Goal: Transaction & Acquisition: Register for event/course

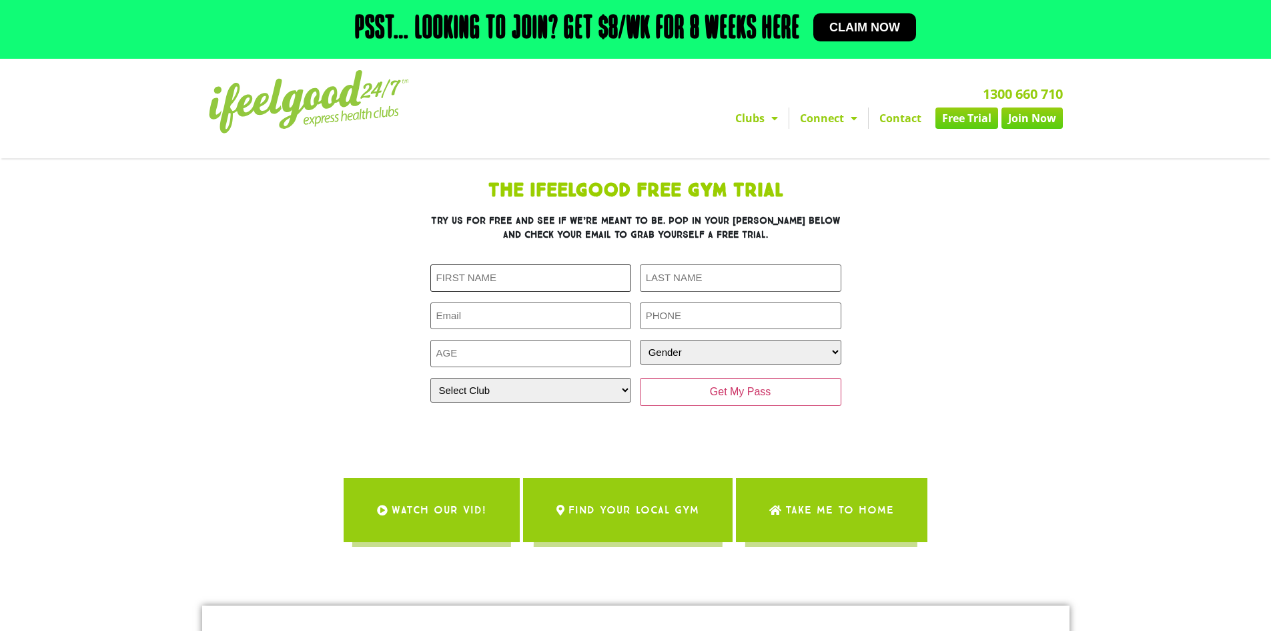
click at [543, 280] on input "First Name (Required)" at bounding box center [532, 277] width 202 height 27
drag, startPoint x: 685, startPoint y: 276, endPoint x: 678, endPoint y: 280, distance: 8.1
click at [685, 276] on input "Last Name (Required)" at bounding box center [741, 277] width 202 height 27
click at [408, 297] on div "The IfeelGood Free Gym Trial Try us for free and see if we’re meant to be. Pop …" at bounding box center [636, 306] width 601 height 263
click at [331, 320] on section "The IfeelGood Free Gym Trial Try us for free and see if we’re meant to be. Pop …" at bounding box center [636, 306] width 761 height 263
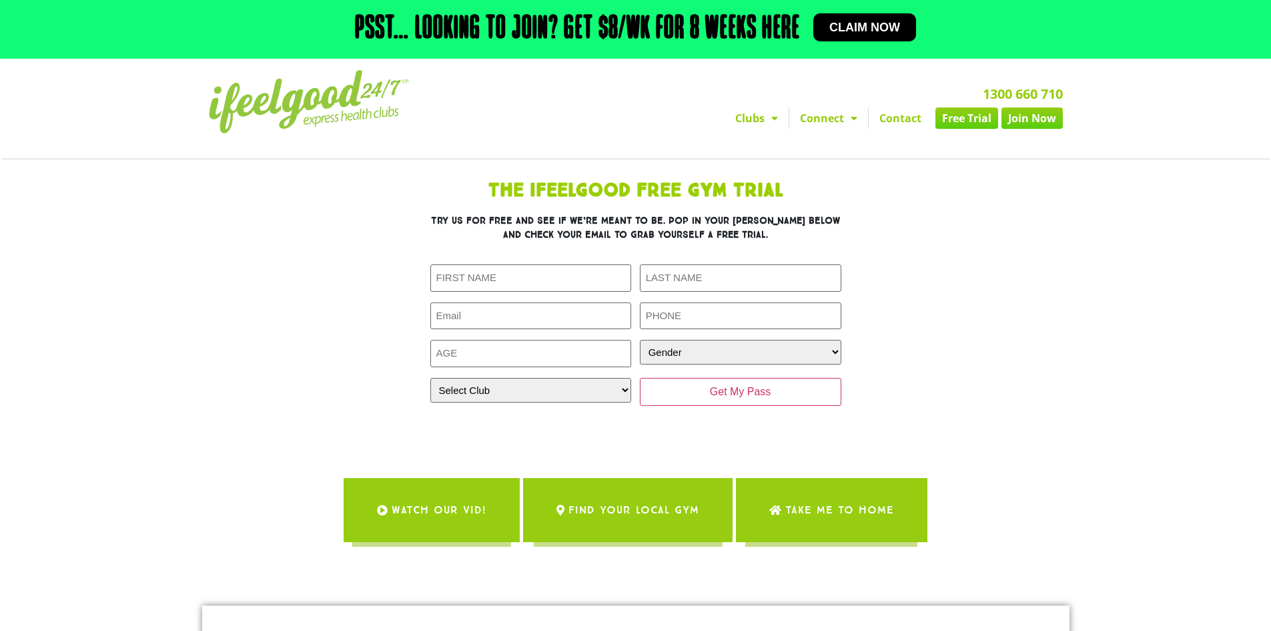
click at [984, 244] on section "The IfeelGood Free Gym Trial Try us for free and see if we’re meant to be. Pop …" at bounding box center [636, 306] width 761 height 263
click at [761, 394] on input "Get My Pass" at bounding box center [741, 392] width 202 height 28
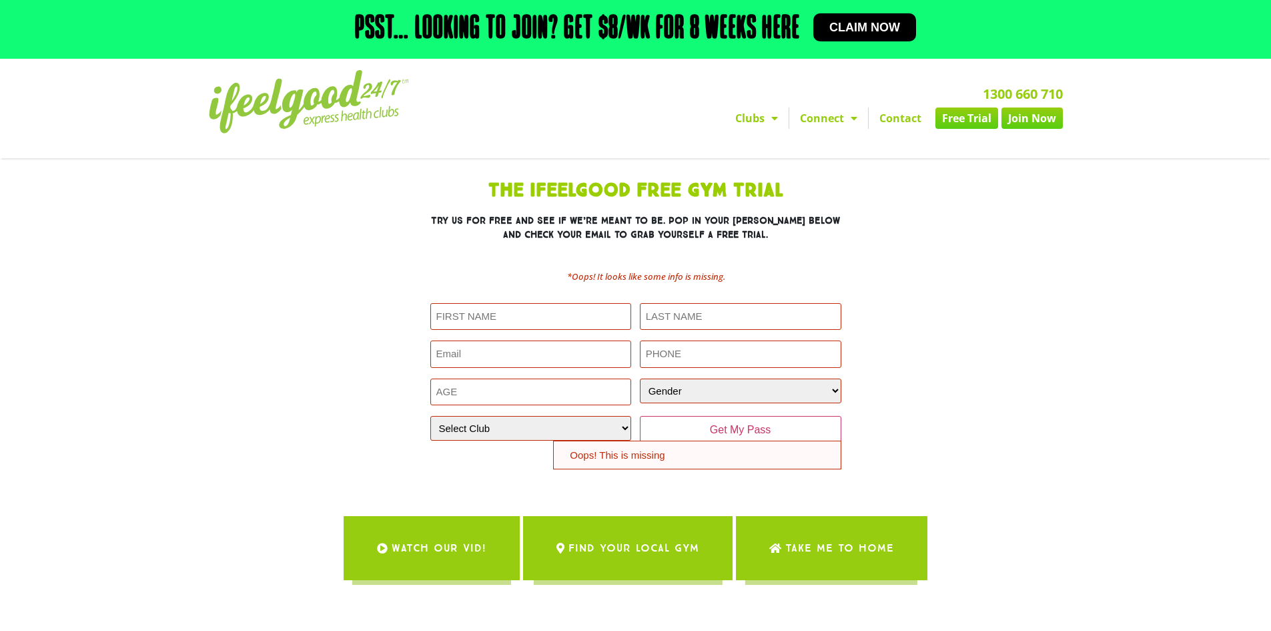
click at [736, 233] on h3 "Try us for free and see if we’re meant to be. Pop in your deets below and check…" at bounding box center [636, 228] width 411 height 28
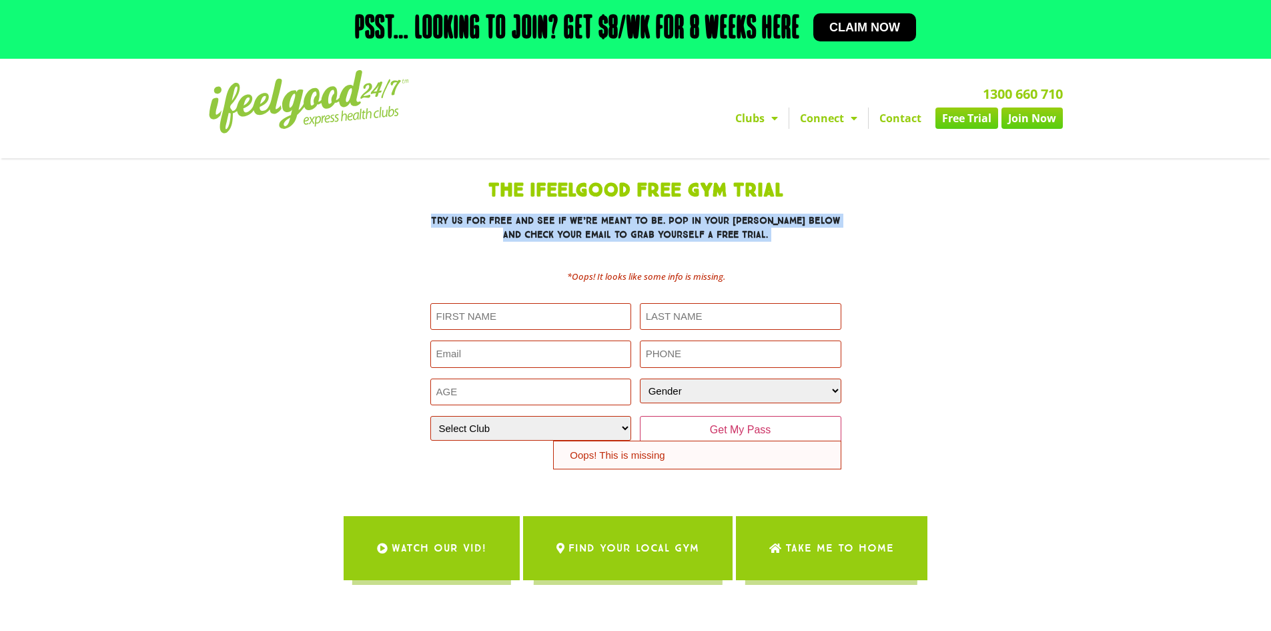
click at [736, 233] on h3 "Try us for free and see if we’re meant to be. Pop in your deets below and check…" at bounding box center [636, 228] width 411 height 28
click at [786, 230] on h3 "Try us for free and see if we’re meant to be. Pop in your deets below and check…" at bounding box center [636, 228] width 411 height 28
click at [873, 240] on div "The IfeelGood Free Gym Trial Try us for free and see if we’re meant to be. Pop …" at bounding box center [636, 325] width 601 height 301
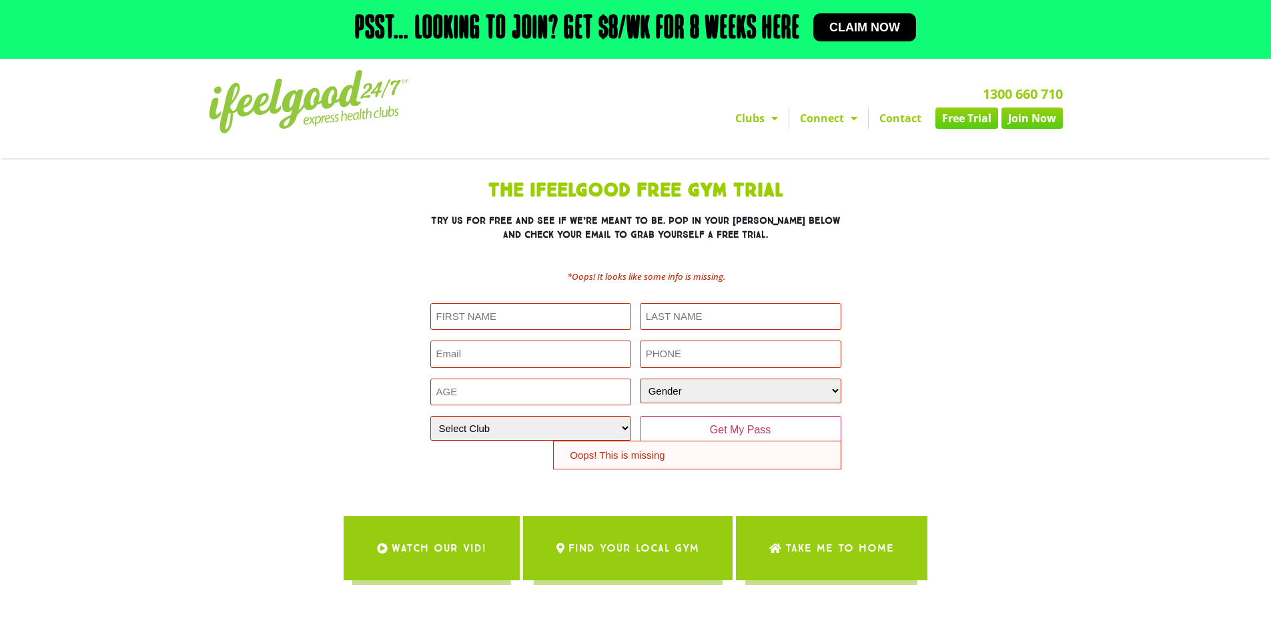
click at [940, 274] on section "The IfeelGood Free Gym Trial Try us for free and see if we’re meant to be. Pop …" at bounding box center [636, 325] width 761 height 301
click at [521, 425] on select "Select Club Alexandra Hills Calamvale Coopers Plains Middle Park Oxenford Oxley…" at bounding box center [532, 428] width 202 height 25
select select "[GEOGRAPHIC_DATA]"
click at [431, 416] on select "Select Club Alexandra Hills Calamvale Coopers Plains Middle Park Oxenford Oxley…" at bounding box center [532, 428] width 202 height 25
click at [366, 380] on div "The IfeelGood Free Gym Trial Try us for free and see if we’re meant to be. Pop …" at bounding box center [636, 325] width 601 height 301
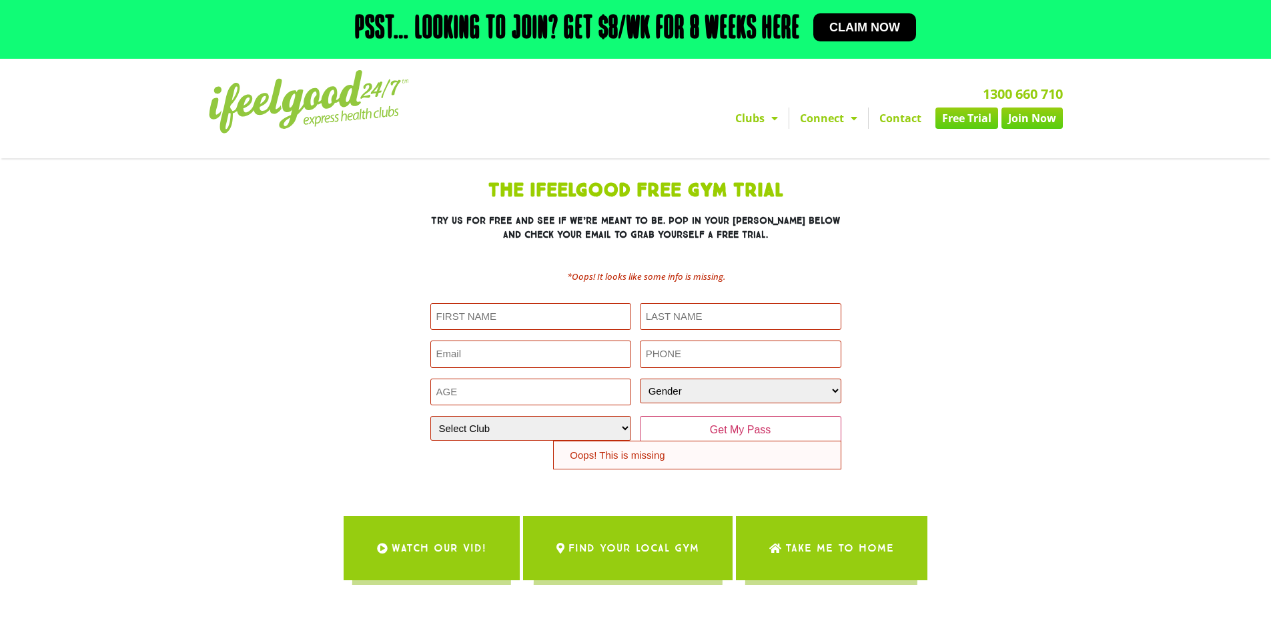
click at [500, 322] on input "First Name (Required)" at bounding box center [532, 316] width 202 height 27
type input "Danh"
type input "Ngo"
type input "t"
type input "tandanhspkt@gmail.com"
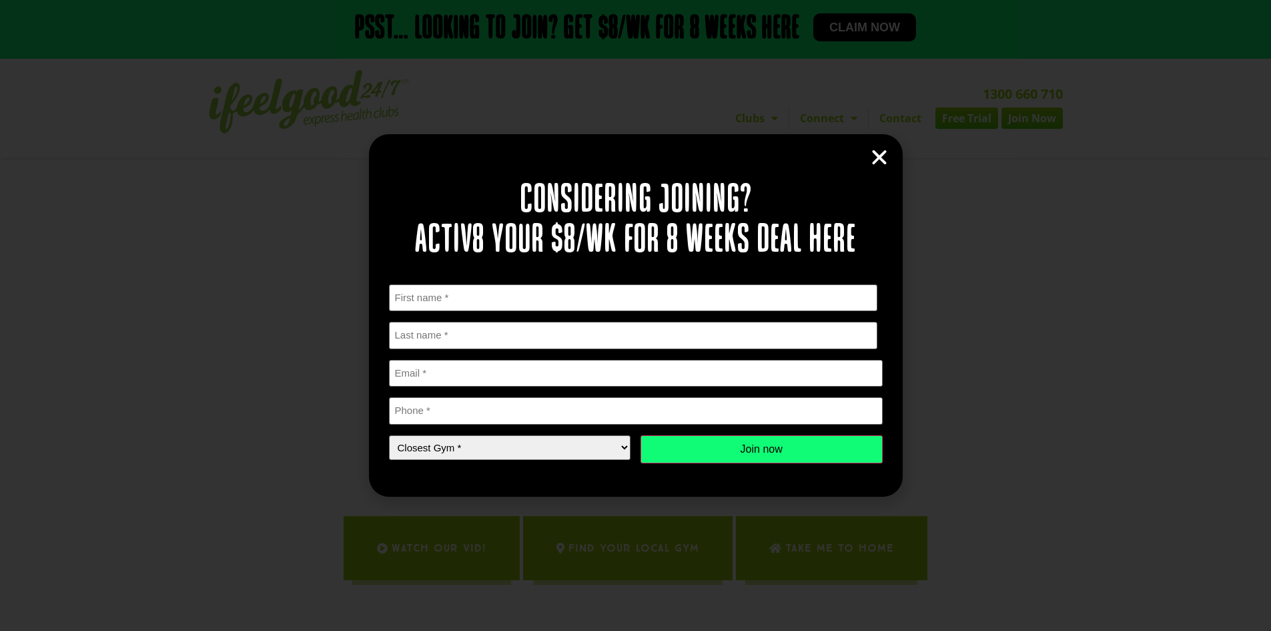
drag, startPoint x: 540, startPoint y: 466, endPoint x: 540, endPoint y: 453, distance: 12.7
click at [540, 465] on form "First Name * First Last Name * Last name Email * Phone * Closest Gym * Closest …" at bounding box center [636, 386] width 494 height 204
click at [540, 452] on select "Closest Gym * Alexandra Hills Calamvale Coopers Plains Middle Park Oxley Park R…" at bounding box center [510, 447] width 242 height 25
click at [539, 451] on select "Closest Gym * Alexandra Hills Calamvale Coopers Plains Middle Park Oxley Park R…" at bounding box center [510, 447] width 242 height 25
click at [509, 290] on input "First" at bounding box center [633, 297] width 489 height 27
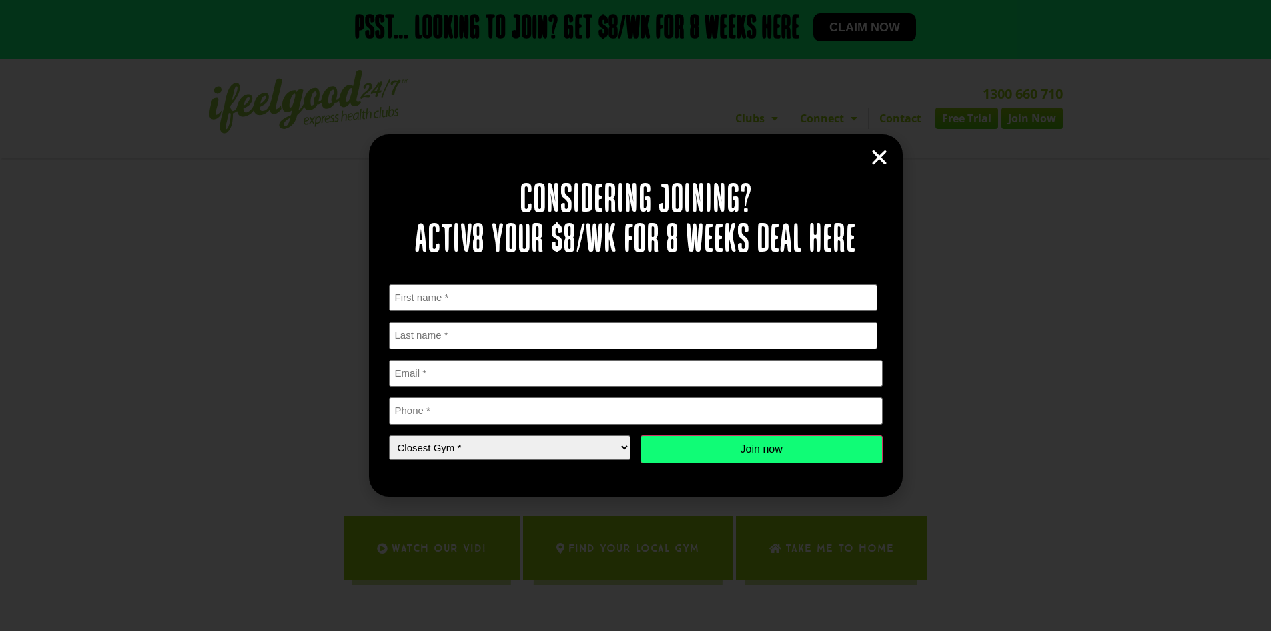
click at [600, 240] on h2 "Considering joining? Activ8 your $8/wk for 8 weeks deal here" at bounding box center [636, 221] width 494 height 80
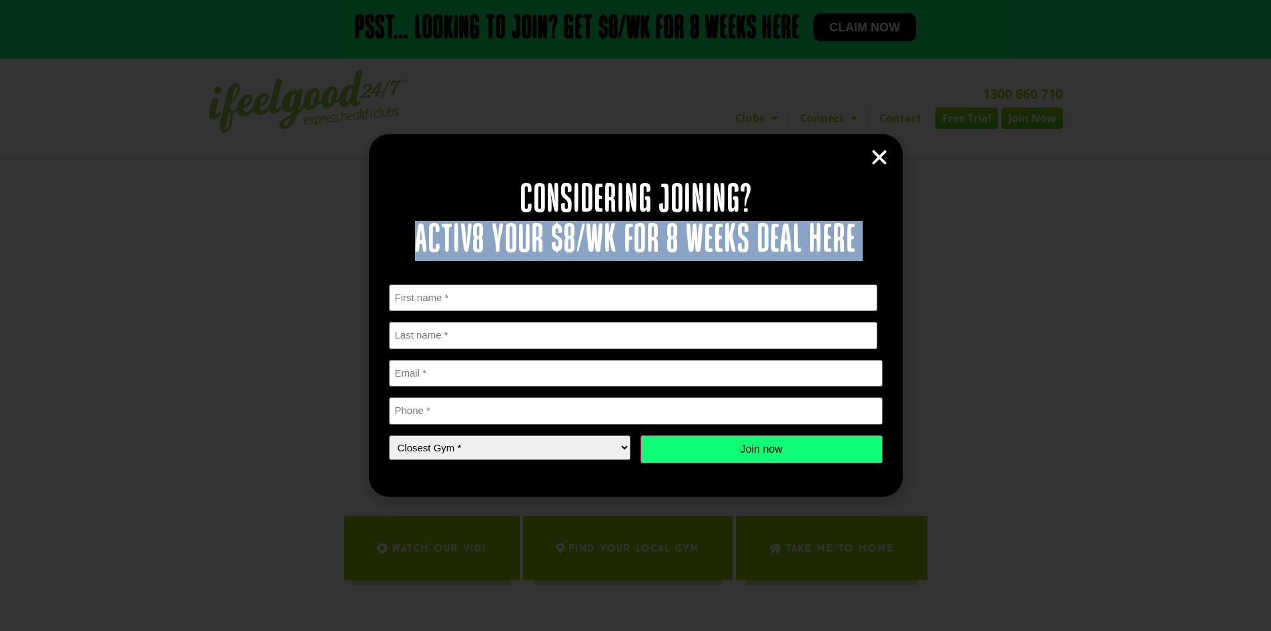
click at [600, 240] on h2 "Considering joining? Activ8 your $8/wk for 8 weeks deal here" at bounding box center [636, 221] width 494 height 80
click at [719, 234] on h2 "Considering joining? Activ8 your $8/wk for 8 weeks deal here" at bounding box center [636, 221] width 494 height 80
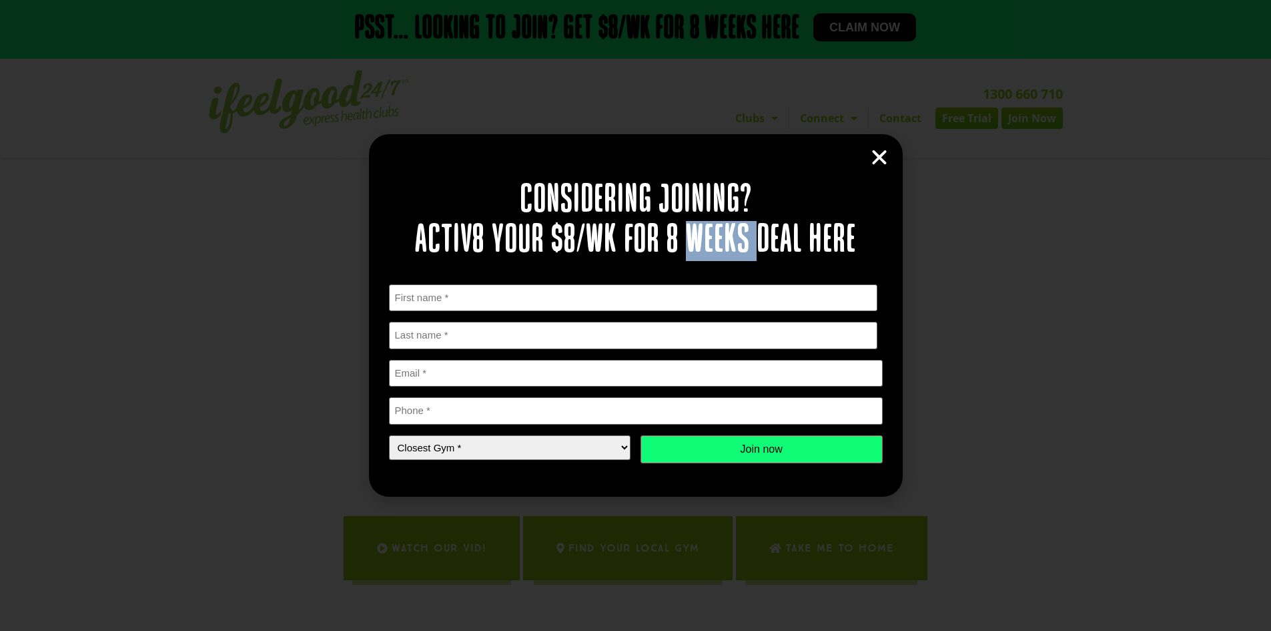
click at [719, 234] on h2 "Considering joining? Activ8 your $8/wk for 8 weeks deal here" at bounding box center [636, 221] width 494 height 80
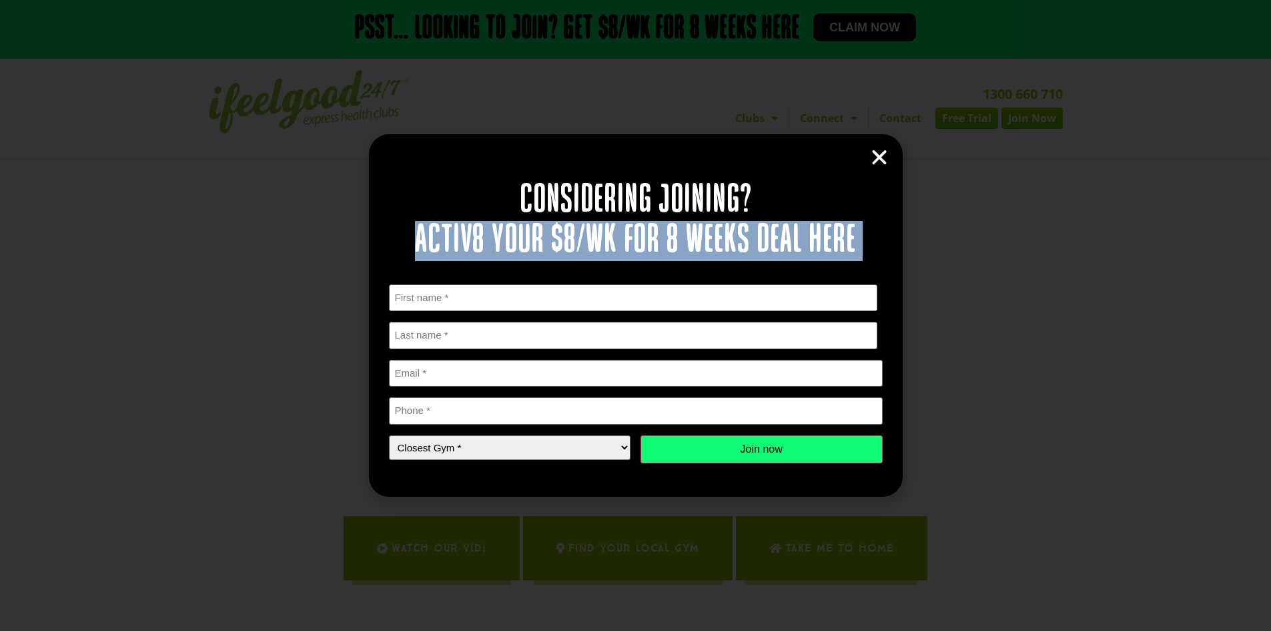
click at [719, 234] on h2 "Considering joining? Activ8 your $8/wk for 8 weeks deal here" at bounding box center [636, 221] width 494 height 80
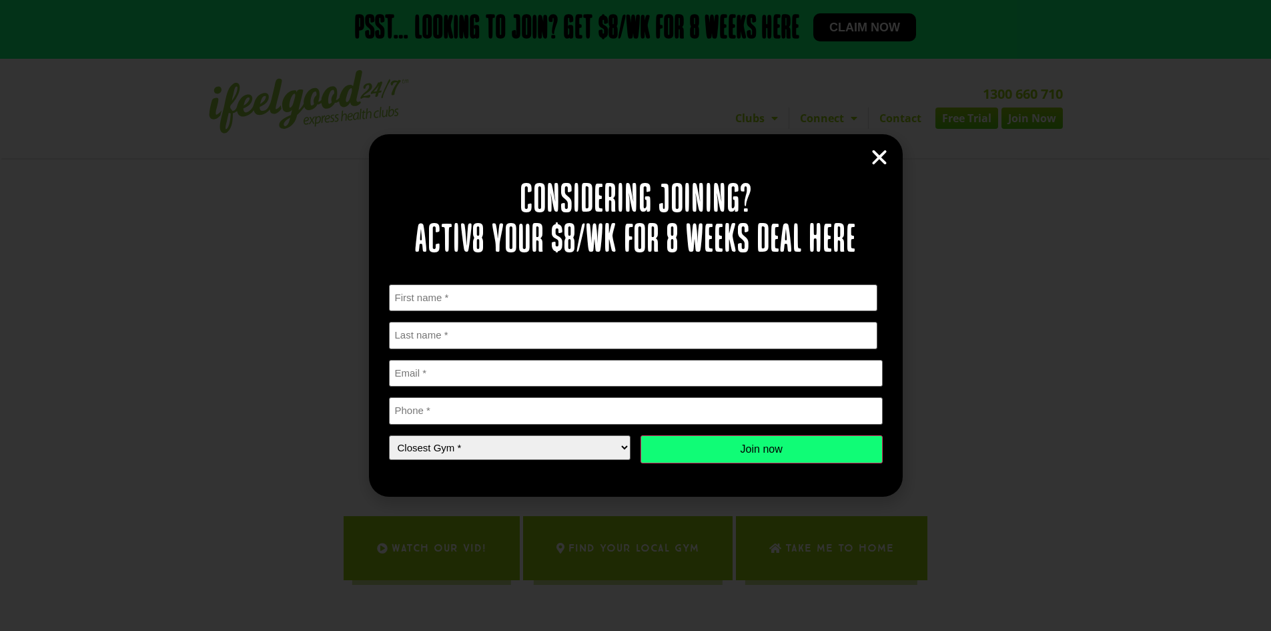
click at [749, 198] on h2 "Considering joining? Activ8 your $8/wk for 8 weeks deal here" at bounding box center [636, 221] width 494 height 80
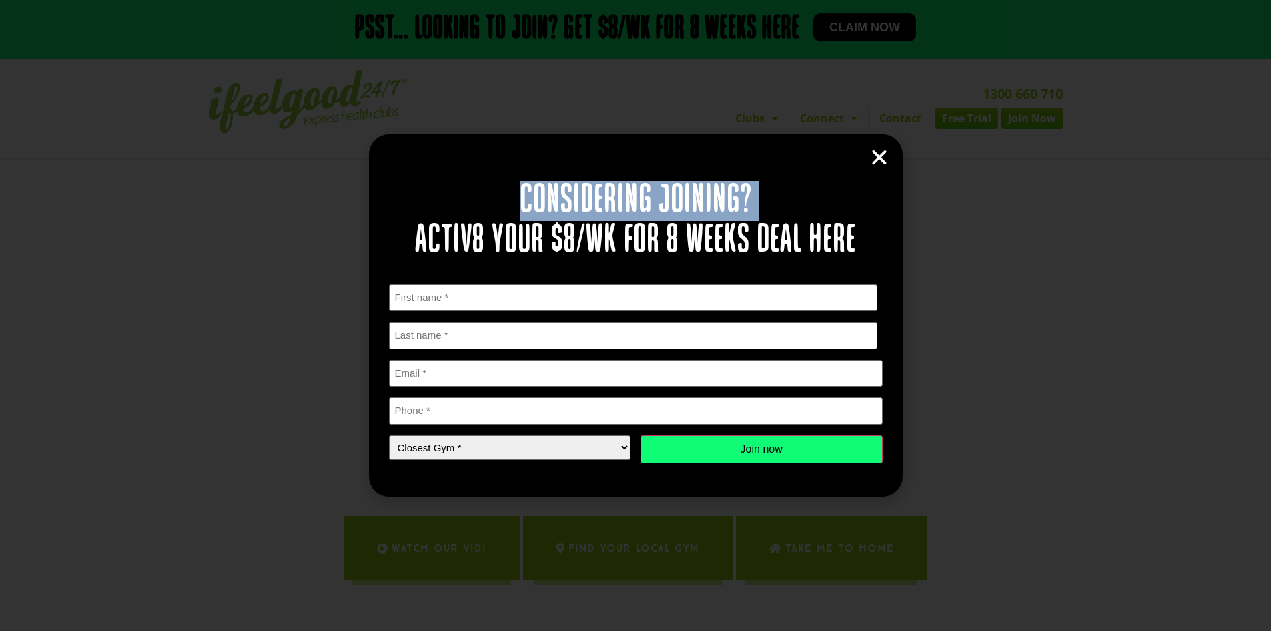
click at [749, 198] on h2 "Considering joining? Activ8 your $8/wk for 8 weeks deal here" at bounding box center [636, 221] width 494 height 80
click at [884, 149] on icon "Close" at bounding box center [880, 158] width 20 height 20
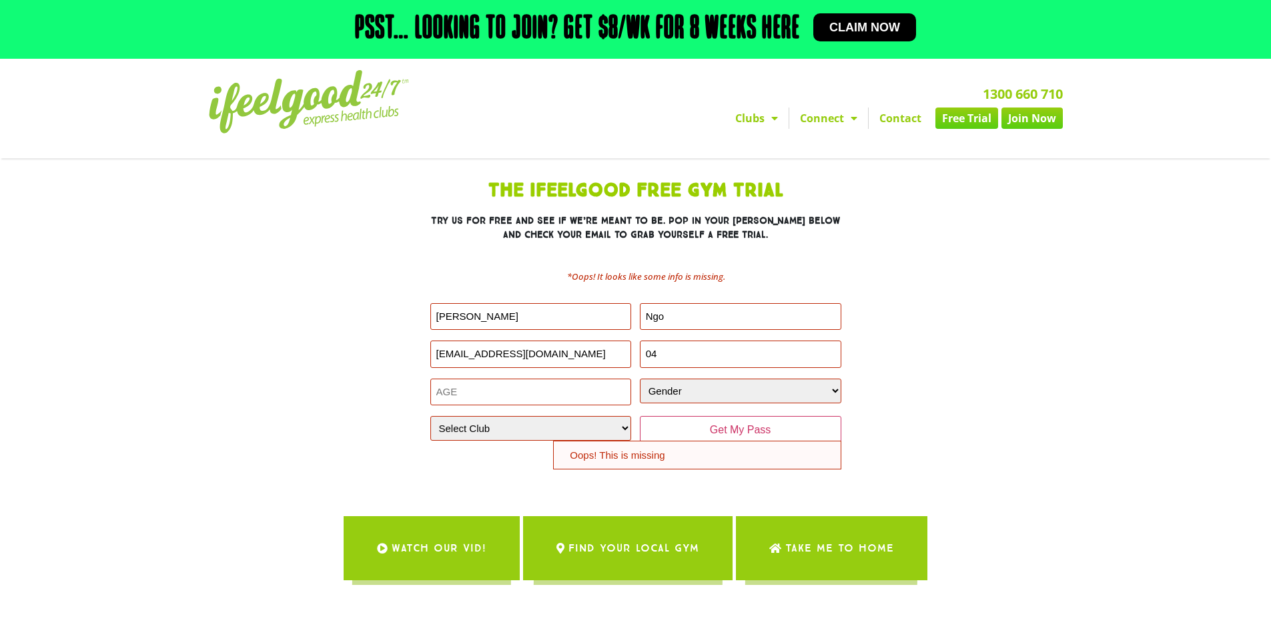
click at [973, 213] on section "The IfeelGood Free Gym Trial Try us for free and see if we’re meant to be. Pop …" at bounding box center [636, 325] width 761 height 301
click at [698, 355] on input "04" at bounding box center [741, 353] width 202 height 27
click at [699, 353] on input "04" at bounding box center [741, 353] width 202 height 27
click at [907, 369] on div "The IfeelGood Free Gym Trial Try us for free and see if we’re meant to be. Pop …" at bounding box center [636, 325] width 601 height 301
click at [667, 360] on input "04" at bounding box center [741, 353] width 202 height 27
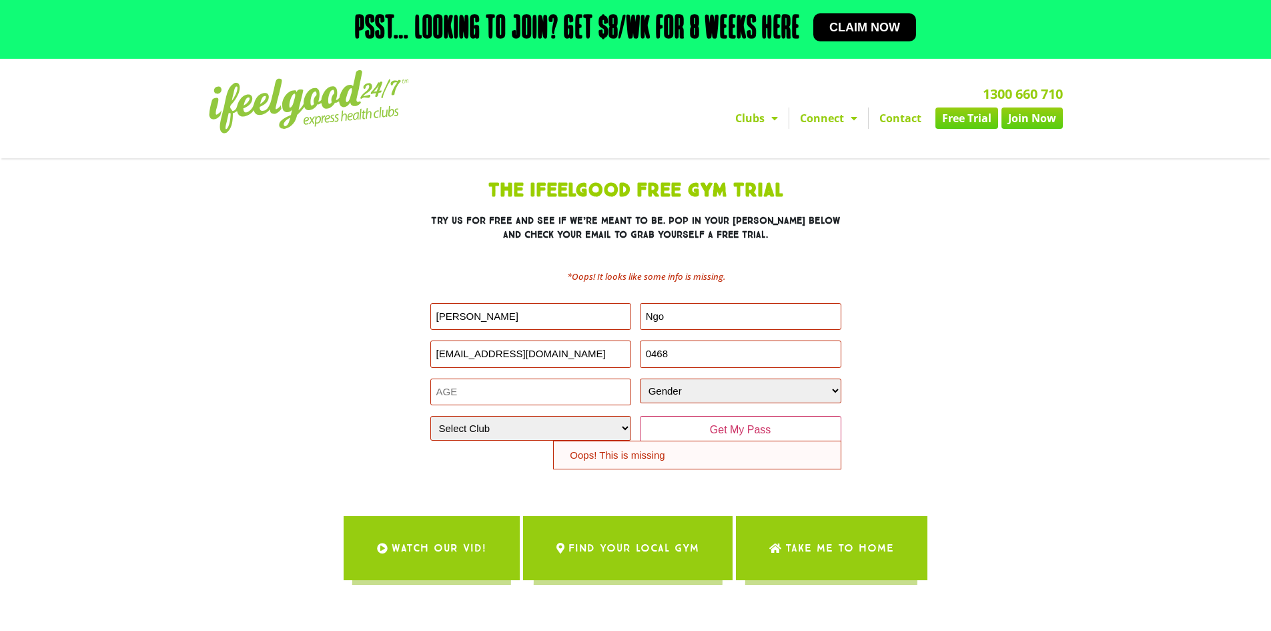
click at [717, 238] on h3 "Try us for free and see if we’re meant to be. Pop in your deets below and check…" at bounding box center [636, 228] width 411 height 28
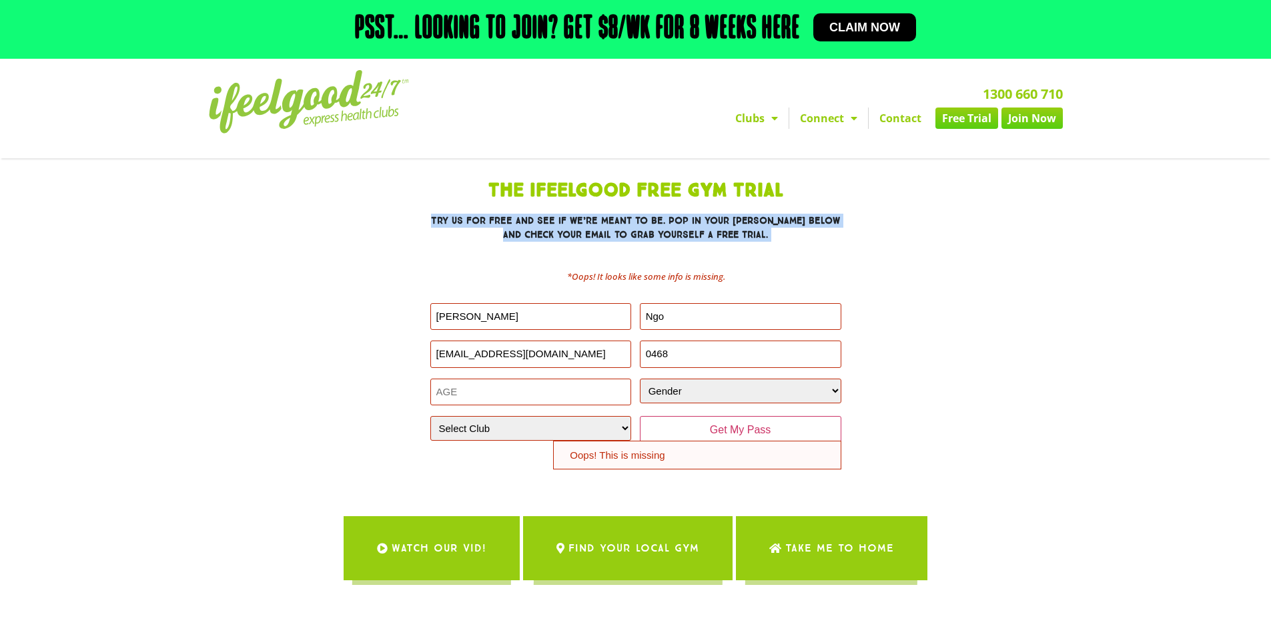
click at [717, 238] on h3 "Try us for free and see if we’re meant to be. Pop in your deets below and check…" at bounding box center [636, 228] width 411 height 28
click at [764, 237] on h3 "Try us for free and see if we’re meant to be. Pop in your deets below and check…" at bounding box center [636, 228] width 411 height 28
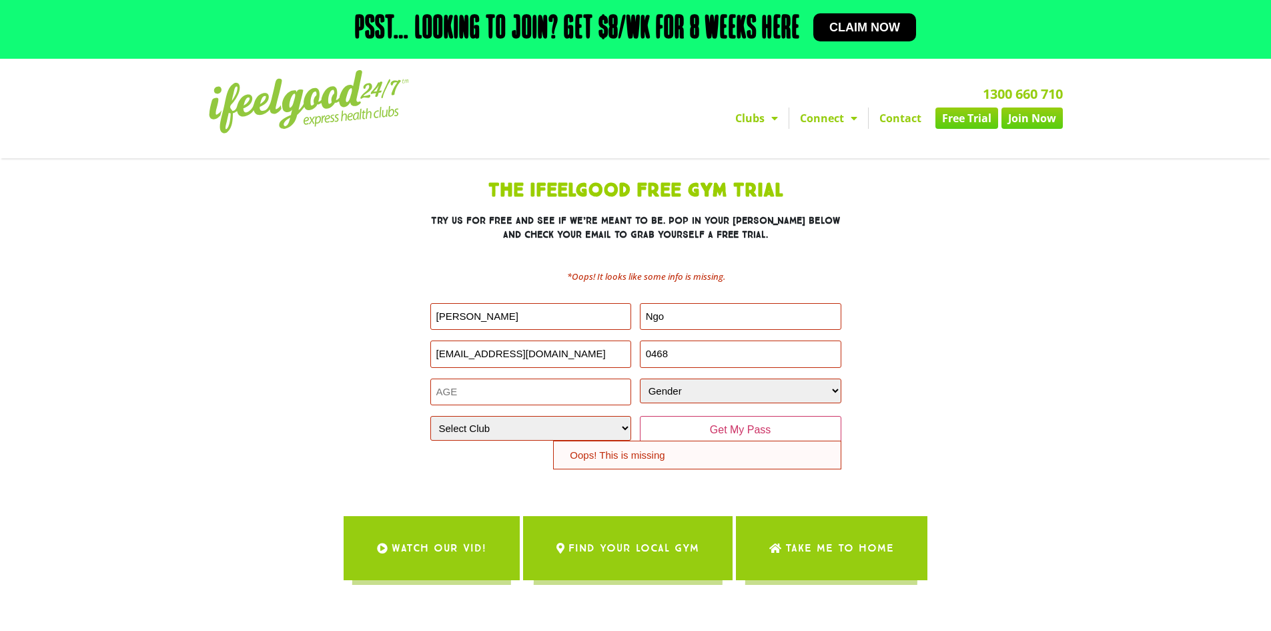
click at [690, 346] on input "0468" at bounding box center [741, 353] width 202 height 27
type input "0468514798"
click at [511, 389] on input "Age (Required)" at bounding box center [532, 391] width 202 height 27
type input "33"
click at [681, 395] on select "Gender Male Female" at bounding box center [741, 390] width 202 height 25
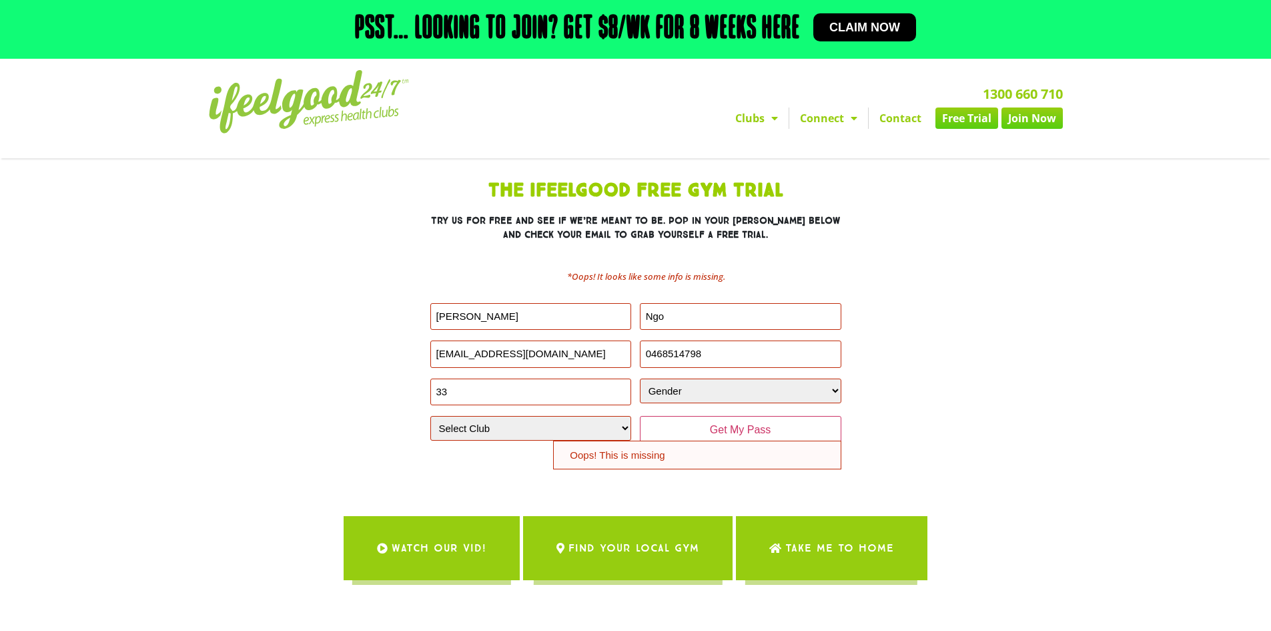
select select "Male"
click at [640, 378] on select "Gender Male Female" at bounding box center [741, 390] width 202 height 25
click at [951, 408] on section "The IfeelGood Free Gym Trial Try us for free and see if we’re meant to be. Pop …" at bounding box center [636, 325] width 761 height 301
click at [752, 429] on input "Get My Pass" at bounding box center [741, 430] width 202 height 28
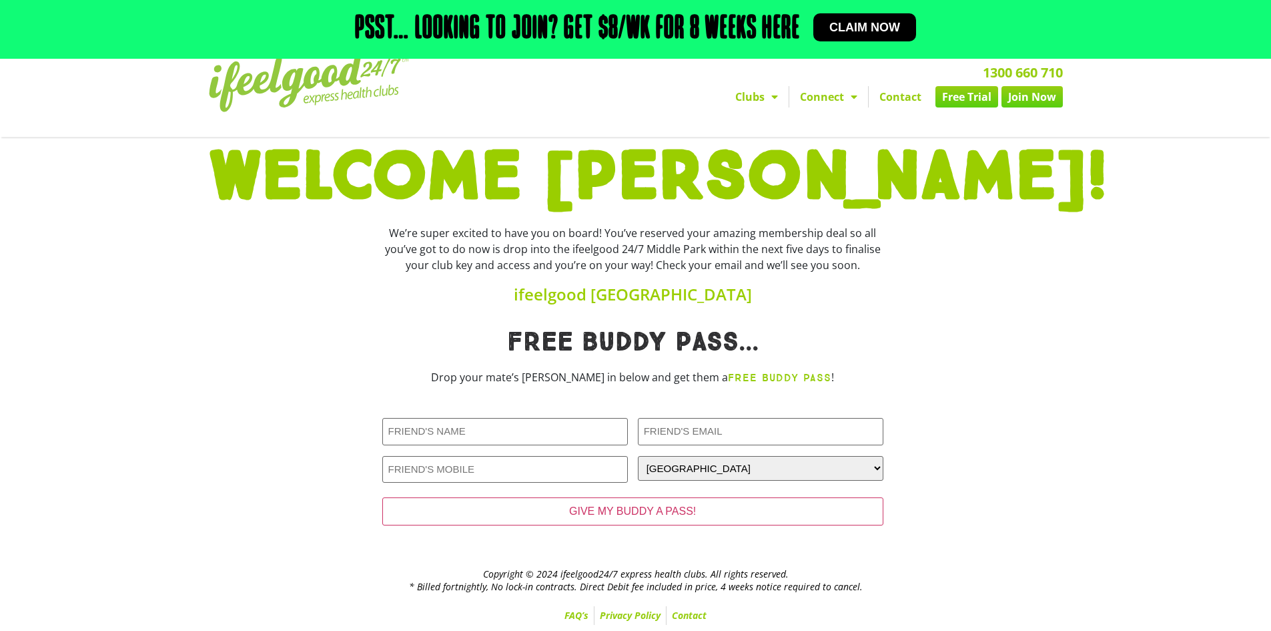
scroll to position [22, 0]
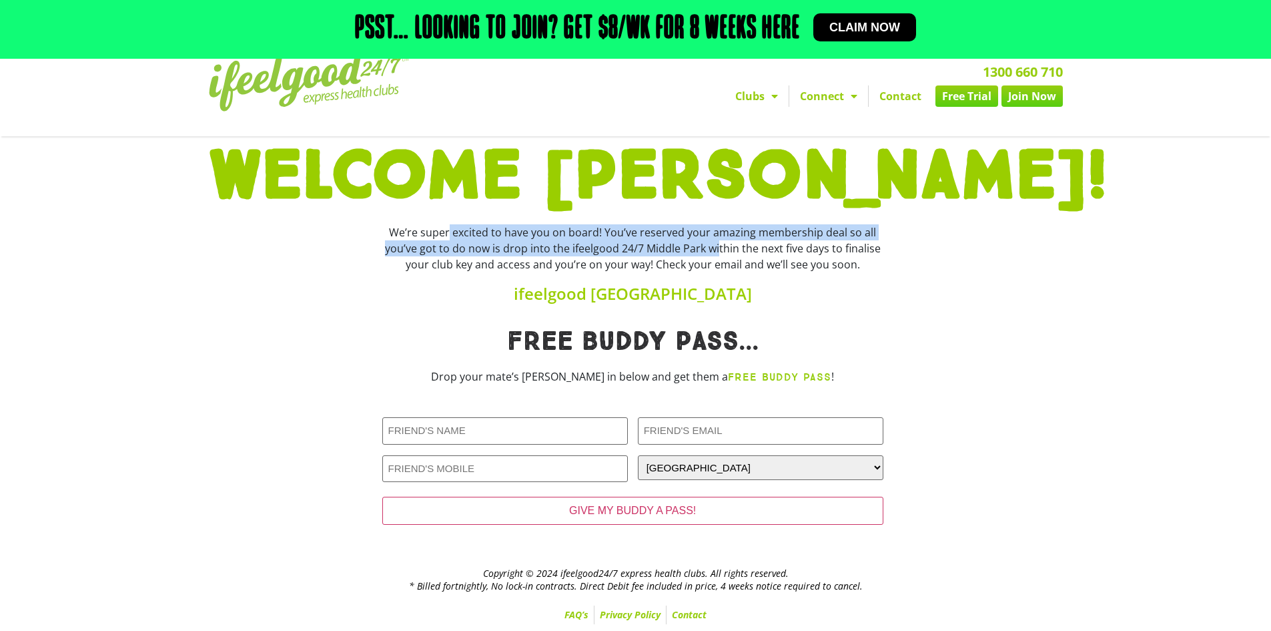
drag, startPoint x: 401, startPoint y: 231, endPoint x: 676, endPoint y: 250, distance: 275.7
click at [676, 250] on div "We’re super excited to have you on board! You’ve reserved your amazing membersh…" at bounding box center [632, 248] width 501 height 48
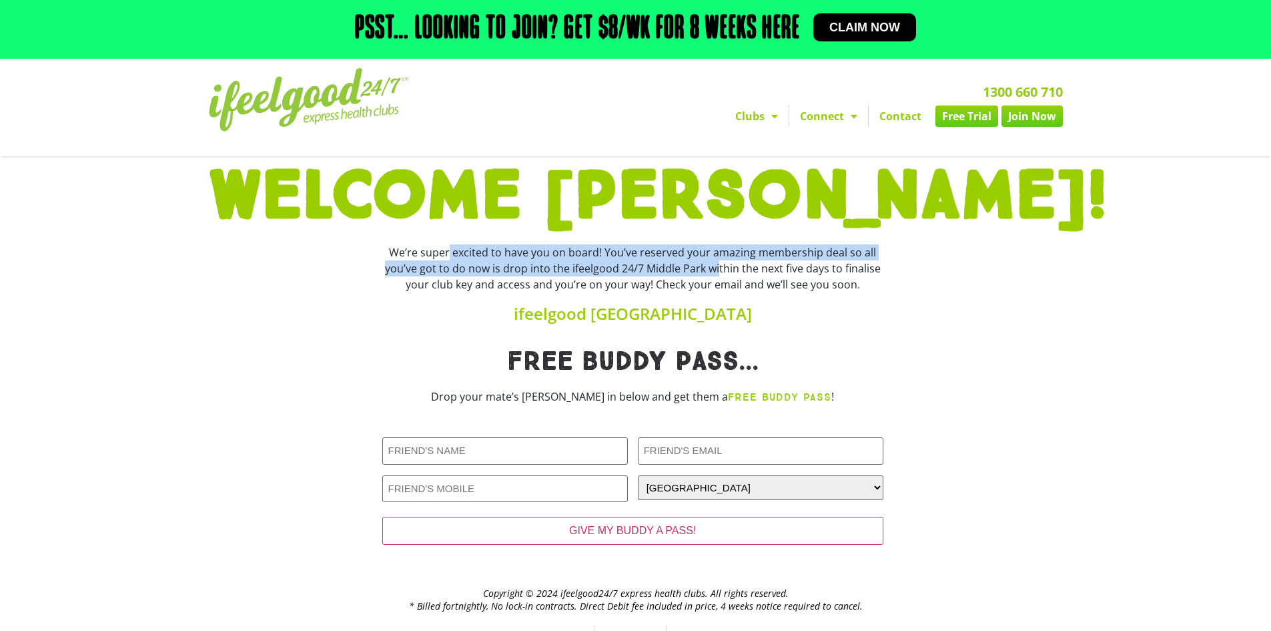
scroll to position [0, 0]
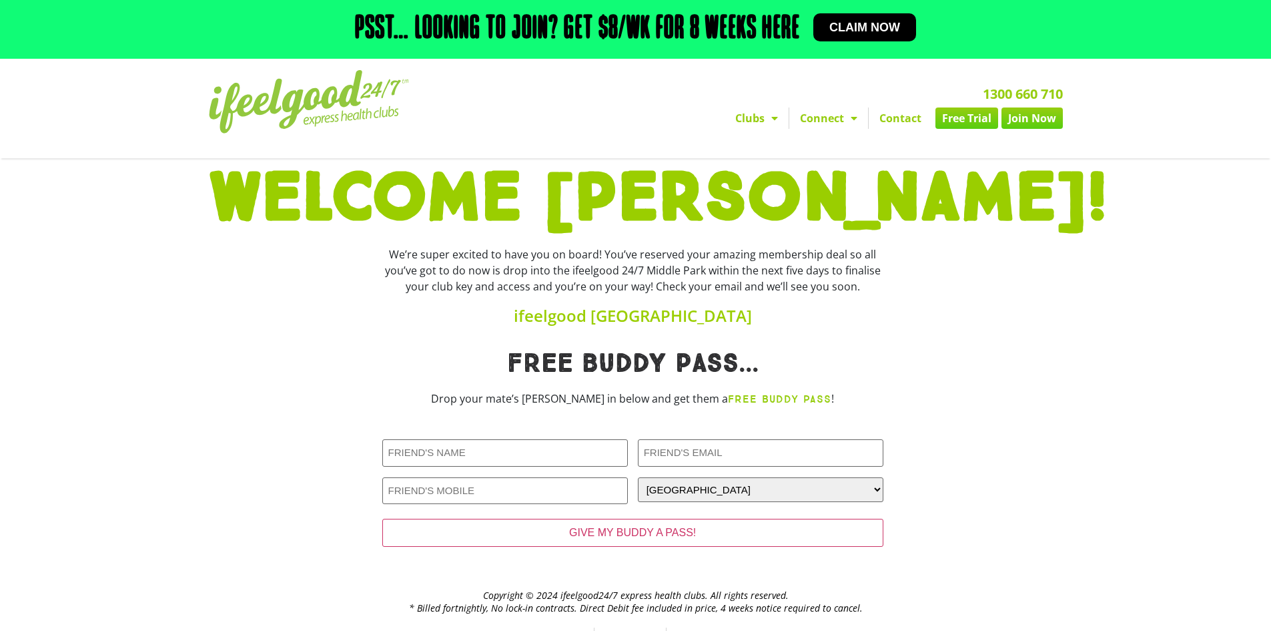
click at [917, 292] on div at bounding box center [977, 285] width 174 height 91
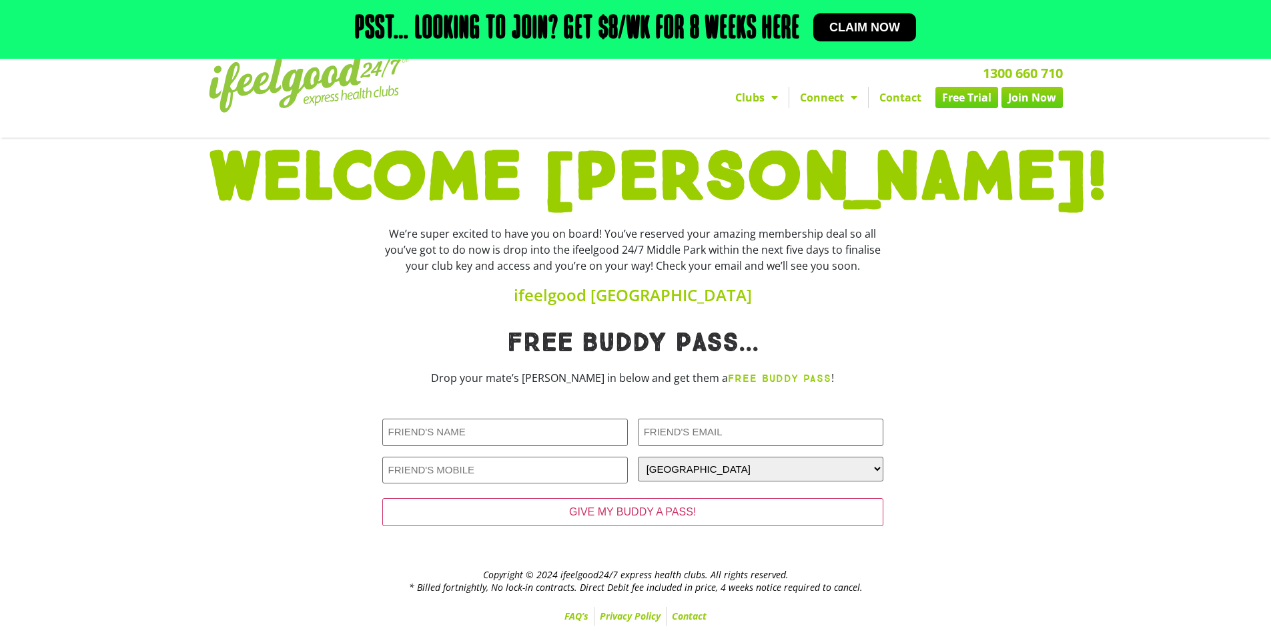
scroll to position [22, 0]
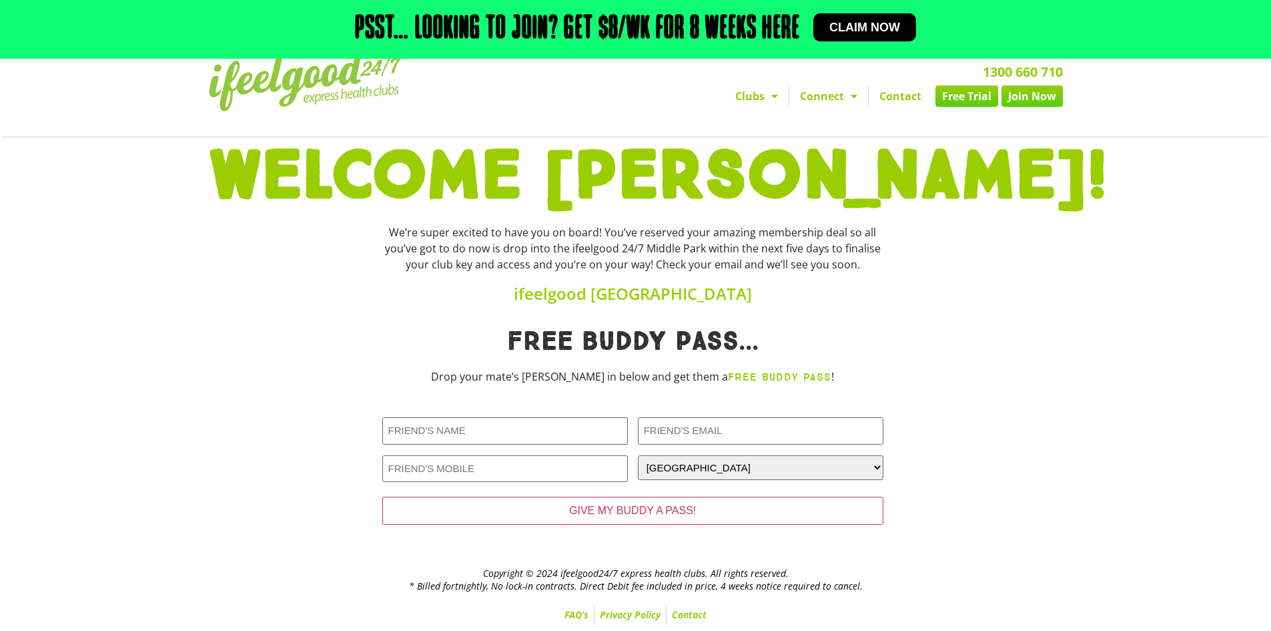
click at [828, 182] on h1 "WELCOME [PERSON_NAME]!" at bounding box center [636, 177] width 854 height 68
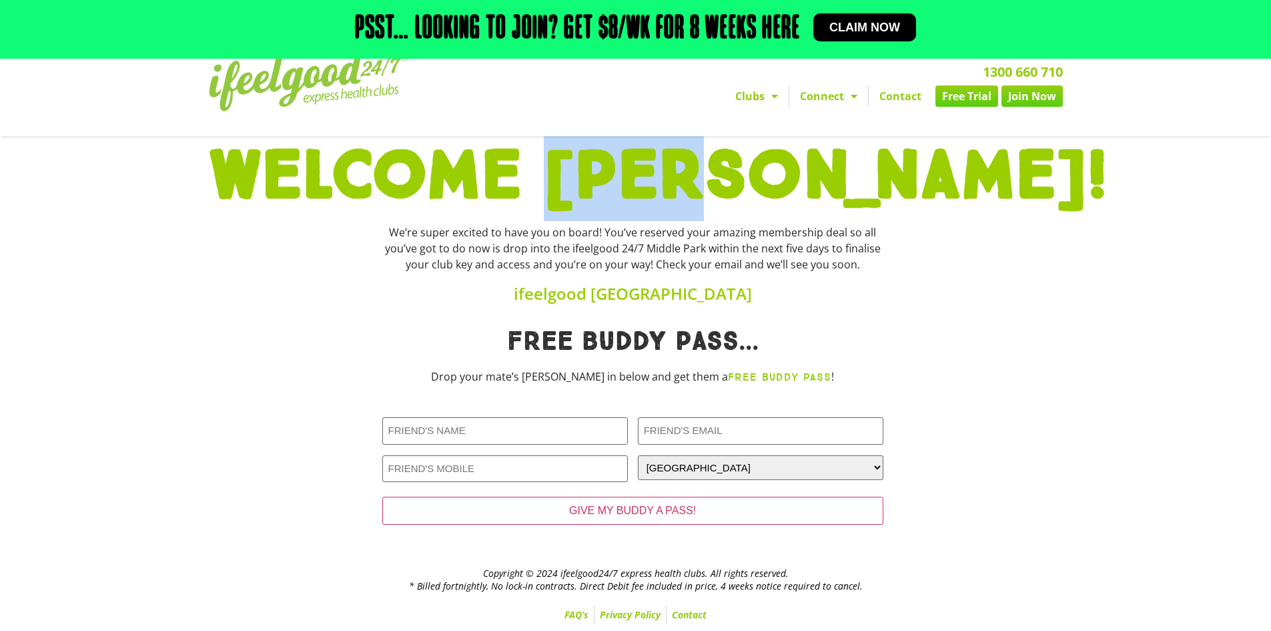
click at [828, 182] on h1 "WELCOME [PERSON_NAME]!" at bounding box center [636, 177] width 854 height 68
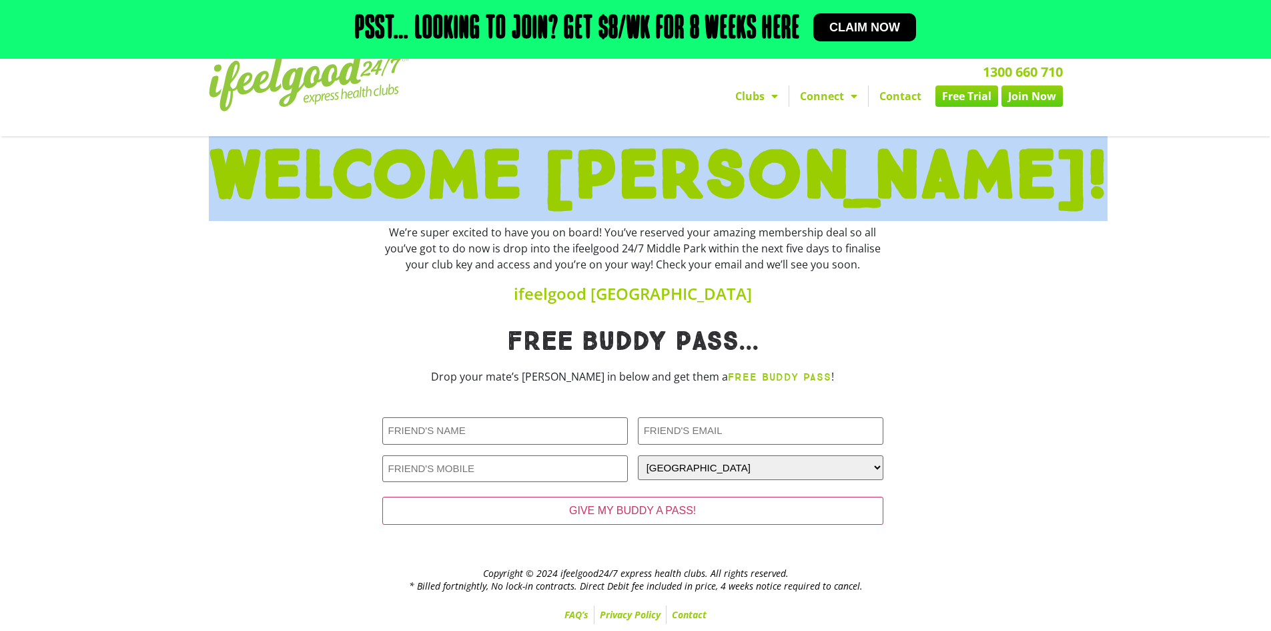
click at [828, 182] on h1 "WELCOME [PERSON_NAME]!" at bounding box center [636, 177] width 854 height 68
click at [883, 182] on h1 "WELCOME [PERSON_NAME]!" at bounding box center [636, 177] width 854 height 68
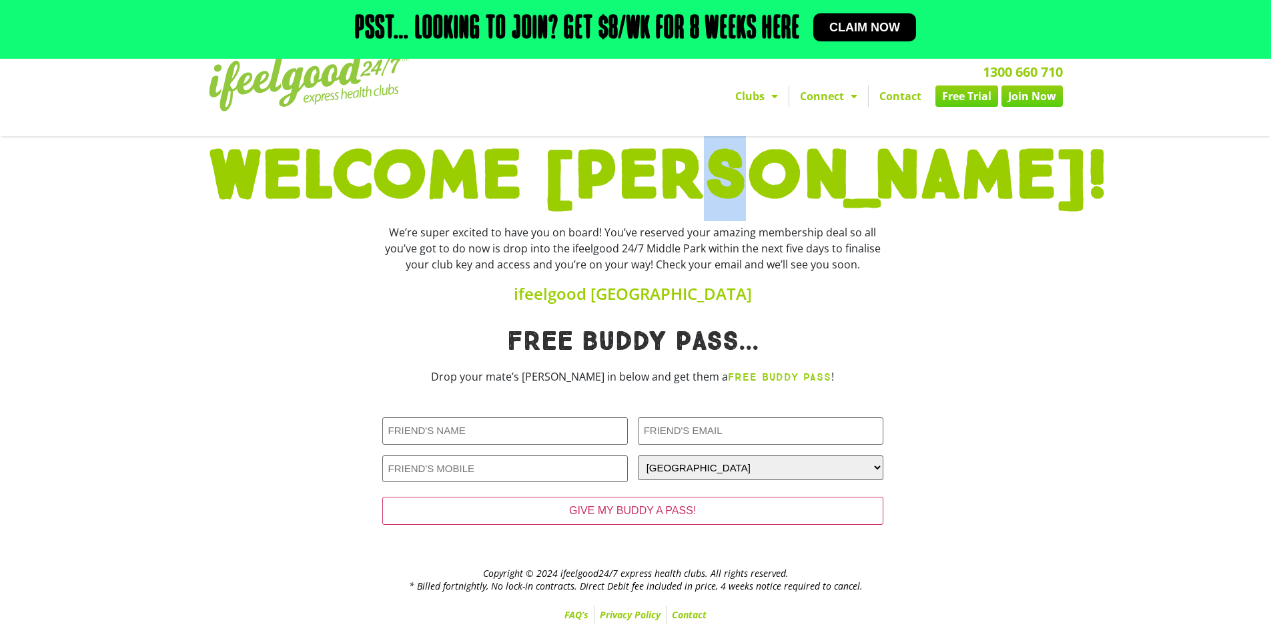
click at [883, 182] on h1 "WELCOME [PERSON_NAME]!" at bounding box center [636, 177] width 854 height 68
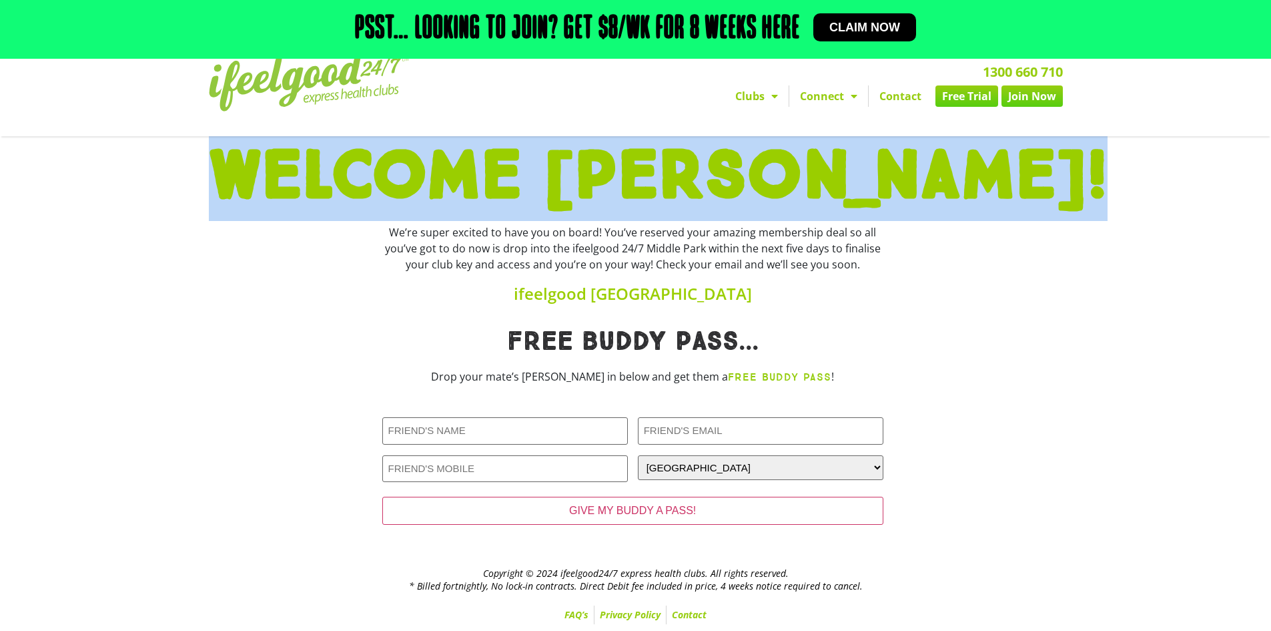
click at [883, 182] on h1 "WELCOME [PERSON_NAME]!" at bounding box center [636, 177] width 854 height 68
click at [934, 182] on h1 "WELCOME [PERSON_NAME]!" at bounding box center [636, 177] width 854 height 68
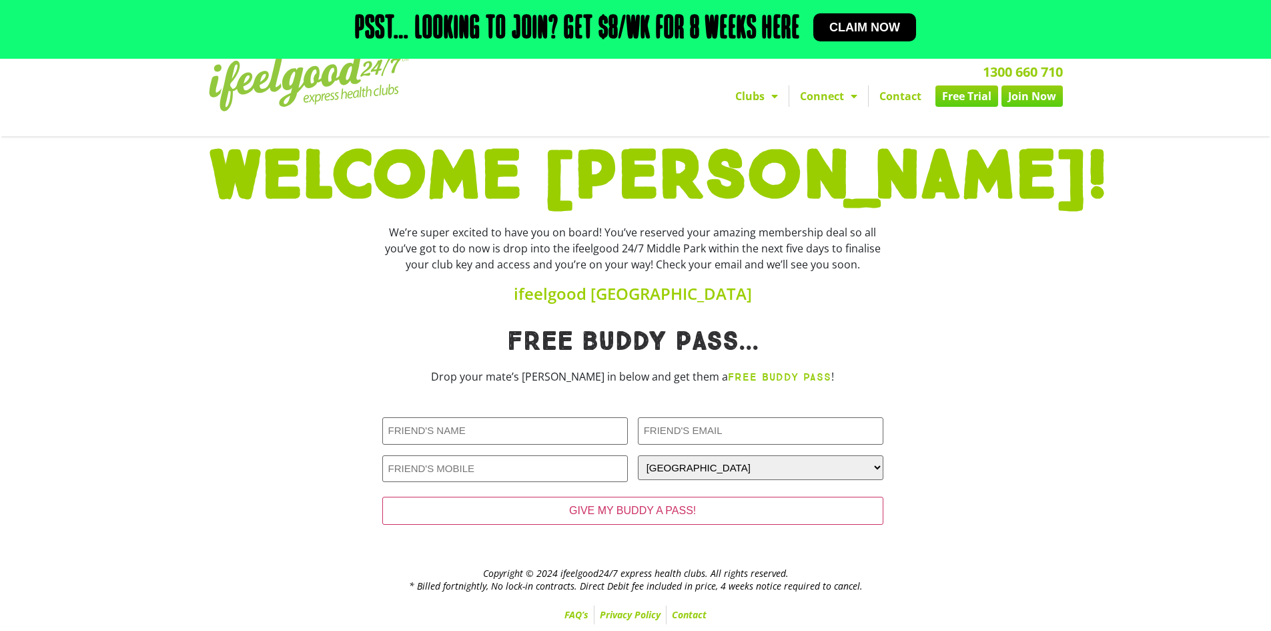
click at [814, 178] on h1 "WELCOME [PERSON_NAME]!" at bounding box center [636, 177] width 854 height 68
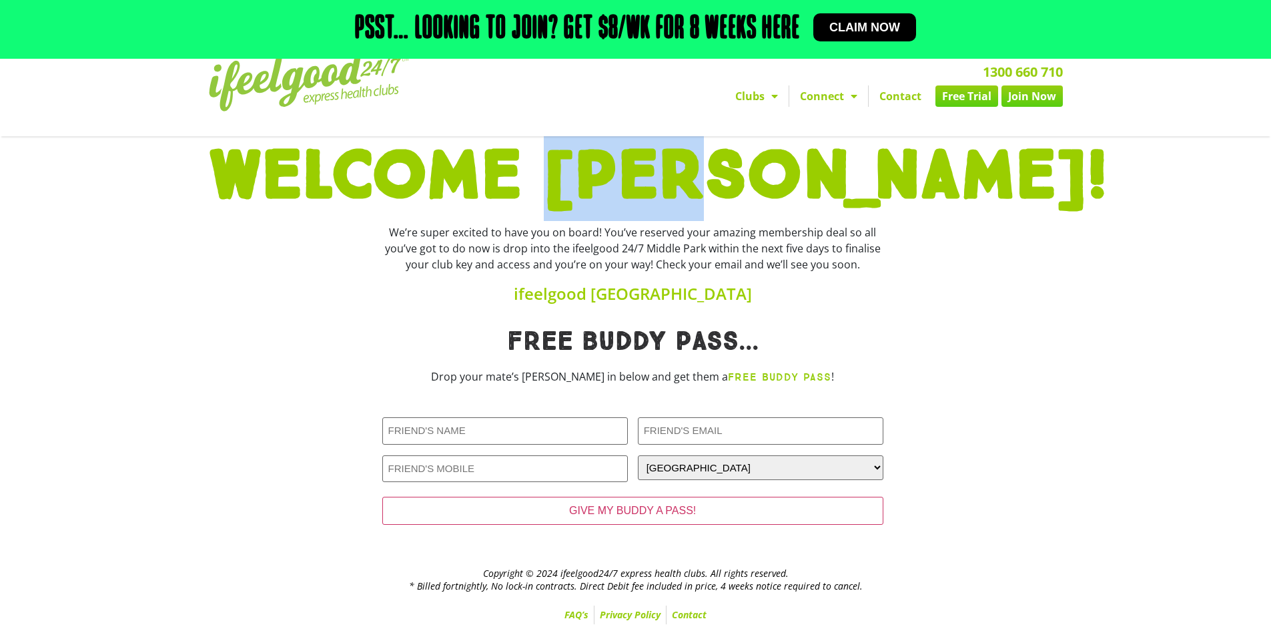
click at [814, 178] on h1 "WELCOME [PERSON_NAME]!" at bounding box center [636, 177] width 854 height 68
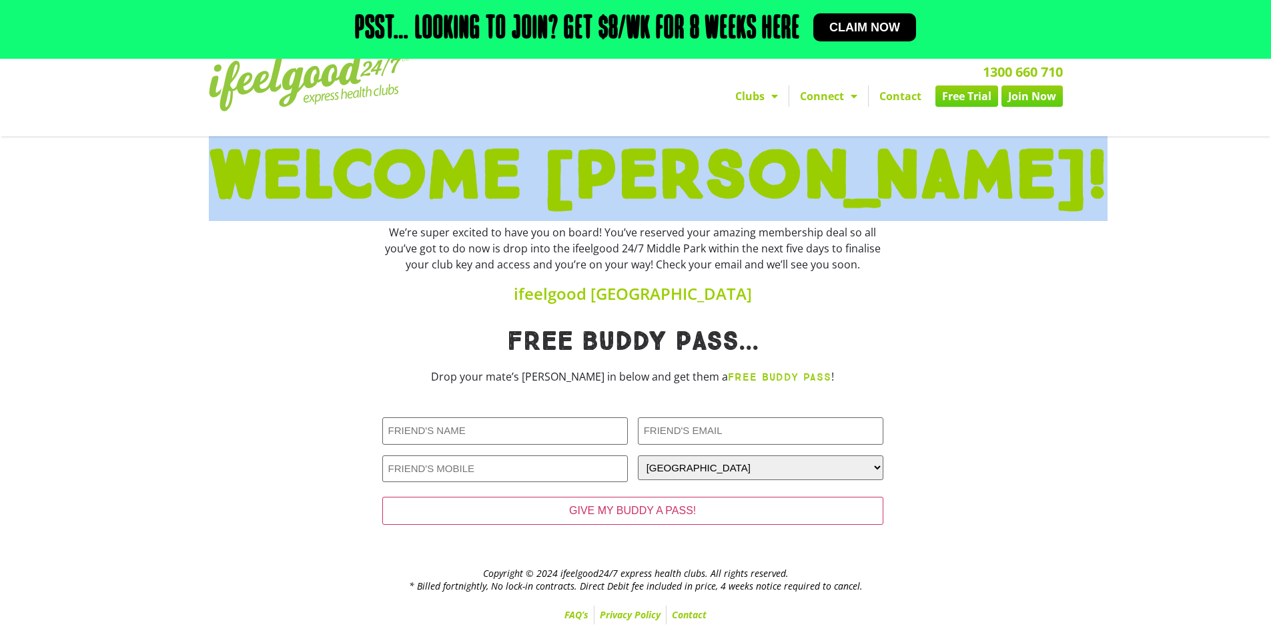
click at [814, 178] on h1 "WELCOME [PERSON_NAME]!" at bounding box center [636, 177] width 854 height 68
click at [826, 176] on h1 "WELCOME [PERSON_NAME]!" at bounding box center [636, 177] width 854 height 68
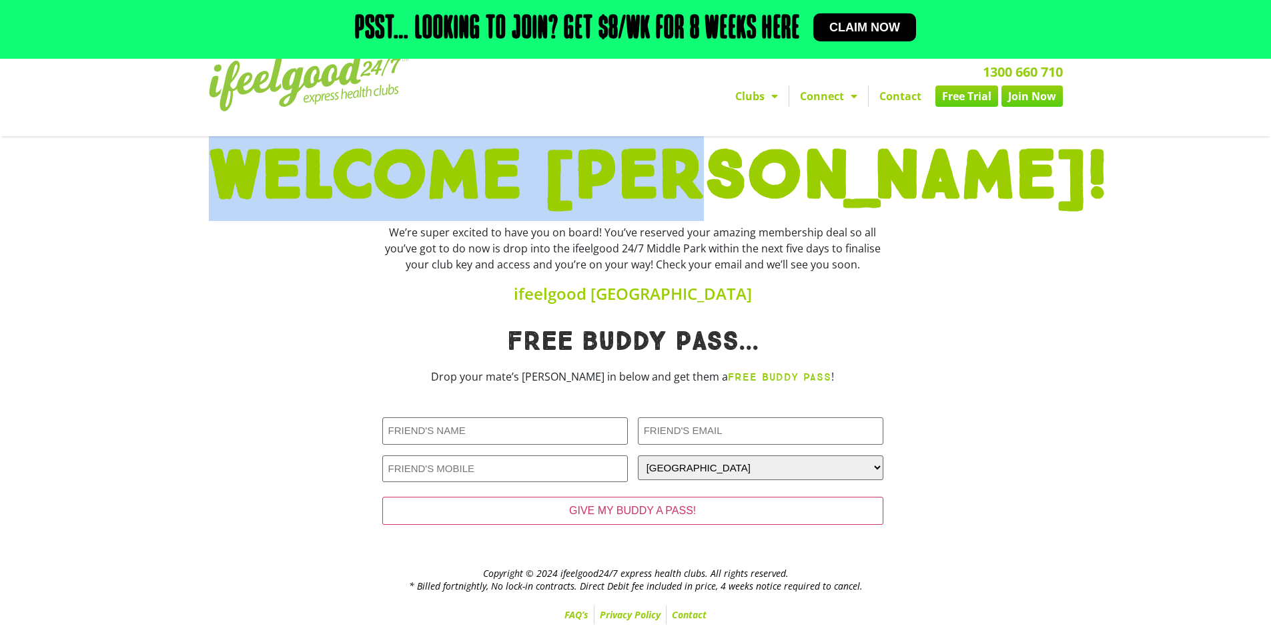
drag, startPoint x: 826, startPoint y: 176, endPoint x: 467, endPoint y: 174, distance: 358.4
click at [467, 174] on h1 "WELCOME [PERSON_NAME]!" at bounding box center [636, 177] width 854 height 68
drag, startPoint x: 467, startPoint y: 174, endPoint x: 756, endPoint y: 172, distance: 288.4
click at [756, 172] on h1 "WELCOME [PERSON_NAME]!" at bounding box center [636, 177] width 854 height 68
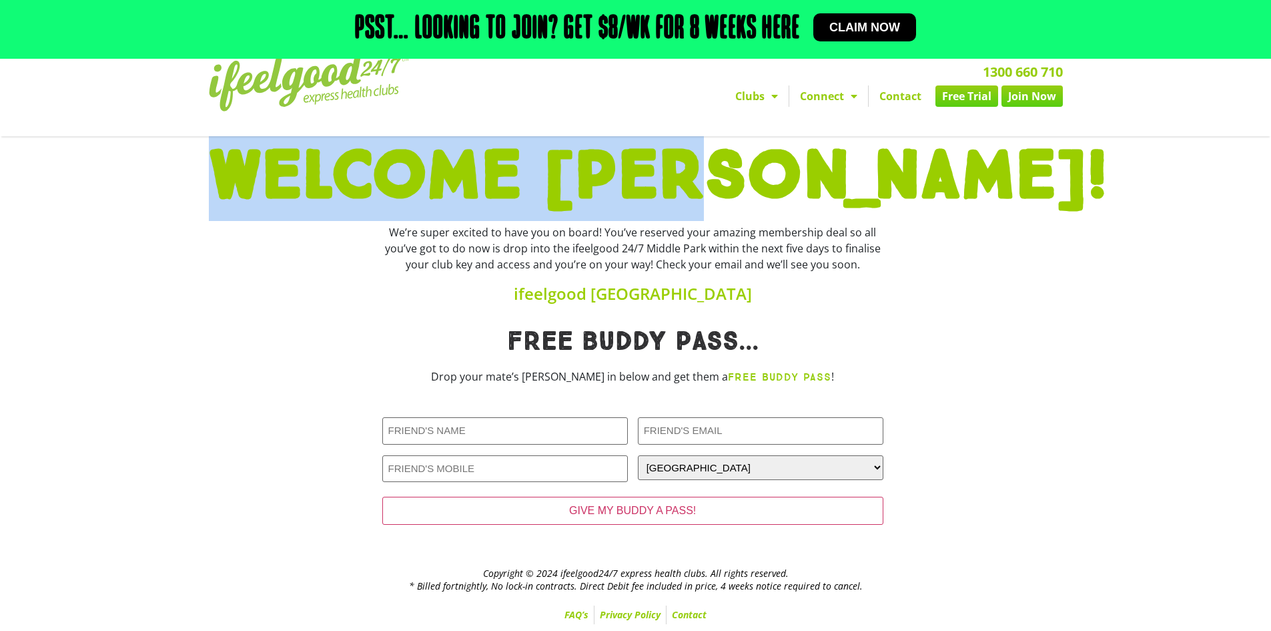
click at [756, 172] on h1 "WELCOME [PERSON_NAME]!" at bounding box center [636, 177] width 854 height 68
drag, startPoint x: 756, startPoint y: 172, endPoint x: 523, endPoint y: 170, distance: 232.3
click at [523, 170] on h1 "WELCOME [PERSON_NAME]!" at bounding box center [636, 177] width 854 height 68
drag, startPoint x: 523, startPoint y: 170, endPoint x: 705, endPoint y: 169, distance: 182.2
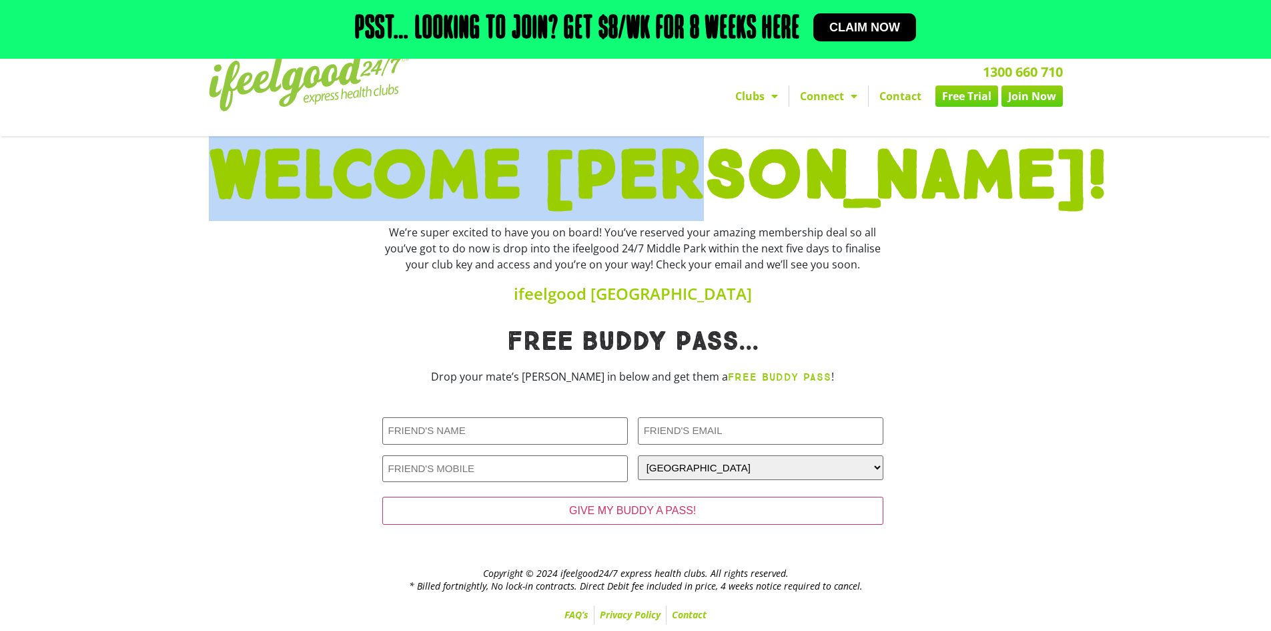
click at [705, 169] on h1 "WELCOME [PERSON_NAME]!" at bounding box center [636, 177] width 854 height 68
click at [706, 169] on h1 "WELCOME [PERSON_NAME]!" at bounding box center [636, 177] width 854 height 68
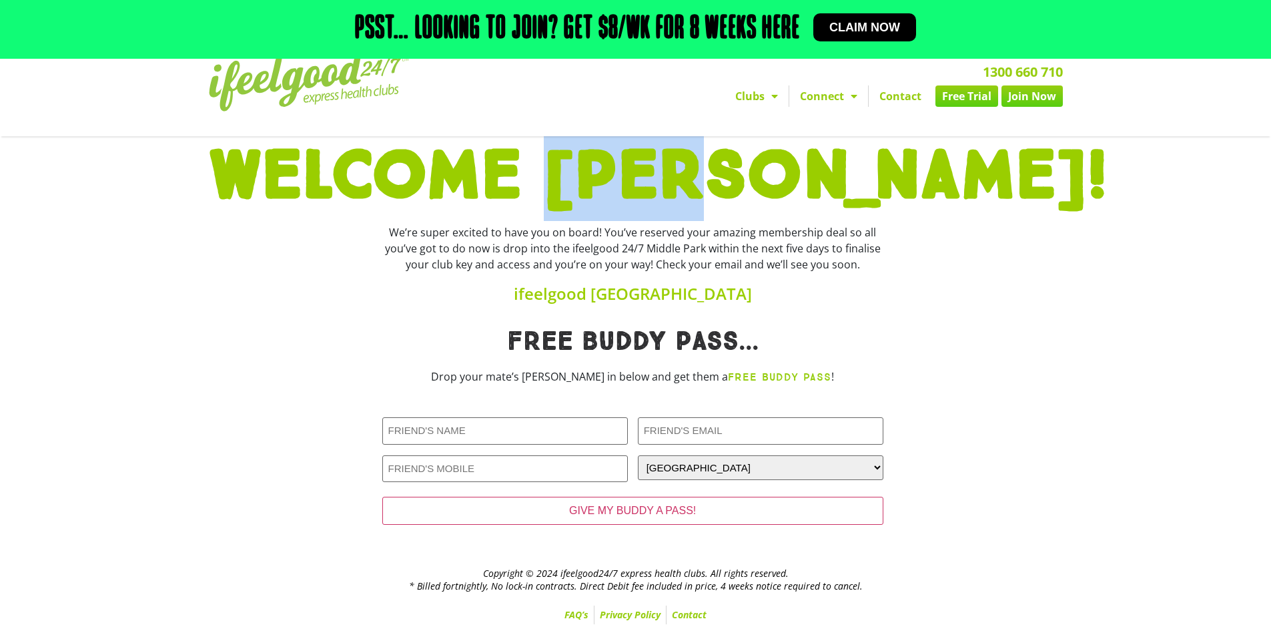
click at [706, 169] on h1 "WELCOME [PERSON_NAME]!" at bounding box center [636, 177] width 854 height 68
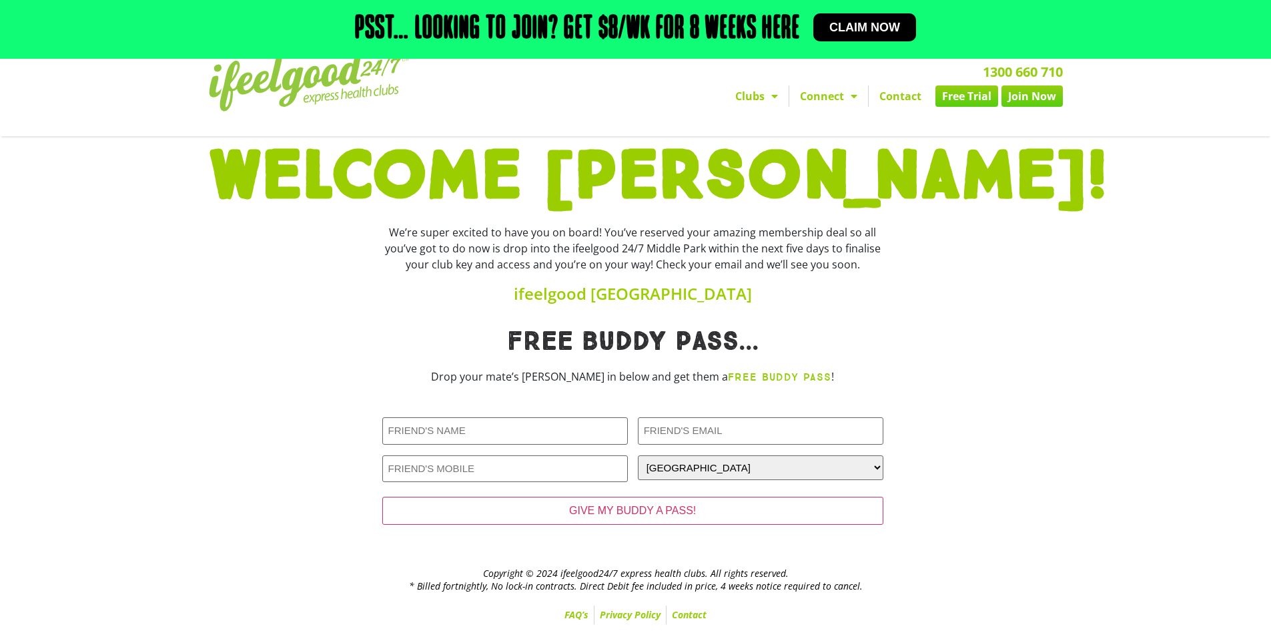
click at [607, 172] on h1 "WELCOME [PERSON_NAME]!" at bounding box center [636, 177] width 854 height 68
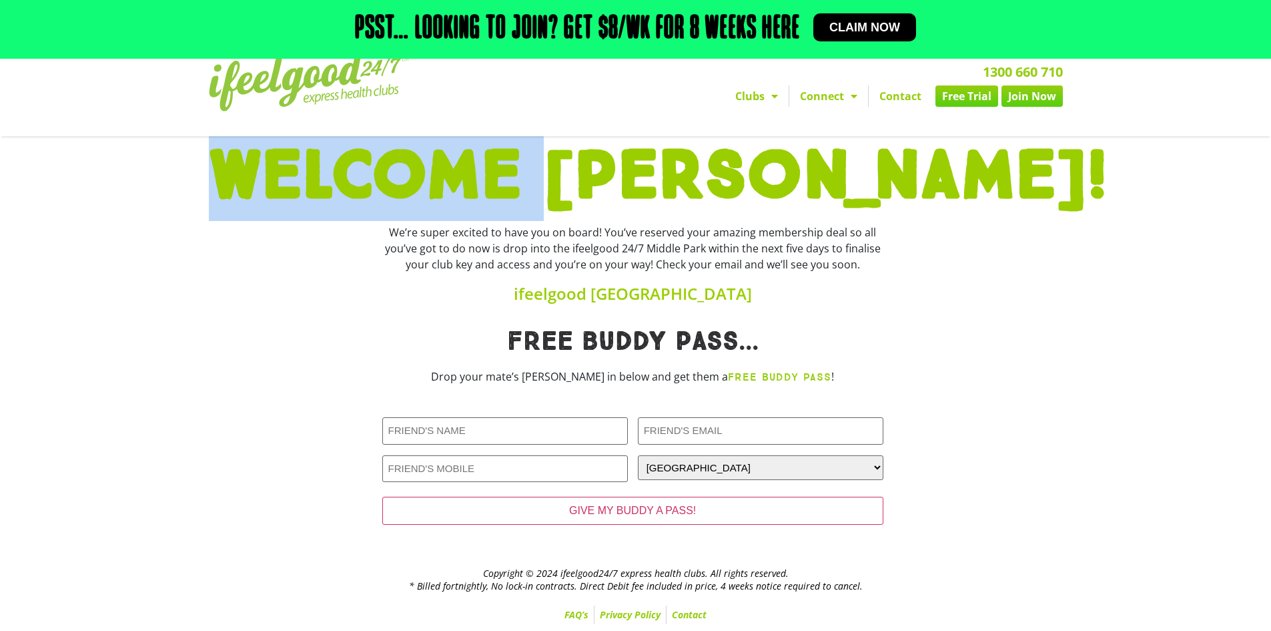
click at [607, 172] on h1 "WELCOME Danh!" at bounding box center [636, 177] width 854 height 68
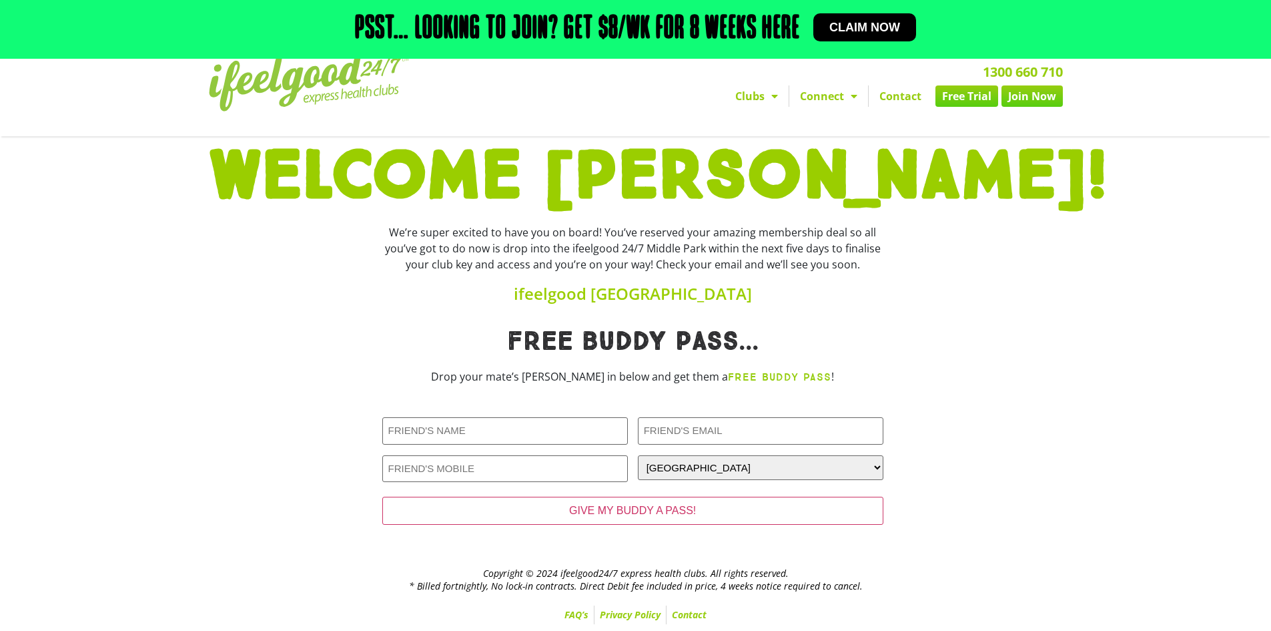
click at [754, 172] on h1 "WELCOME Danh!" at bounding box center [636, 177] width 854 height 68
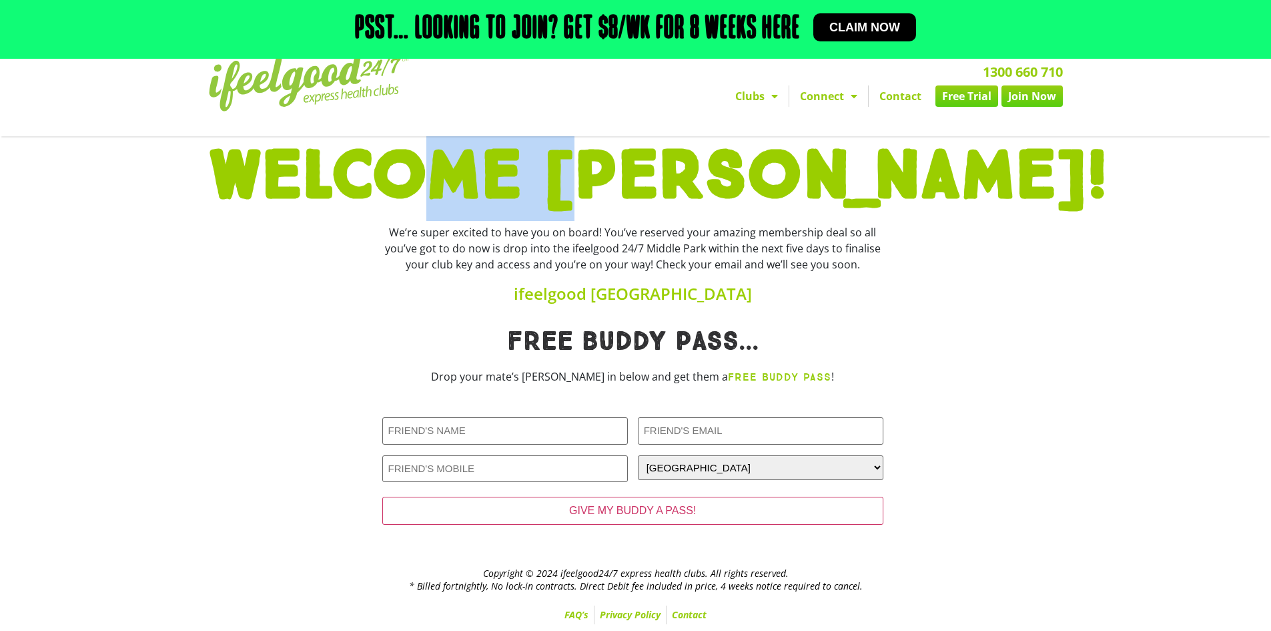
drag, startPoint x: 743, startPoint y: 172, endPoint x: 562, endPoint y: 173, distance: 180.9
click at [562, 173] on h1 "WELCOME Danh!" at bounding box center [636, 177] width 854 height 68
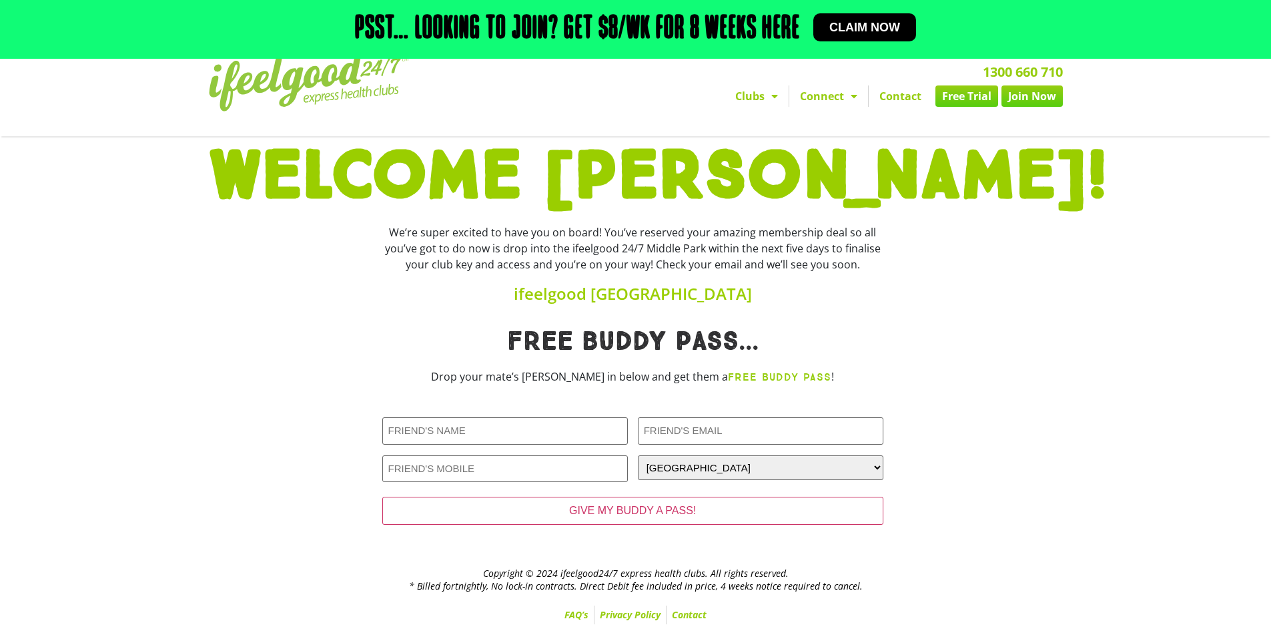
click at [800, 172] on h1 "WELCOME Danh!" at bounding box center [636, 177] width 854 height 68
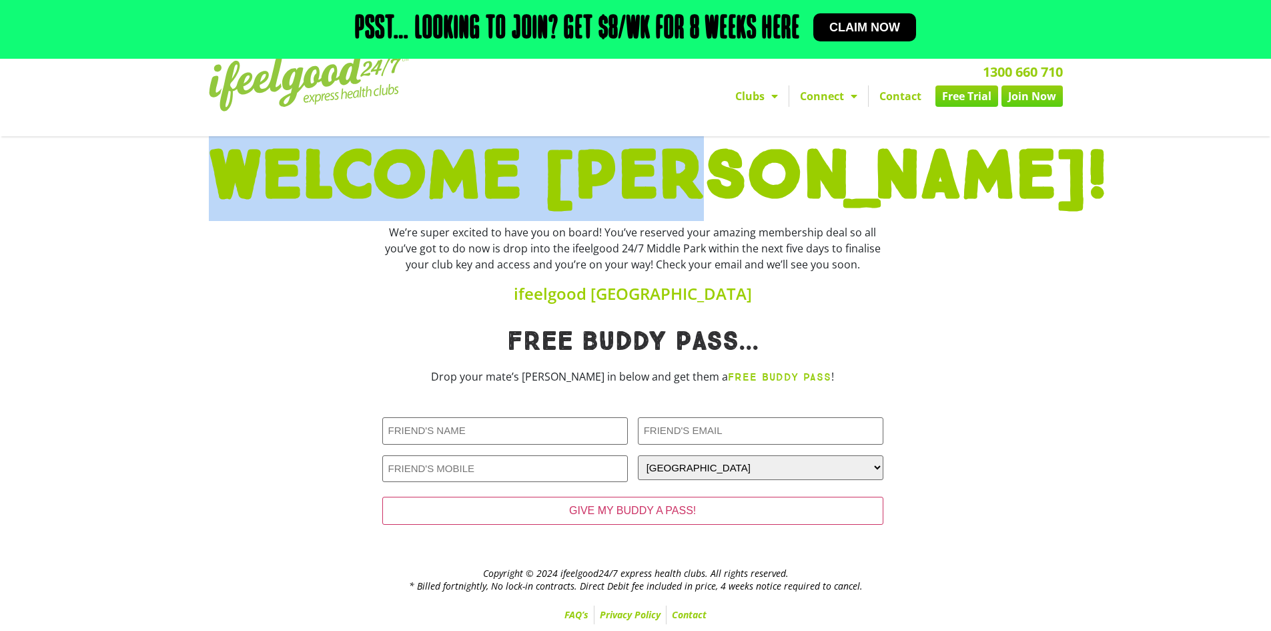
drag, startPoint x: 800, startPoint y: 172, endPoint x: 541, endPoint y: 172, distance: 259.0
click at [541, 172] on h1 "WELCOME Danh!" at bounding box center [636, 177] width 854 height 68
click at [542, 172] on h1 "WELCOME Danh!" at bounding box center [636, 177] width 854 height 68
drag, startPoint x: 542, startPoint y: 172, endPoint x: 734, endPoint y: 172, distance: 192.2
click at [734, 172] on h1 "WELCOME Danh!" at bounding box center [636, 177] width 854 height 68
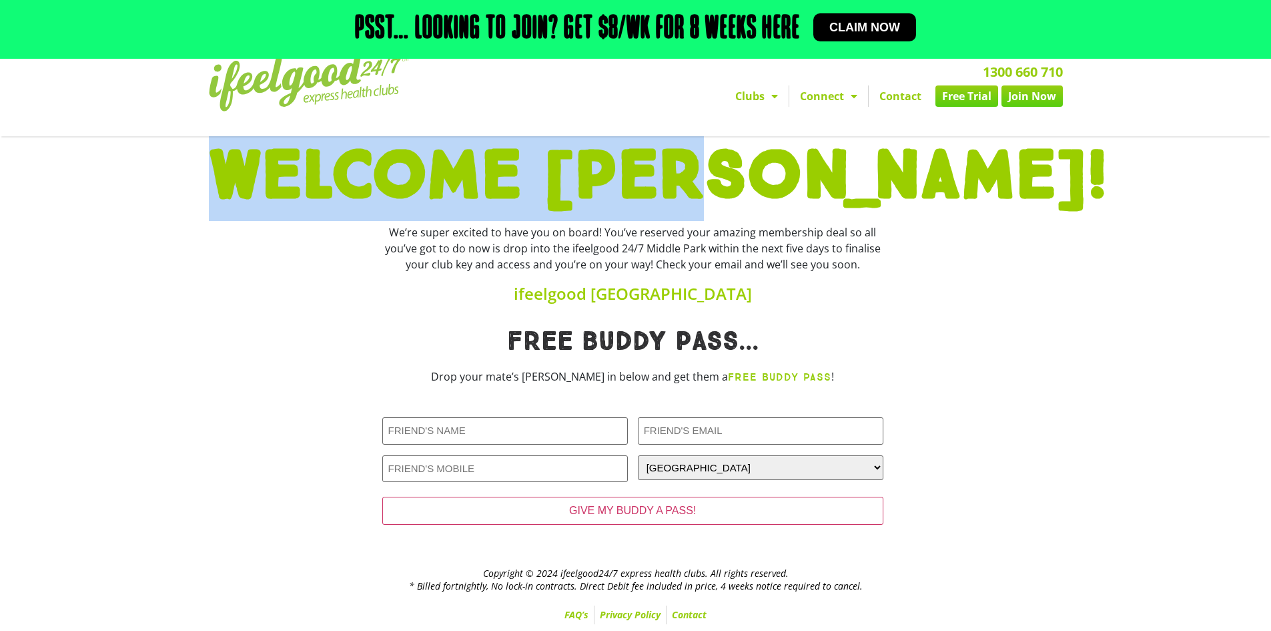
click at [734, 172] on h1 "WELCOME Danh!" at bounding box center [636, 177] width 854 height 68
drag, startPoint x: 734, startPoint y: 172, endPoint x: 563, endPoint y: 176, distance: 171.6
click at [563, 176] on h1 "WELCOME Danh!" at bounding box center [636, 177] width 854 height 68
drag, startPoint x: 563, startPoint y: 176, endPoint x: 713, endPoint y: 174, distance: 150.2
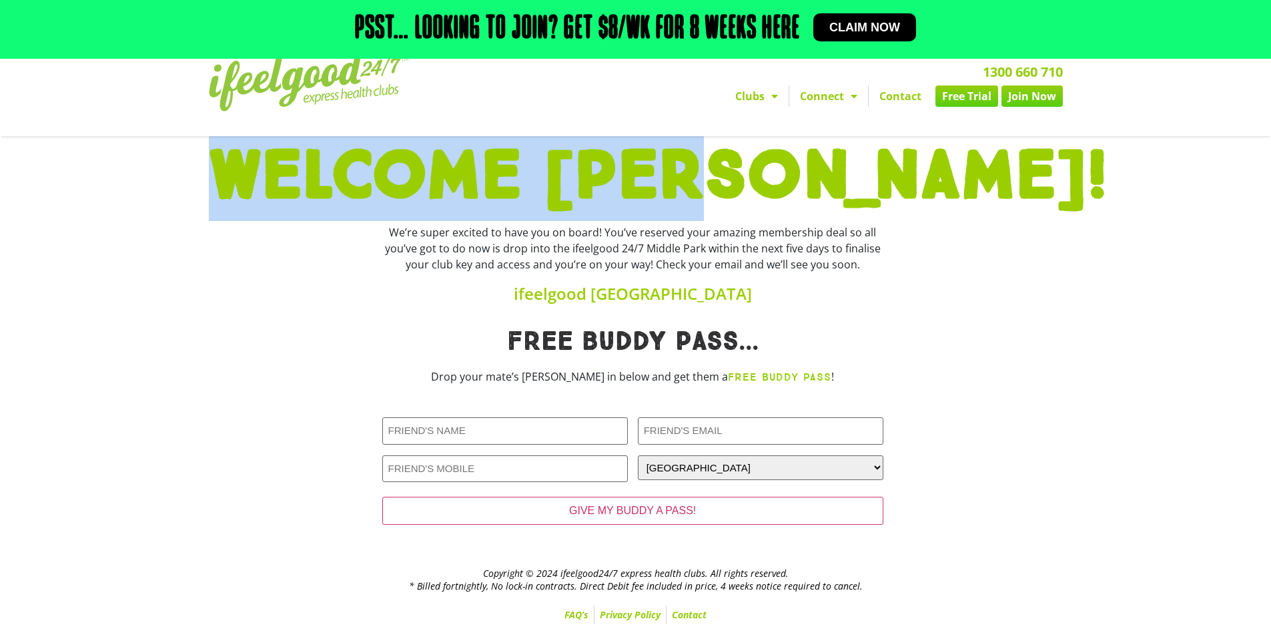
click at [713, 174] on h1 "WELCOME Danh!" at bounding box center [636, 177] width 854 height 68
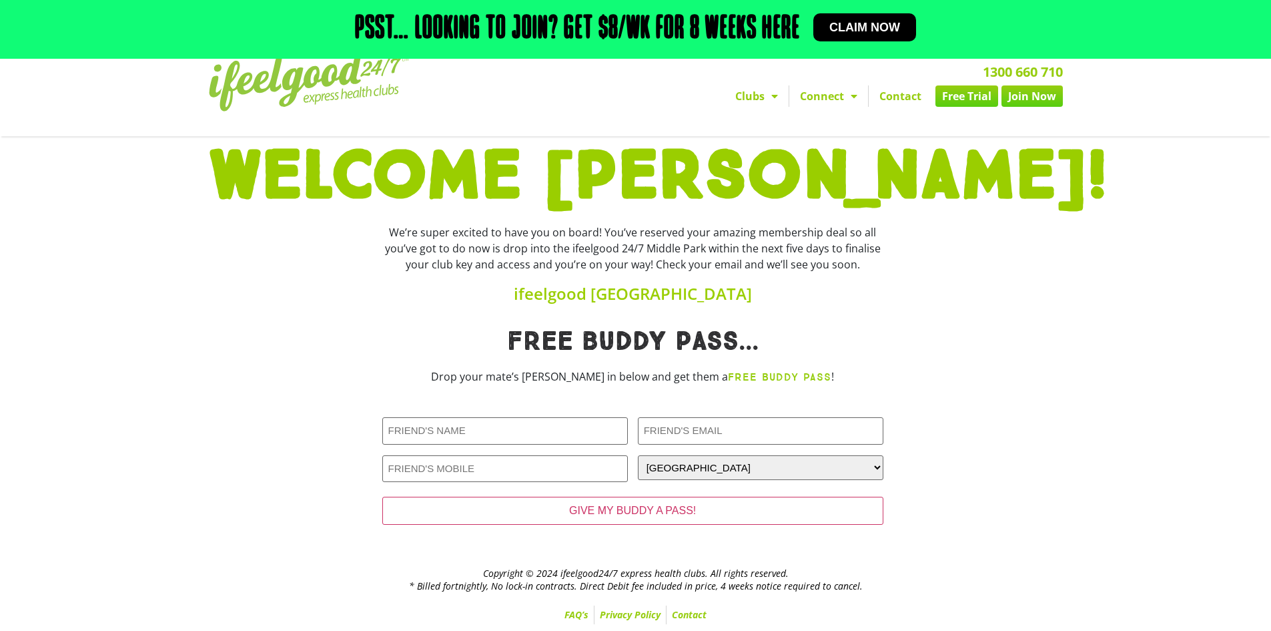
click at [464, 369] on p "Drop your mate’s deets in below and get them a FREE BUDDY PASS !" at bounding box center [632, 376] width 501 height 17
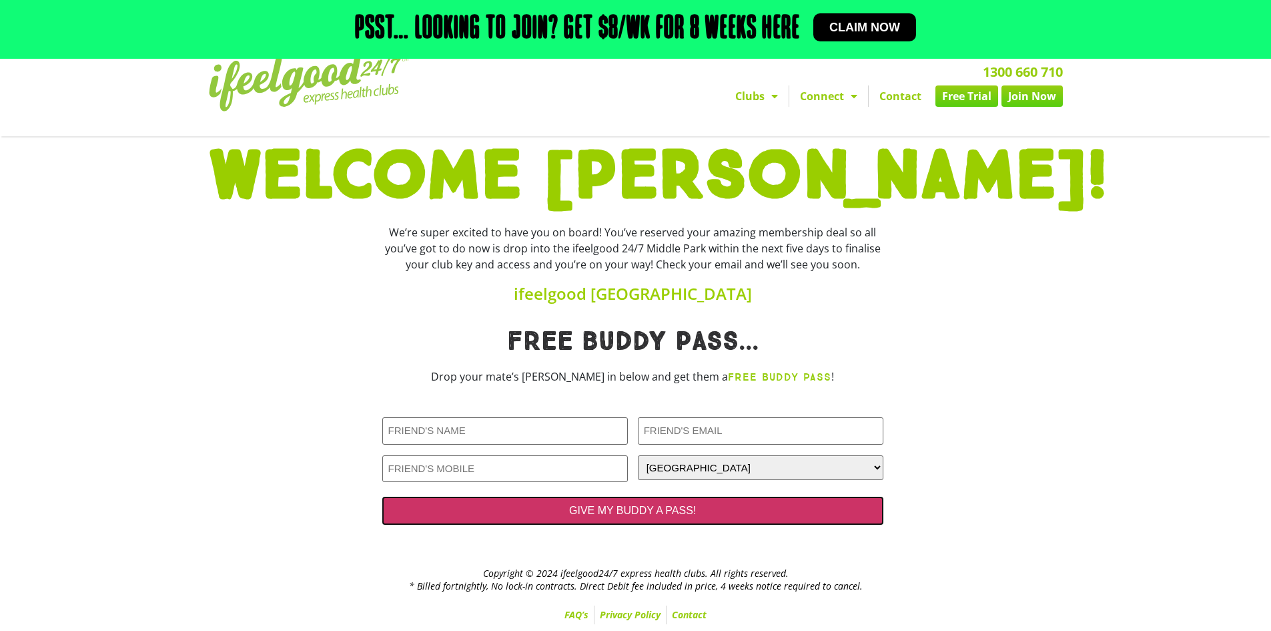
click at [627, 505] on input "GIVE MY BUDDY A PASS!" at bounding box center [632, 511] width 501 height 28
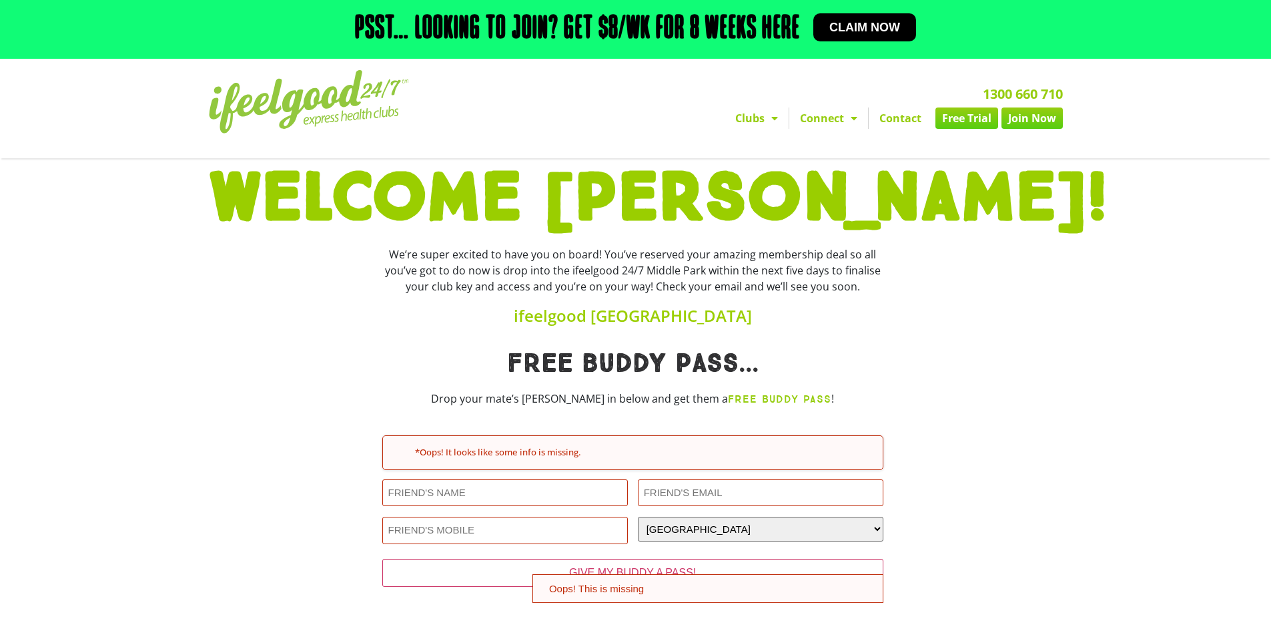
click at [623, 249] on div "We’re super excited to have you on board! You’ve reserved your amazing membersh…" at bounding box center [632, 270] width 501 height 48
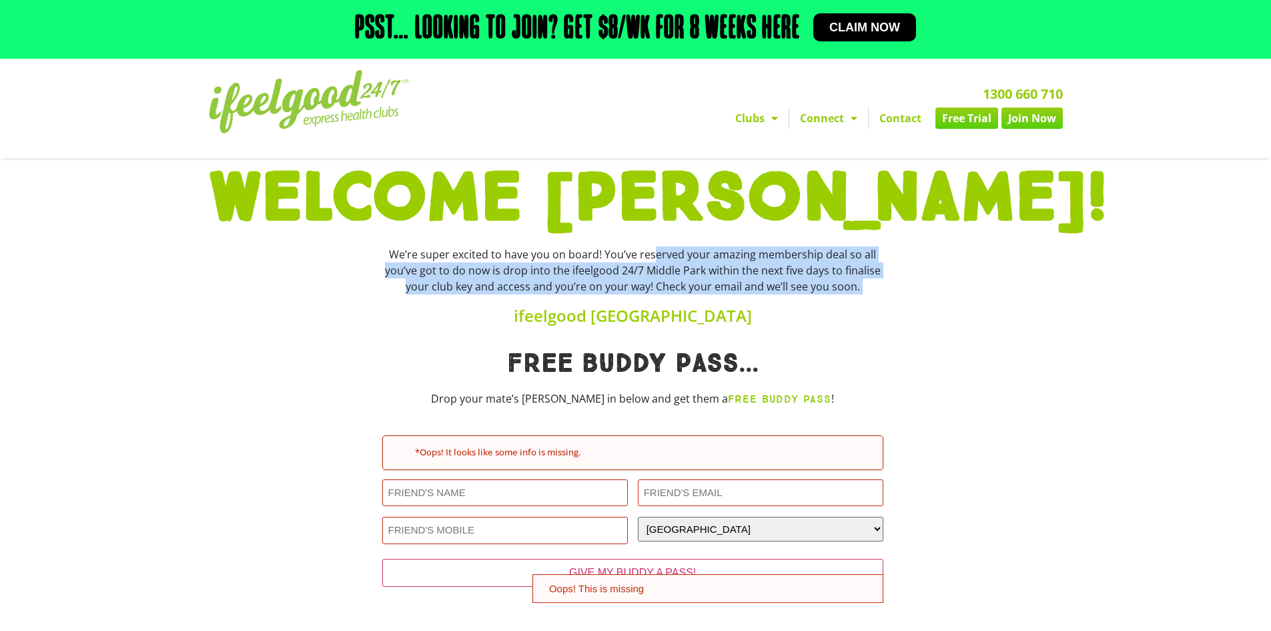
drag, startPoint x: 623, startPoint y: 249, endPoint x: 859, endPoint y: 290, distance: 239.9
click at [859, 290] on div "We’re super excited to have you on board! You’ve reserved your amazing membersh…" at bounding box center [632, 270] width 501 height 48
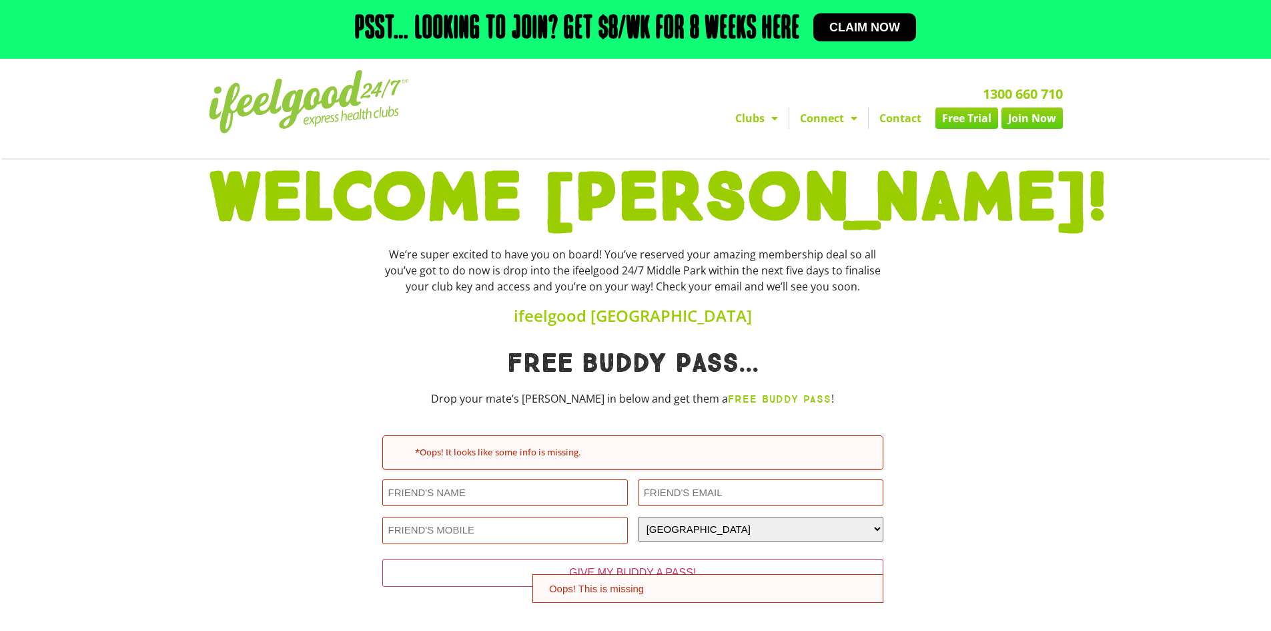
click at [752, 184] on h1 "WELCOME [PERSON_NAME]!" at bounding box center [636, 199] width 854 height 68
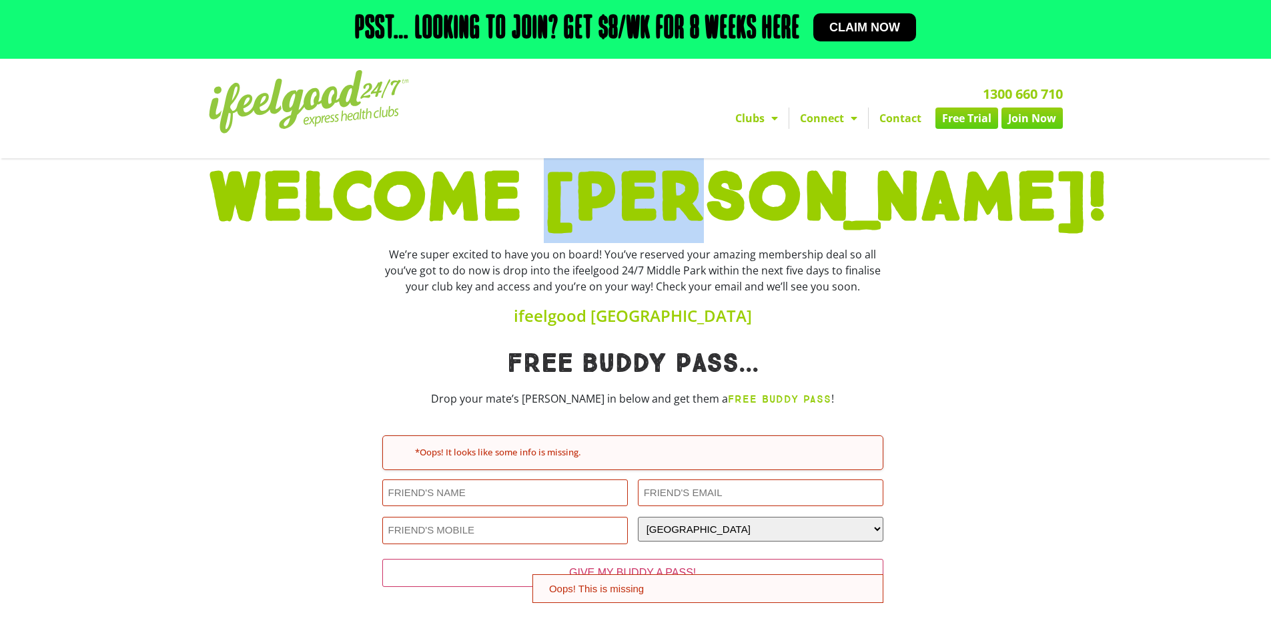
click at [752, 184] on h1 "WELCOME [PERSON_NAME]!" at bounding box center [636, 199] width 854 height 68
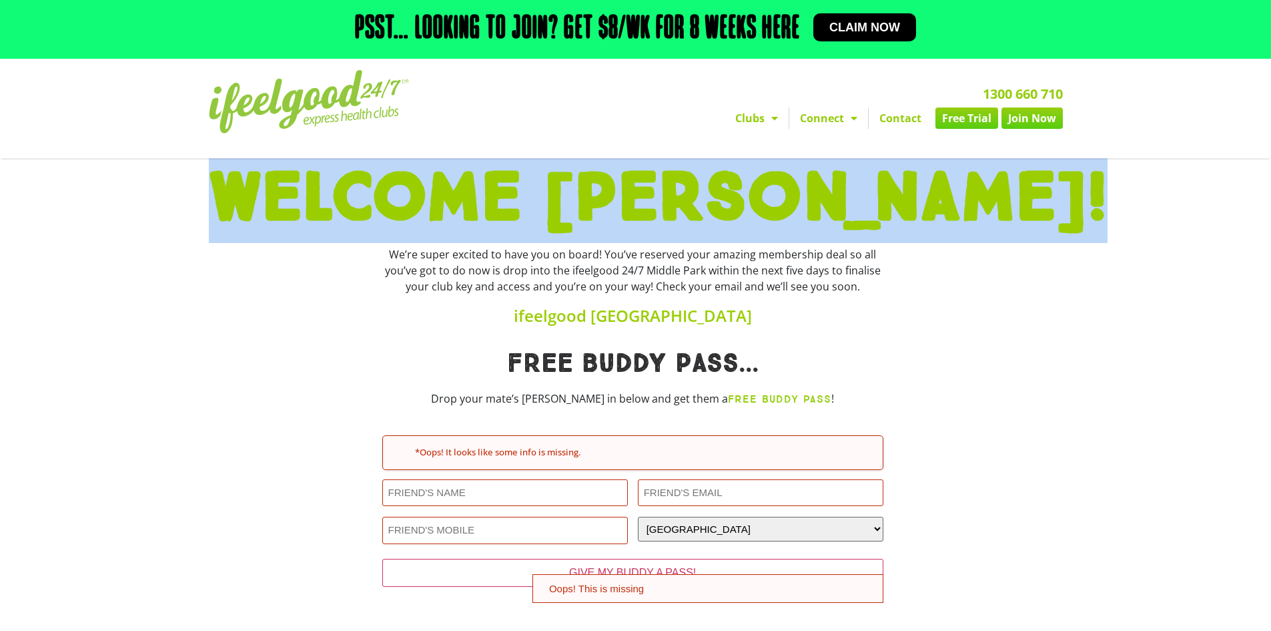
click at [752, 184] on h1 "WELCOME [PERSON_NAME]!" at bounding box center [636, 199] width 854 height 68
click at [802, 186] on h1 "WELCOME [PERSON_NAME]!" at bounding box center [636, 199] width 854 height 68
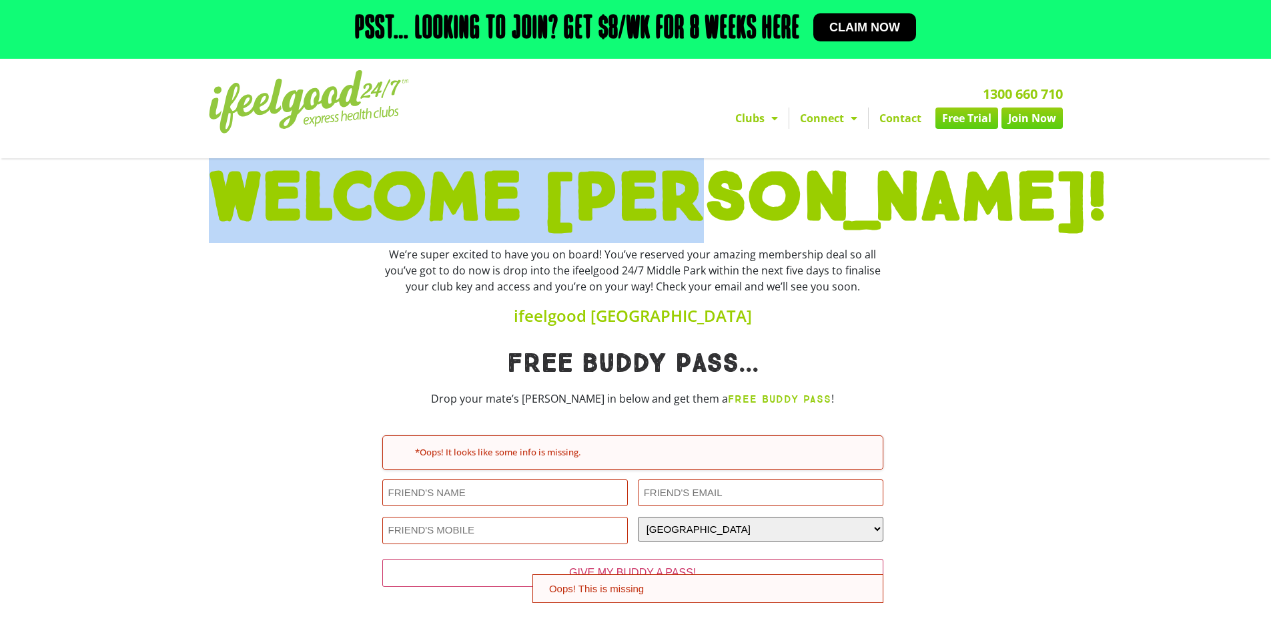
drag, startPoint x: 802, startPoint y: 186, endPoint x: 598, endPoint y: 190, distance: 203.6
click at [598, 190] on h1 "WELCOME [PERSON_NAME]!" at bounding box center [636, 199] width 854 height 68
drag, startPoint x: 598, startPoint y: 190, endPoint x: 751, endPoint y: 190, distance: 152.8
click at [751, 190] on h1 "WELCOME [PERSON_NAME]!" at bounding box center [636, 199] width 854 height 68
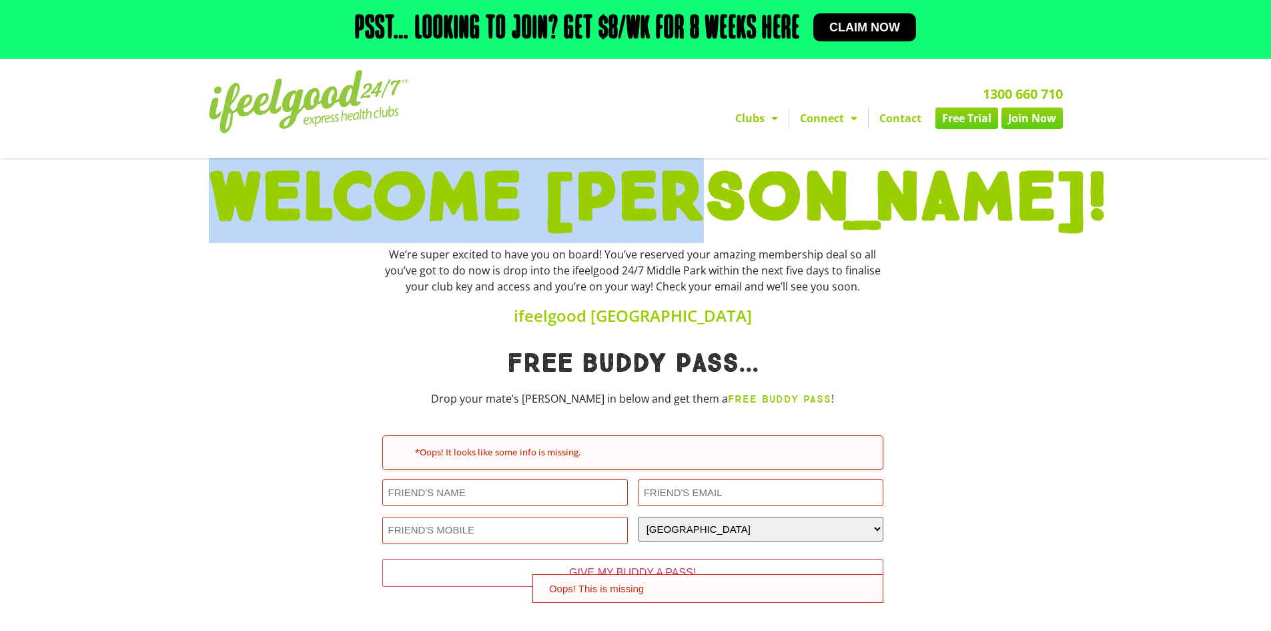
click at [751, 190] on h1 "WELCOME [PERSON_NAME]!" at bounding box center [636, 199] width 854 height 68
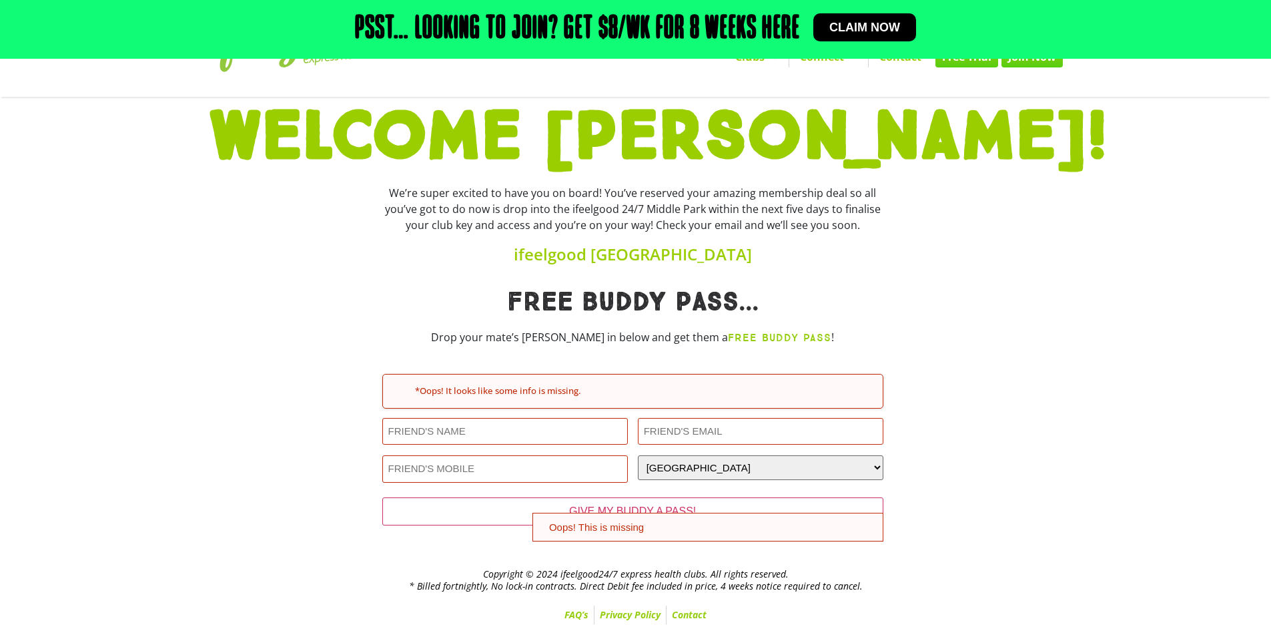
click at [601, 271] on div "WELCOME [PERSON_NAME]! WELCOME [PERSON_NAME]! We’re super excited to have you o…" at bounding box center [635, 322] width 1271 height 451
click at [604, 290] on h1 "Free Buddy pass..." at bounding box center [632, 302] width 501 height 27
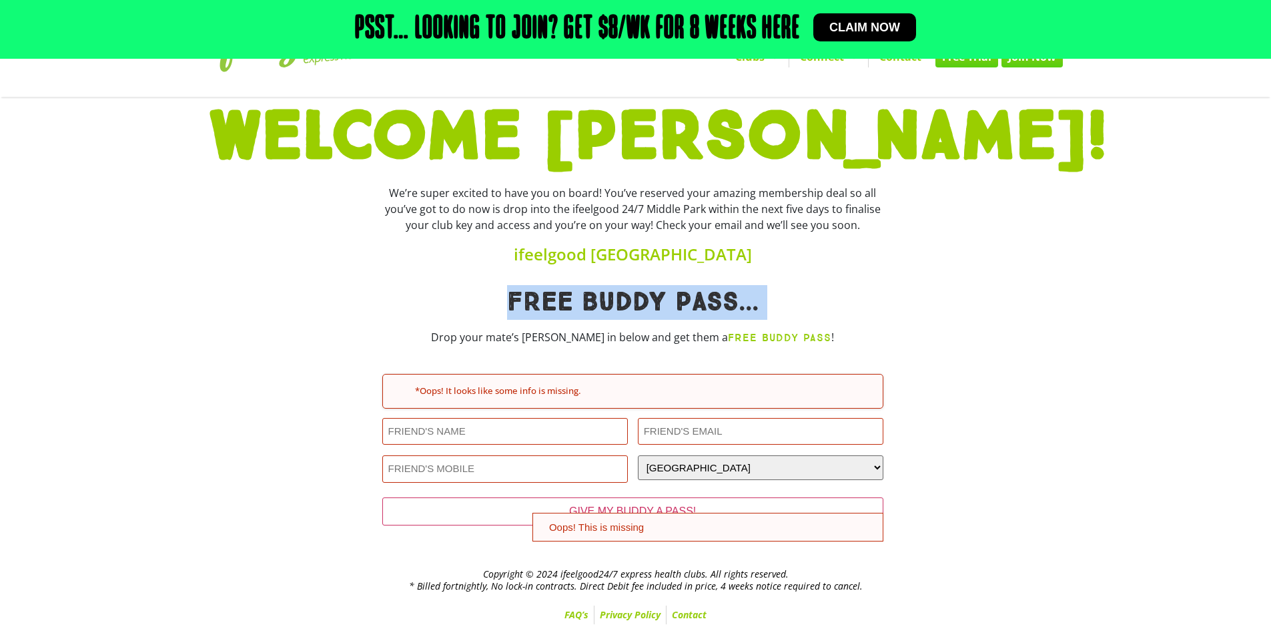
click at [604, 290] on h1 "Free Buddy pass..." at bounding box center [632, 302] width 501 height 27
click at [681, 293] on h1 "Free Buddy pass..." at bounding box center [632, 302] width 501 height 27
click at [738, 291] on h1 "Free Buddy pass..." at bounding box center [632, 302] width 501 height 27
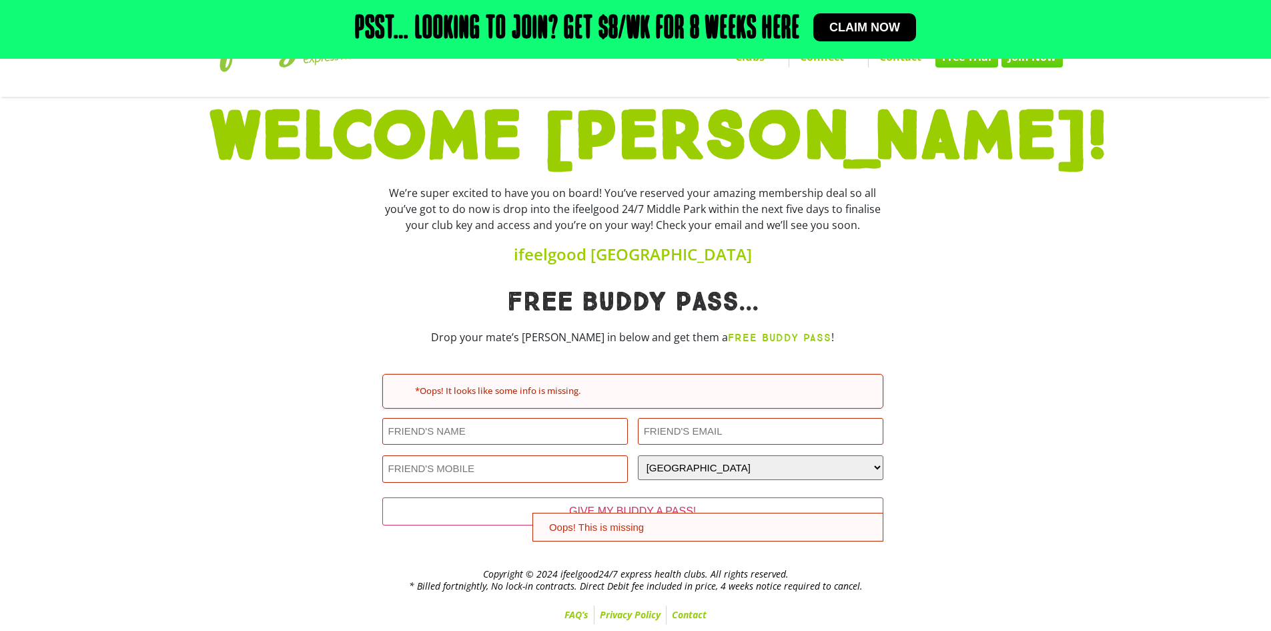
click at [736, 294] on h1 "Free Buddy pass..." at bounding box center [632, 302] width 501 height 27
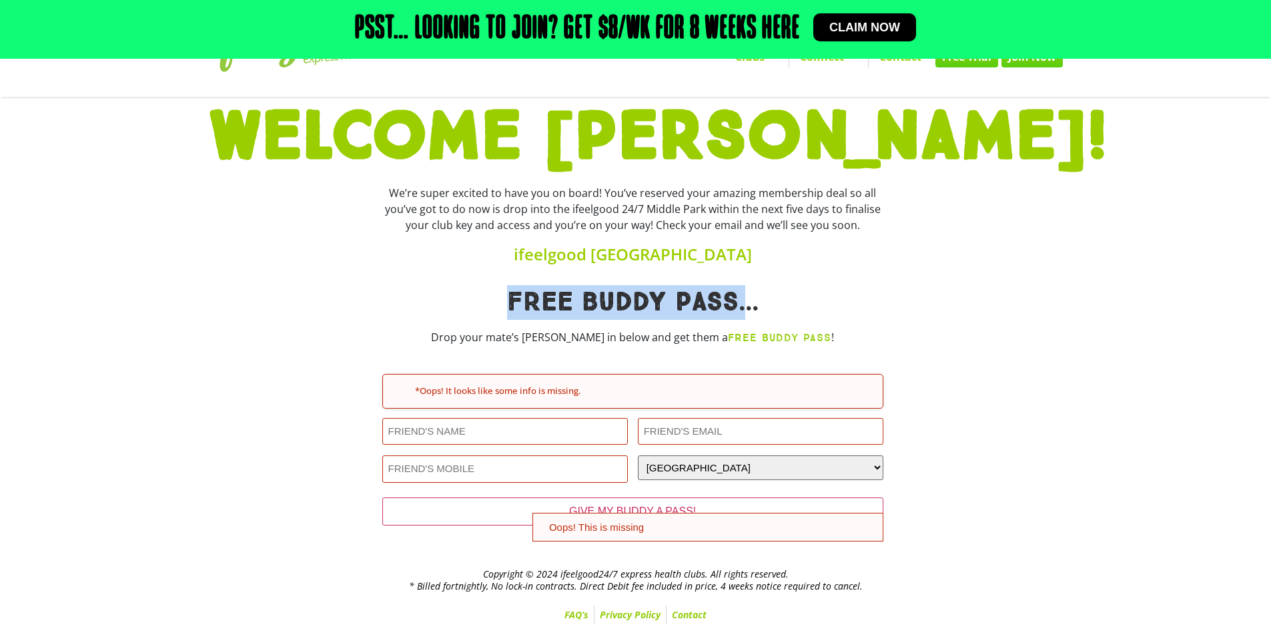
drag, startPoint x: 736, startPoint y: 294, endPoint x: 551, endPoint y: 298, distance: 184.9
click at [551, 298] on h1 "Free Buddy pass..." at bounding box center [632, 302] width 501 height 27
drag, startPoint x: 551, startPoint y: 298, endPoint x: 720, endPoint y: 296, distance: 168.9
click at [720, 296] on h1 "Free Buddy pass..." at bounding box center [632, 302] width 501 height 27
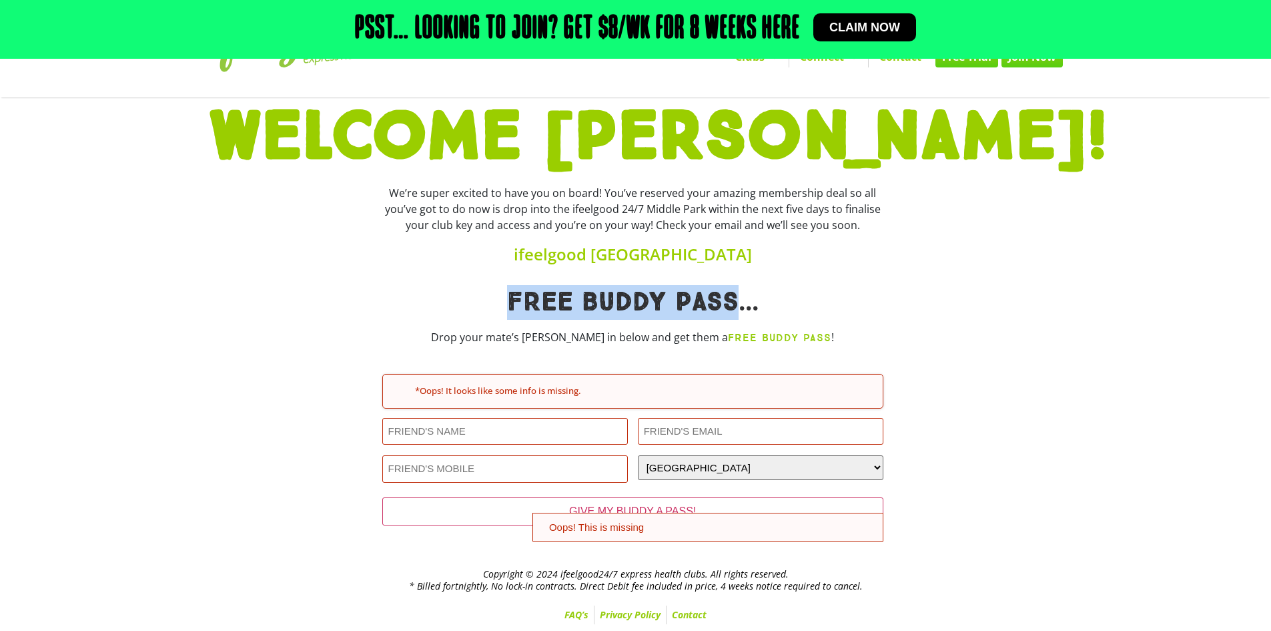
click at [720, 296] on h1 "Free Buddy pass..." at bounding box center [632, 302] width 501 height 27
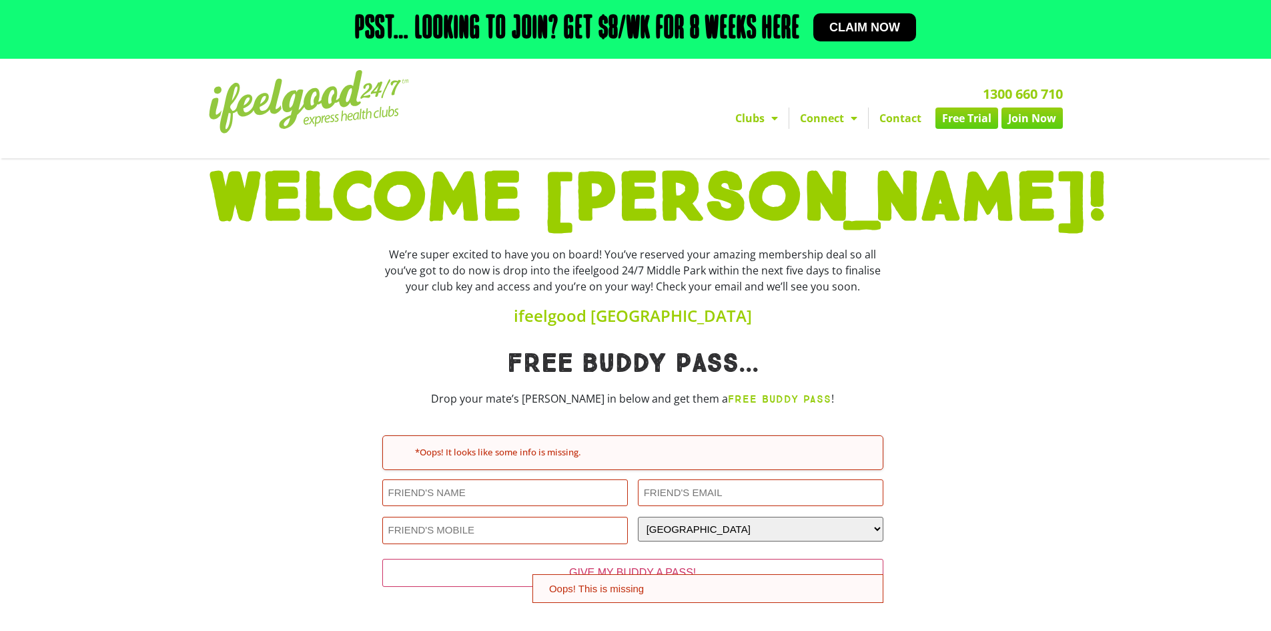
click at [643, 250] on div "We’re super excited to have you on board! You’ve reserved your amazing membersh…" at bounding box center [632, 270] width 501 height 48
click at [645, 250] on div "We’re super excited to have you on board! You’ve reserved your amazing membersh…" at bounding box center [632, 270] width 501 height 48
click at [646, 248] on div "We’re super excited to have you on board! You’ve reserved your amazing membersh…" at bounding box center [632, 270] width 501 height 48
click at [347, 89] on img at bounding box center [309, 101] width 200 height 63
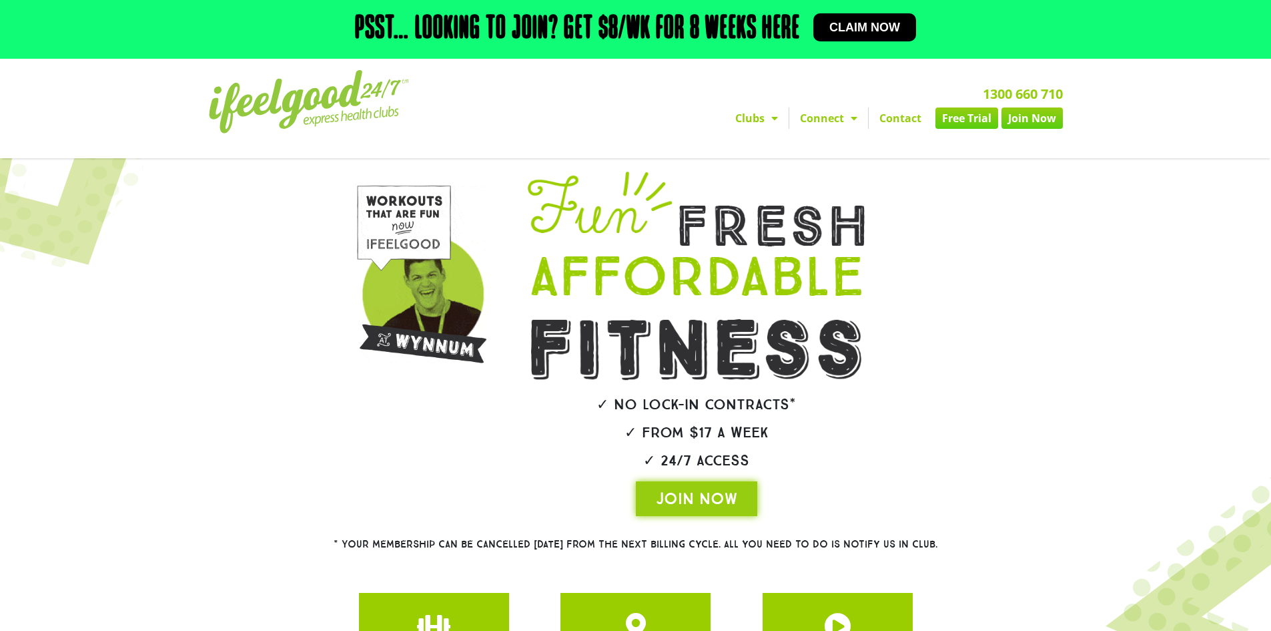
click at [434, 27] on h2 "Psst… Looking to join? Get $8/wk for 8 weeks here" at bounding box center [577, 29] width 445 height 32
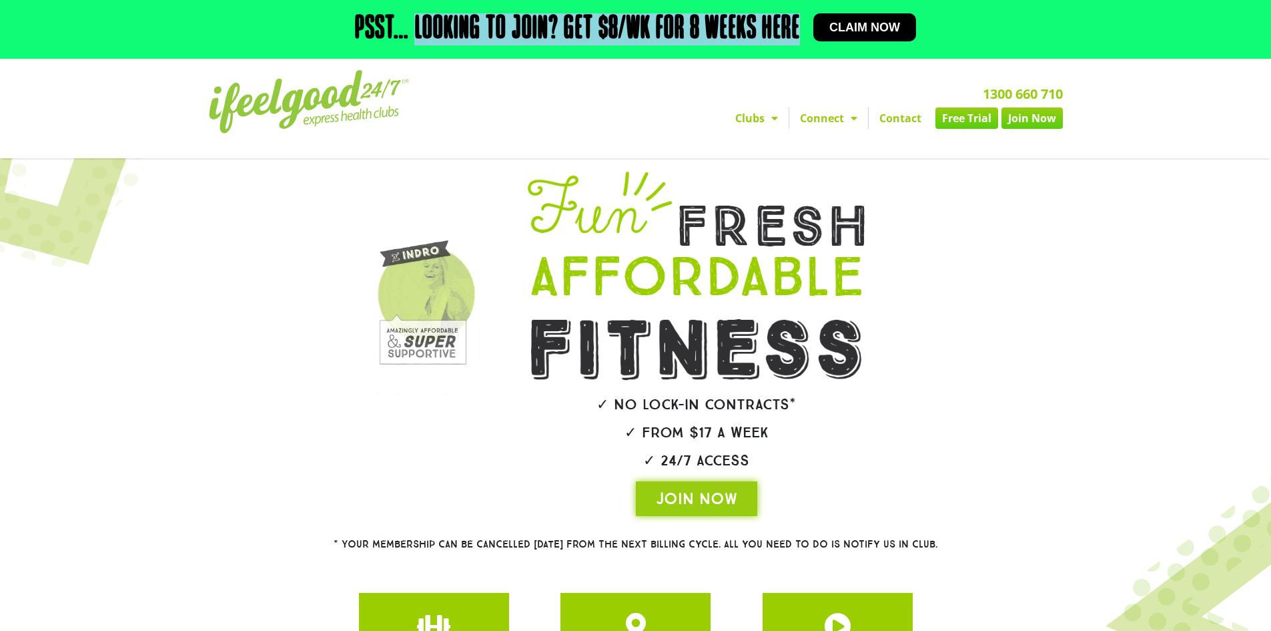
drag, startPoint x: 434, startPoint y: 27, endPoint x: 777, endPoint y: 21, distance: 343.1
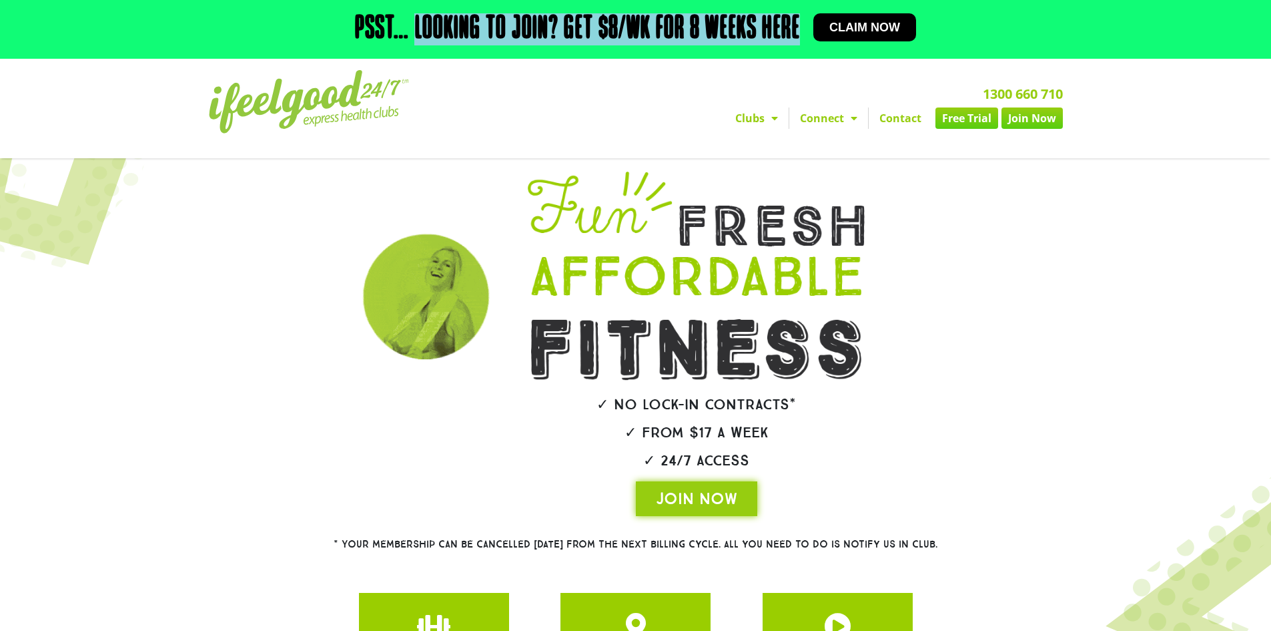
click at [777, 21] on h2 "Psst… Looking to join? Get $8/wk for 8 weeks here" at bounding box center [577, 29] width 445 height 32
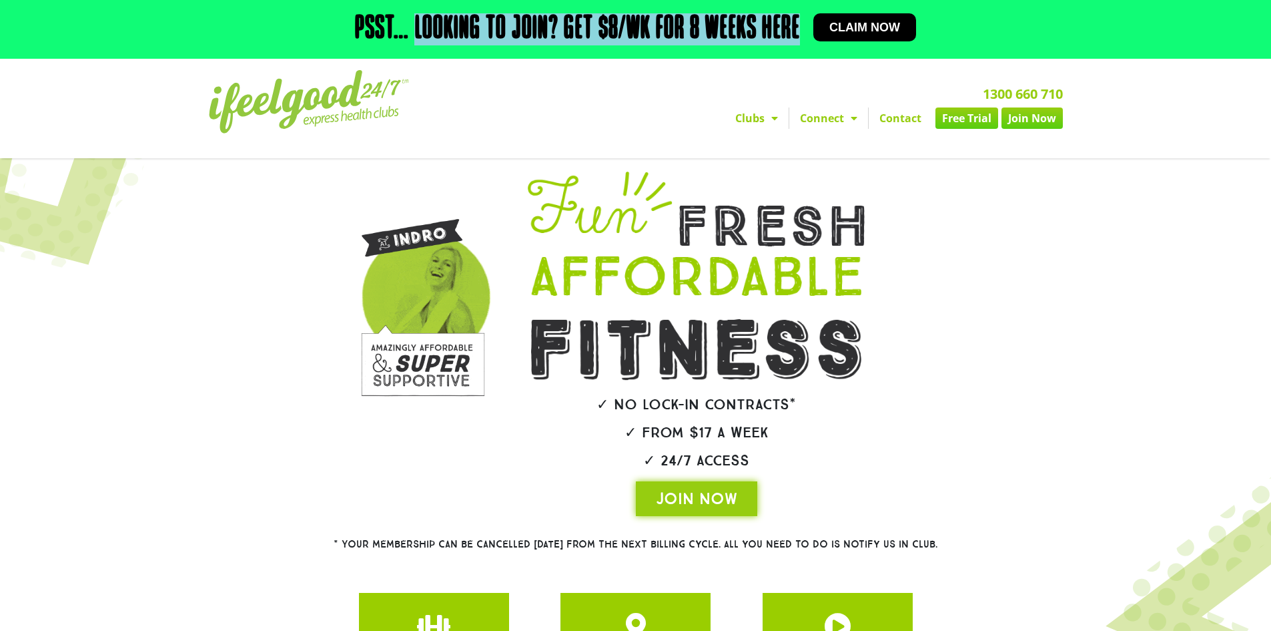
click at [748, 25] on h2 "Psst… Looking to join? Get $8/wk for 8 weeks here" at bounding box center [577, 29] width 445 height 32
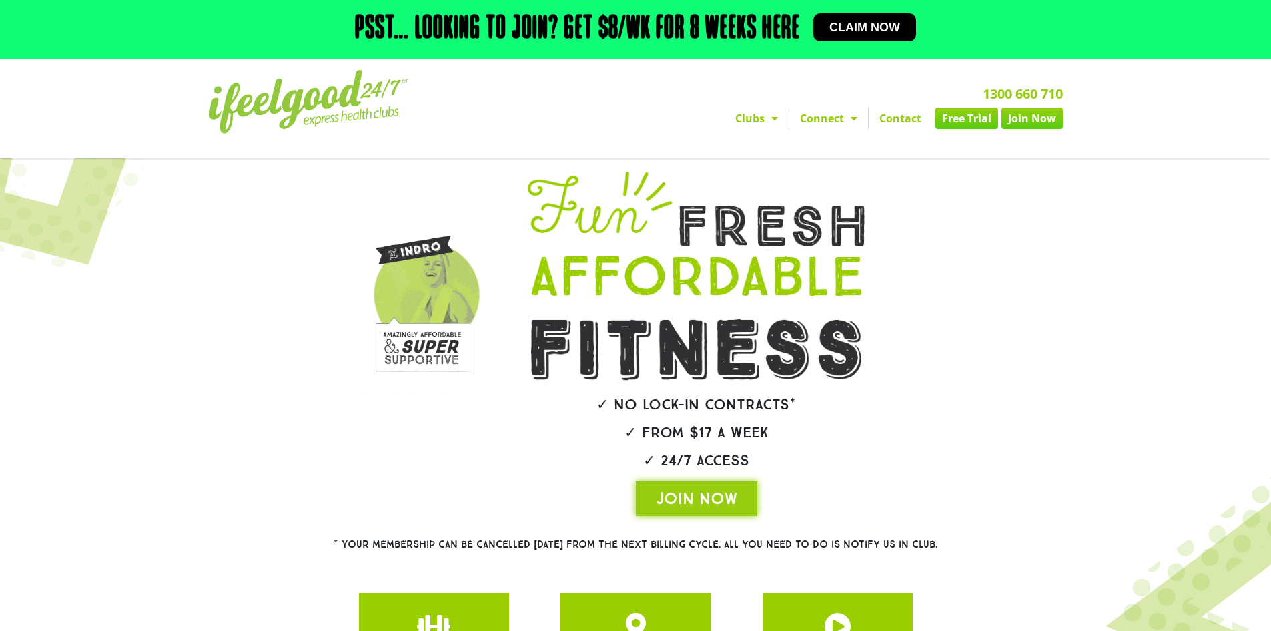
click at [858, 26] on span "Claim now" at bounding box center [865, 27] width 71 height 12
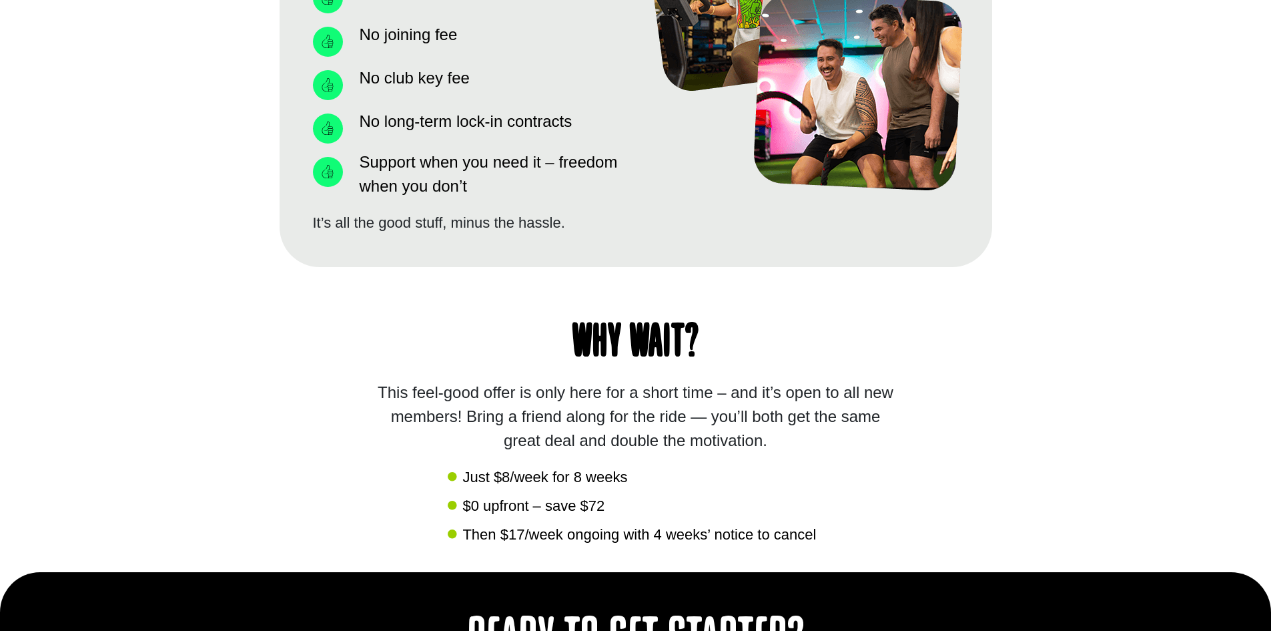
scroll to position [1268, 0]
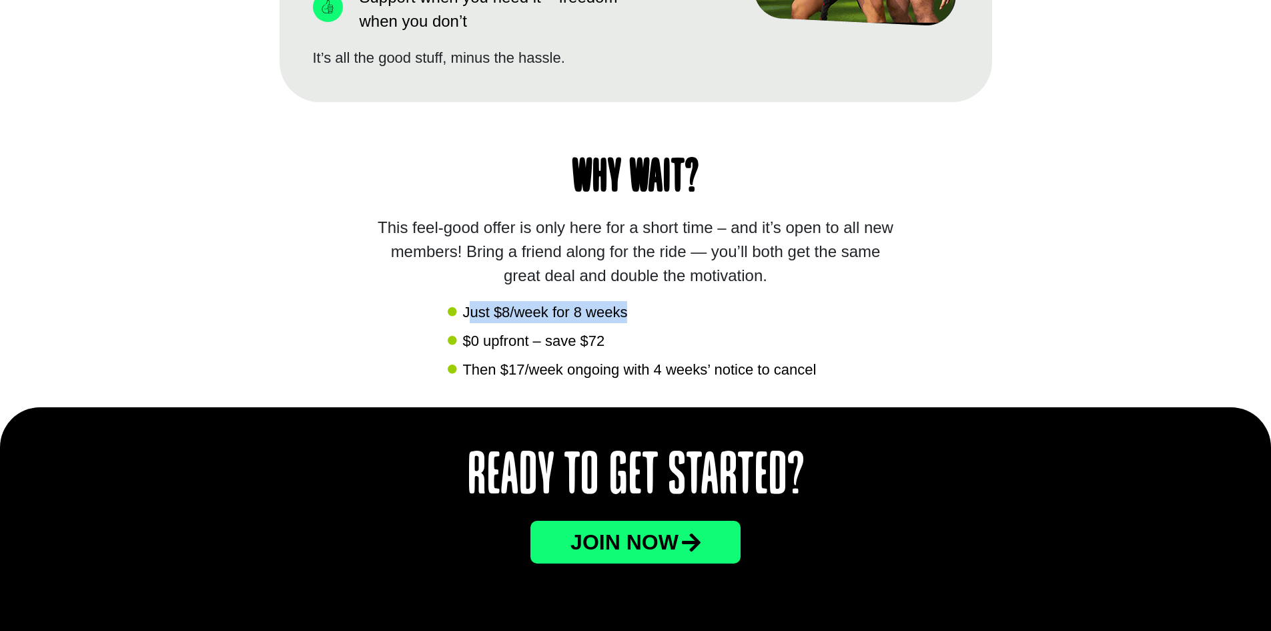
drag, startPoint x: 473, startPoint y: 314, endPoint x: 649, endPoint y: 305, distance: 176.4
click at [649, 305] on li "Just $8/week for 8 weeks" at bounding box center [636, 313] width 376 height 25
drag, startPoint x: 469, startPoint y: 341, endPoint x: 651, endPoint y: 334, distance: 182.3
click at [651, 334] on li "$0 upfront – save $72" at bounding box center [636, 342] width 376 height 25
click at [667, 331] on li "$0 upfront – save $72" at bounding box center [636, 342] width 376 height 25
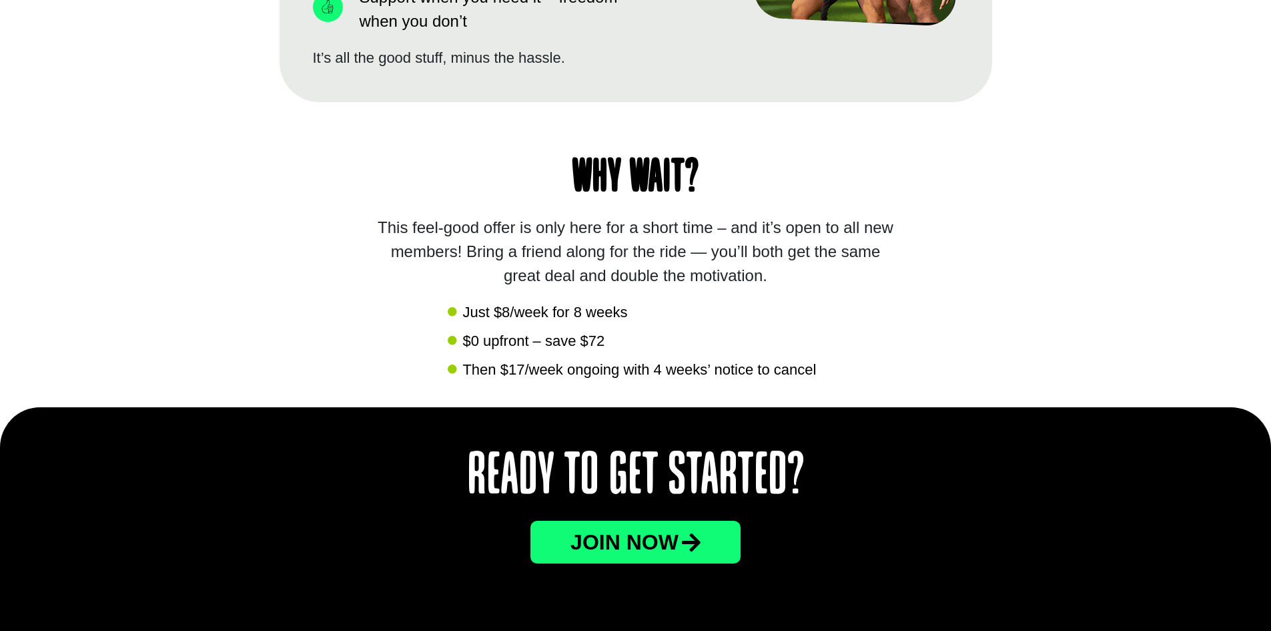
click at [599, 340] on span "$0 upfront – save $72" at bounding box center [532, 341] width 146 height 22
click at [681, 340] on li "$0 upfront – save $72" at bounding box center [636, 342] width 376 height 25
click at [700, 555] on link "JOin now" at bounding box center [636, 542] width 210 height 43
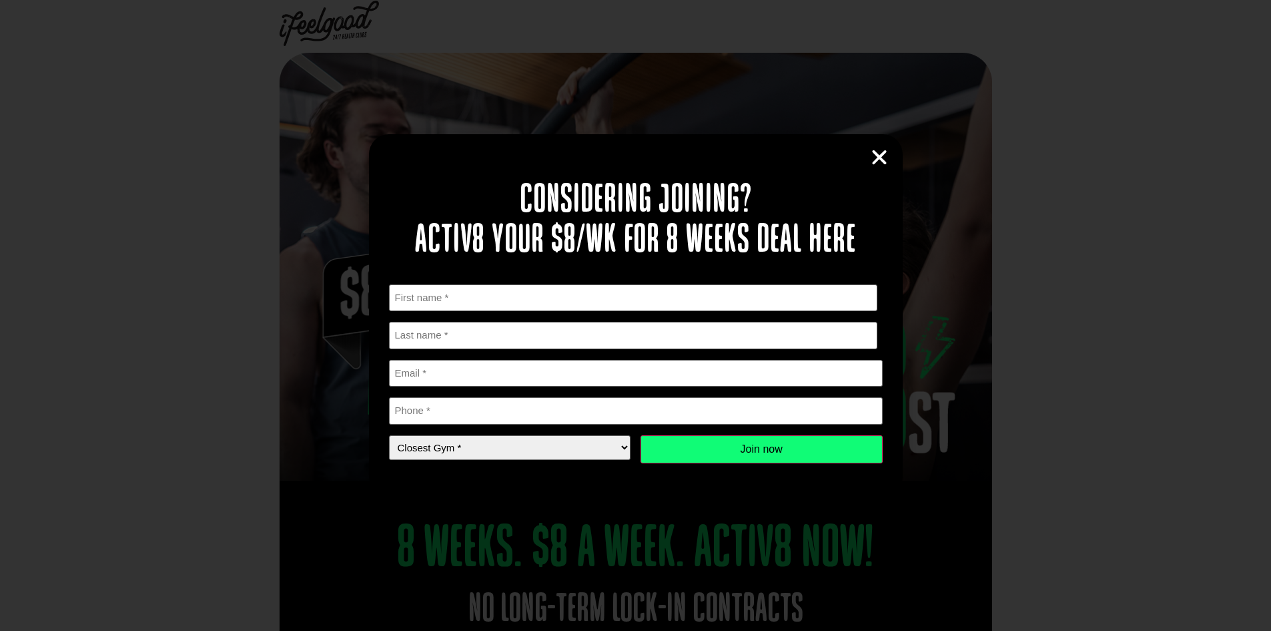
scroll to position [0, 0]
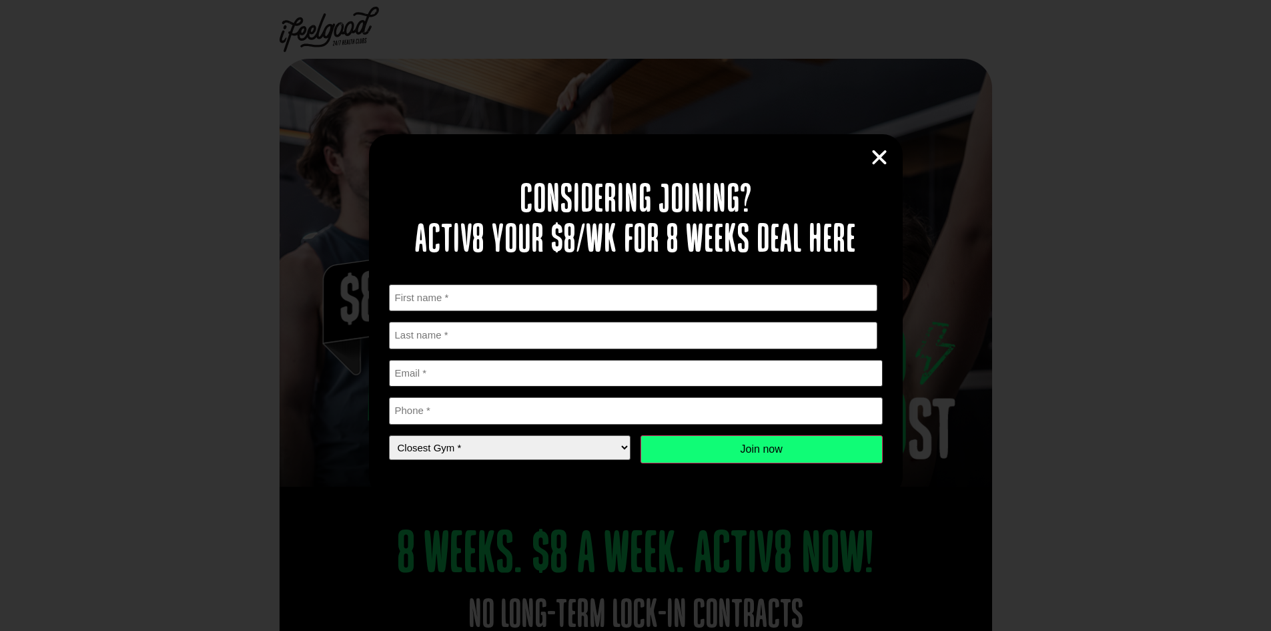
click at [439, 378] on input "Email *" at bounding box center [636, 373] width 494 height 27
click at [497, 334] on input "Last name" at bounding box center [633, 335] width 489 height 27
click at [520, 302] on input "First" at bounding box center [633, 297] width 489 height 27
click at [585, 239] on h2 "Considering joining? Activ8 your $8/wk for 8 weeks deal here" at bounding box center [636, 221] width 494 height 80
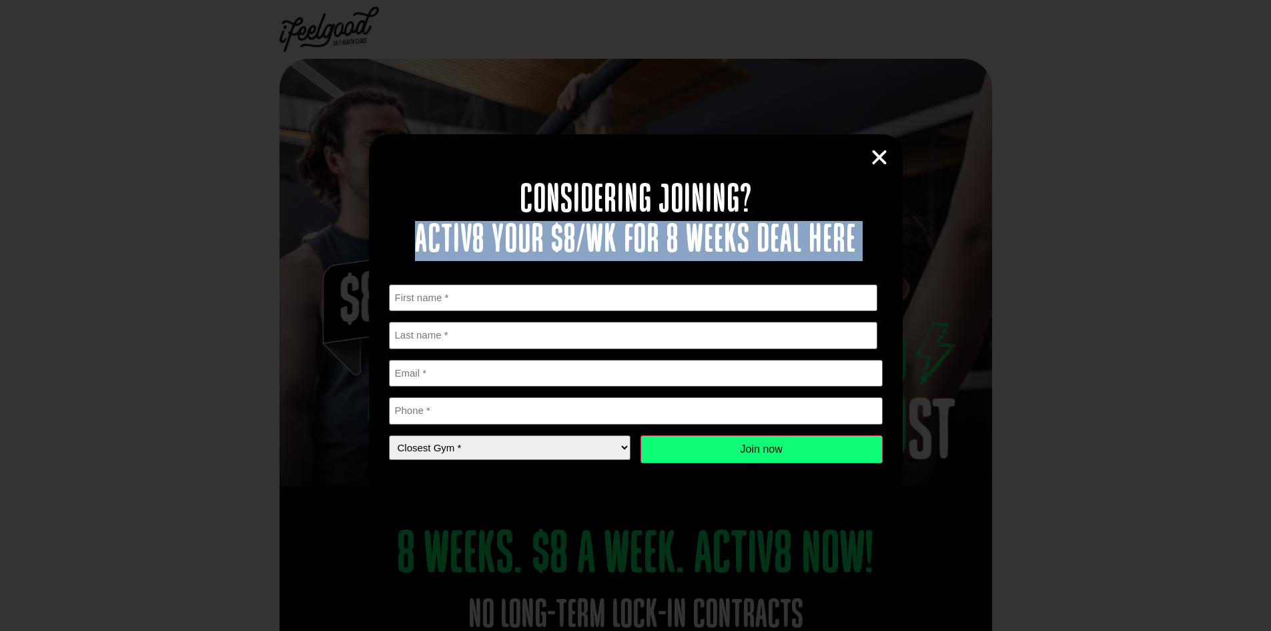
click at [585, 239] on h2 "Considering joining? Activ8 your $8/wk for 8 weeks deal here" at bounding box center [636, 221] width 494 height 80
click at [719, 226] on h2 "Considering joining? Activ8 your $8/wk for 8 weeks deal here" at bounding box center [636, 221] width 494 height 80
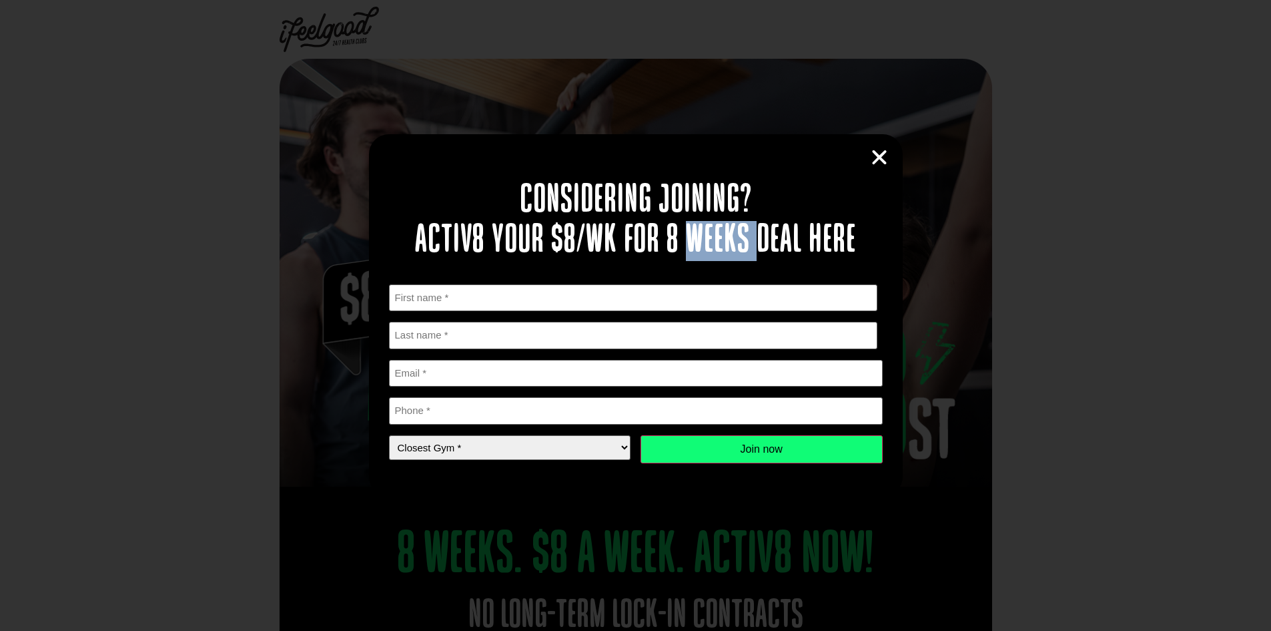
click at [719, 226] on h2 "Considering joining? Activ8 your $8/wk for 8 weeks deal here" at bounding box center [636, 221] width 494 height 80
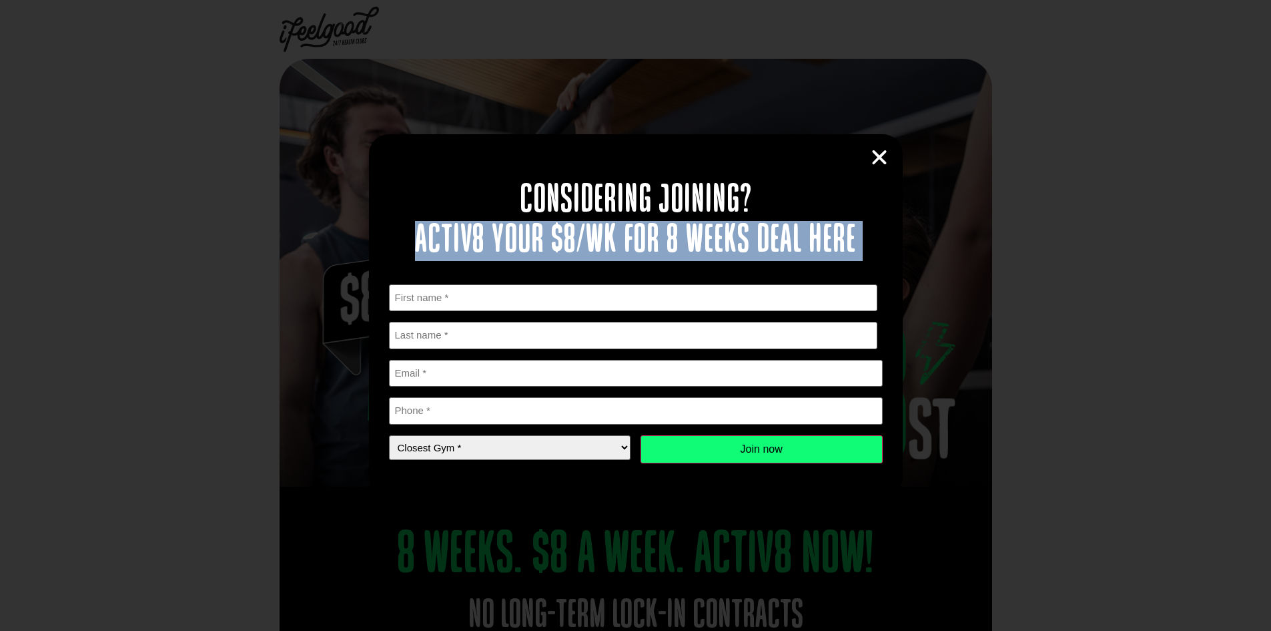
click at [719, 226] on h2 "Considering joining? Activ8 your $8/wk for 8 weeks deal here" at bounding box center [636, 221] width 494 height 80
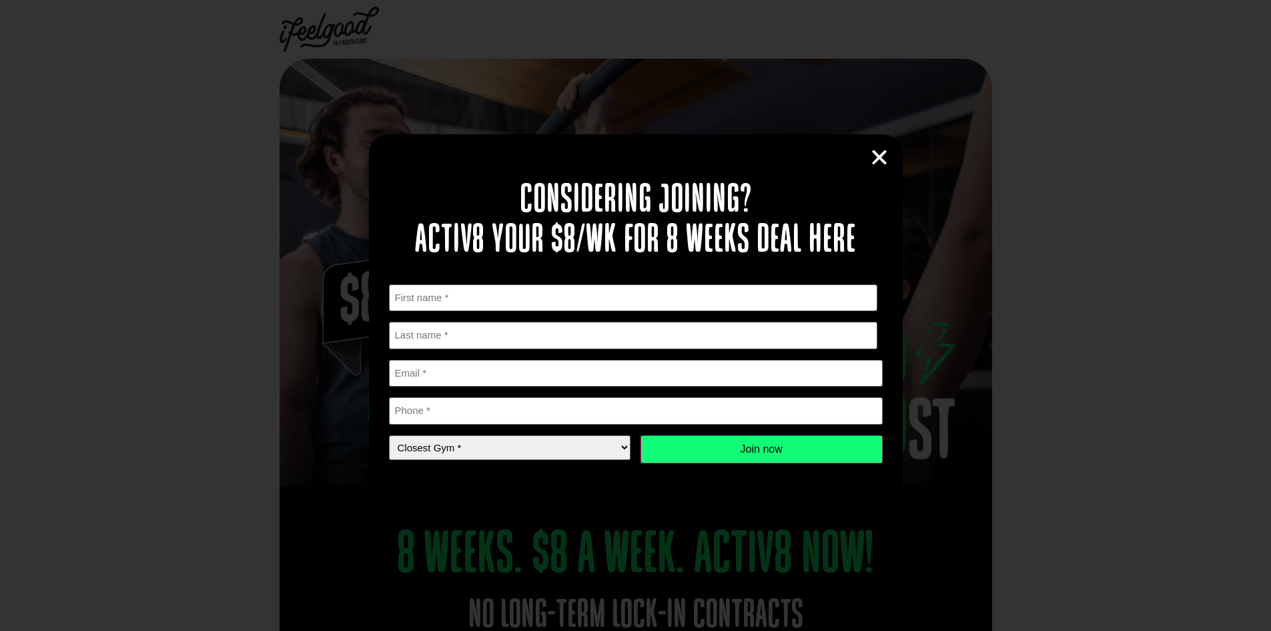
click at [698, 188] on h2 "Considering joining? Activ8 your $8/wk for 8 weeks deal here" at bounding box center [636, 221] width 494 height 80
click at [698, 187] on h2 "Considering joining? Activ8 your $8/wk for 8 weeks deal here" at bounding box center [636, 221] width 494 height 80
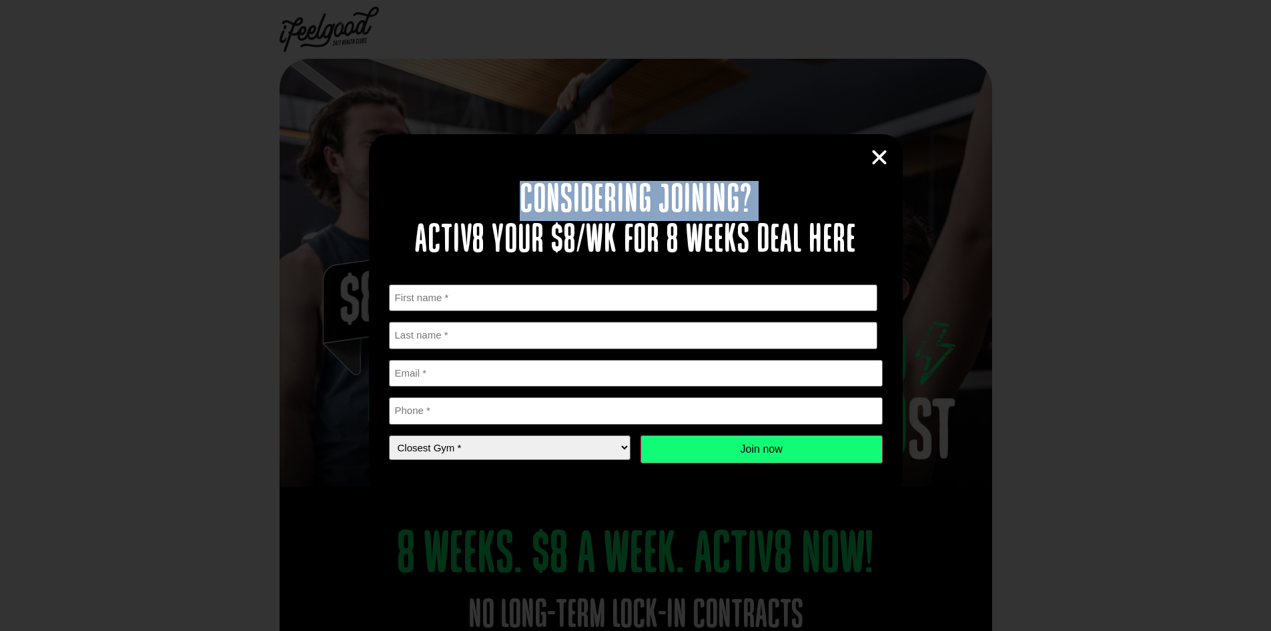
click at [698, 187] on h2 "Considering joining? Activ8 your $8/wk for 8 weeks deal here" at bounding box center [636, 221] width 494 height 80
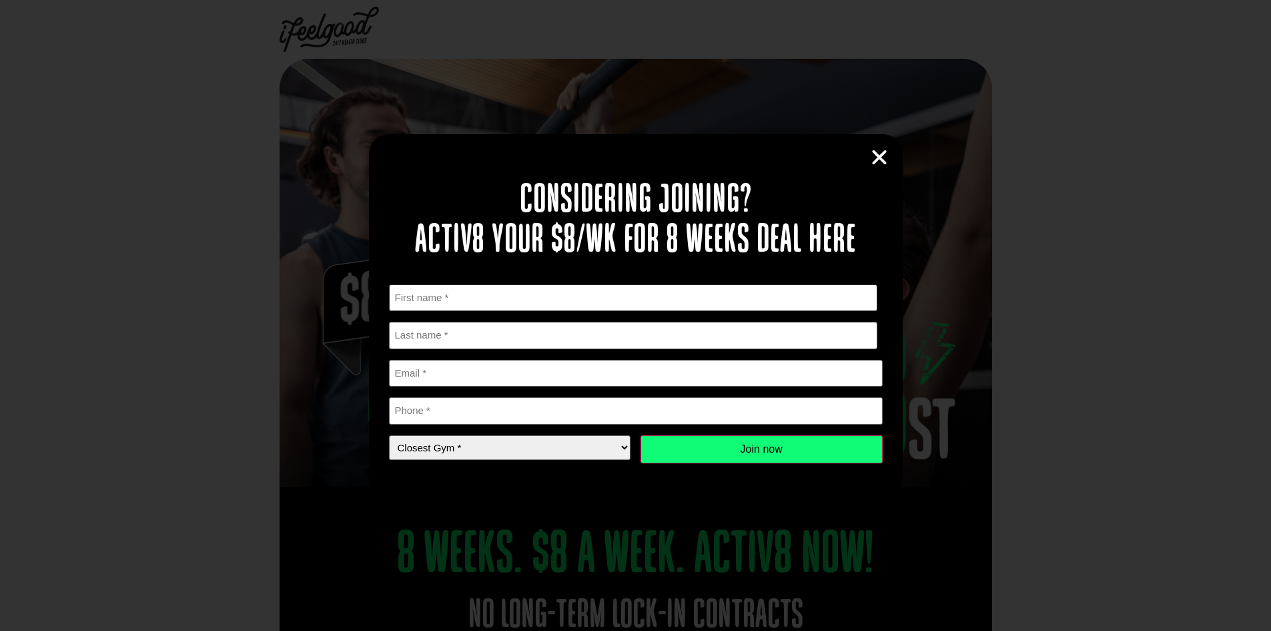
click at [542, 292] on input "First" at bounding box center [633, 297] width 489 height 27
type input "Danh"
type input "Ngo"
type input "tandanhspkt@gmail.com"
type input "0468514798"
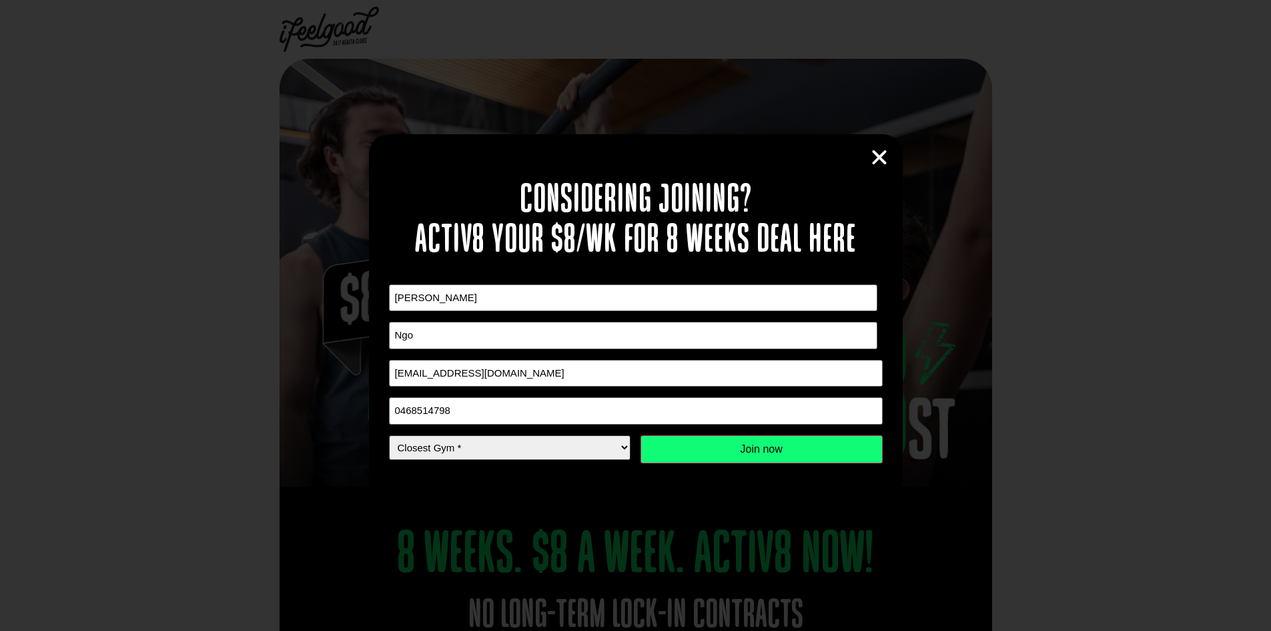
click at [462, 456] on select "Closest Gym * Alexandra Hills Calamvale Coopers Plains Middle Park Oxley Park R…" at bounding box center [510, 447] width 242 height 25
select select "[GEOGRAPHIC_DATA]"
click at [389, 435] on select "Closest Gym * Alexandra Hills Calamvale Coopers Plains Middle Park Oxley Park R…" at bounding box center [510, 447] width 242 height 25
click at [811, 441] on input "Join now" at bounding box center [762, 449] width 242 height 28
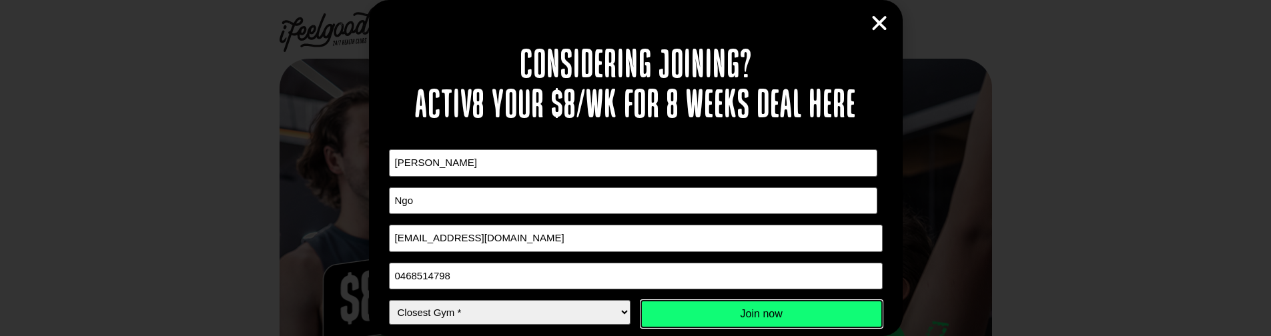
click at [790, 306] on input "Join now" at bounding box center [762, 314] width 242 height 28
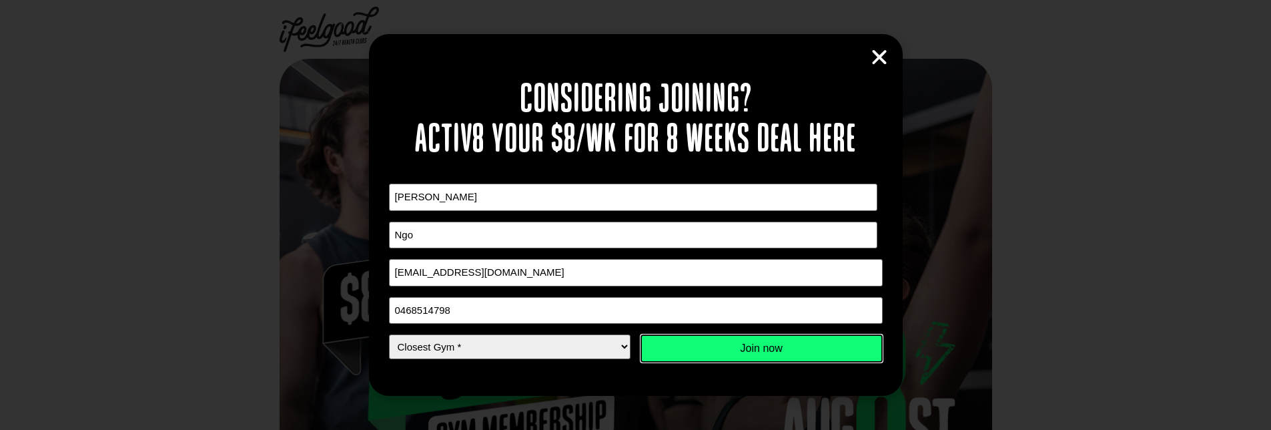
click at [740, 346] on input "Join now" at bounding box center [762, 348] width 242 height 28
click at [703, 339] on input "Join now" at bounding box center [762, 348] width 242 height 28
click at [878, 48] on icon "Close" at bounding box center [880, 57] width 20 height 20
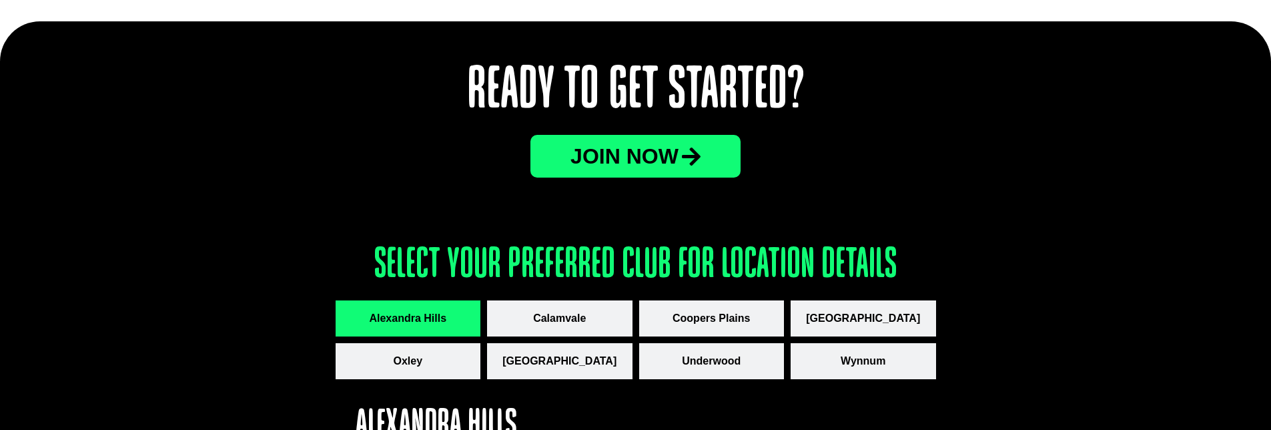
scroll to position [1862, 0]
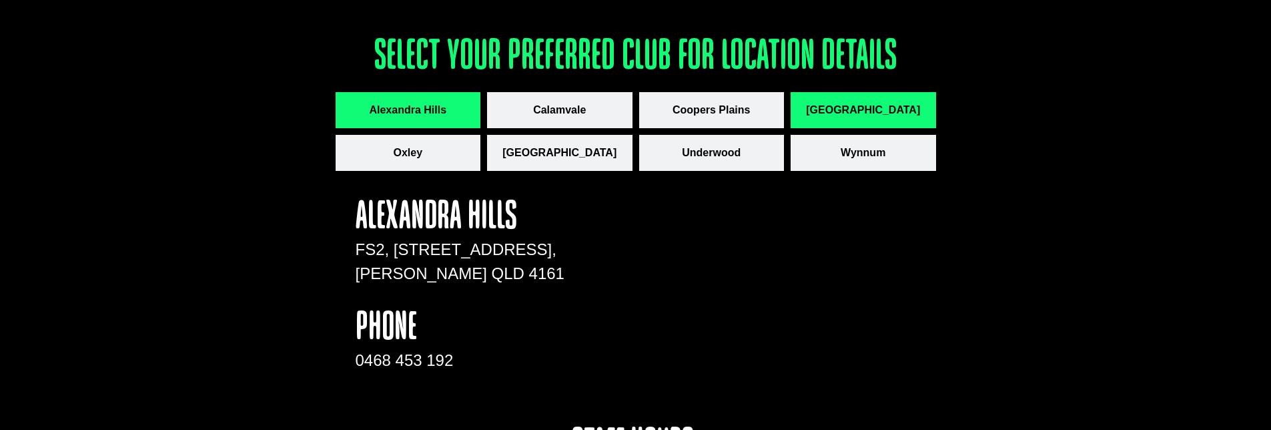
click at [847, 106] on span "[GEOGRAPHIC_DATA]" at bounding box center [863, 110] width 114 height 16
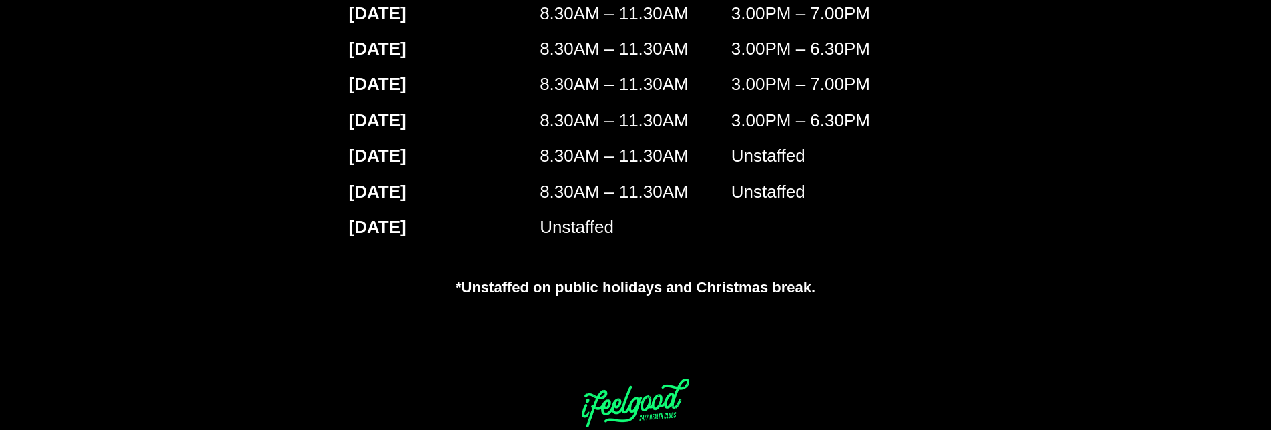
scroll to position [2329, 0]
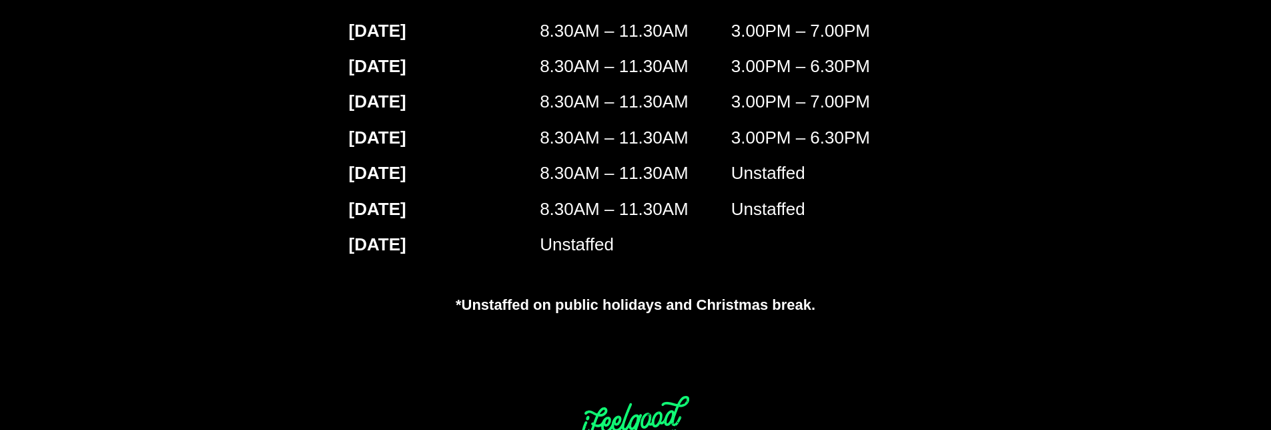
click at [571, 258] on p "Unstaffed" at bounding box center [636, 245] width 192 height 26
click at [671, 258] on p "Unstaffed" at bounding box center [636, 245] width 192 height 26
click at [762, 221] on p "Unstaffed" at bounding box center [828, 209] width 192 height 26
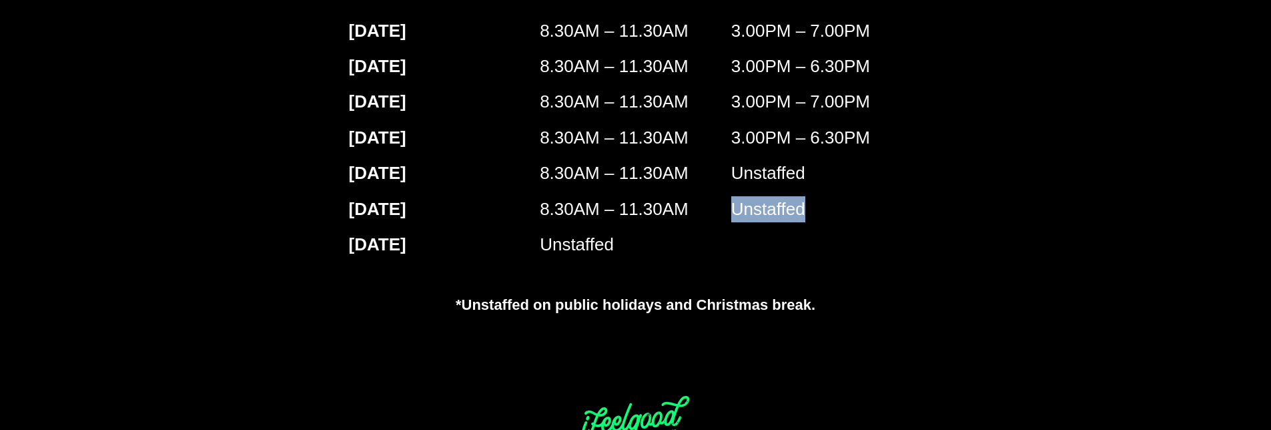
click at [762, 221] on p "Unstaffed" at bounding box center [828, 209] width 192 height 26
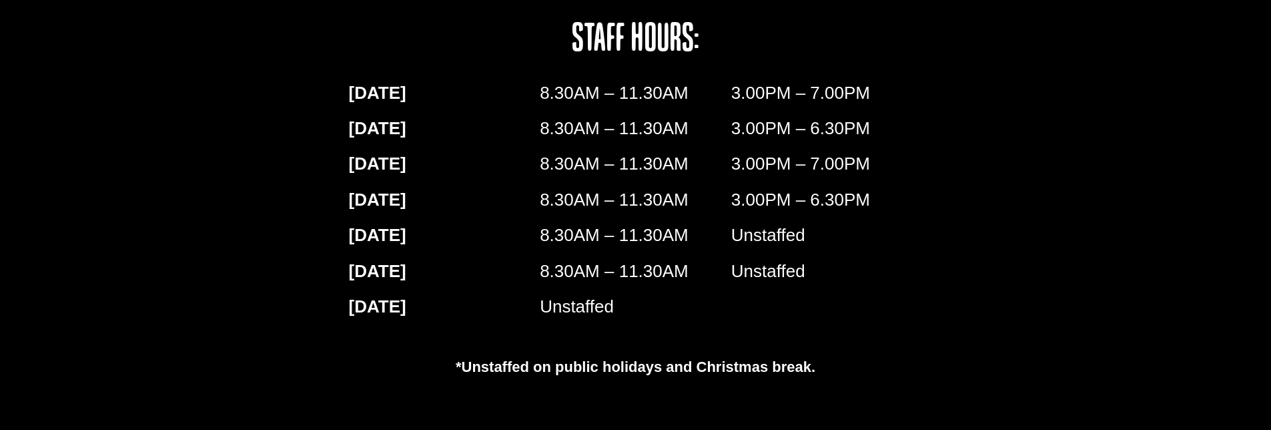
scroll to position [2262, 0]
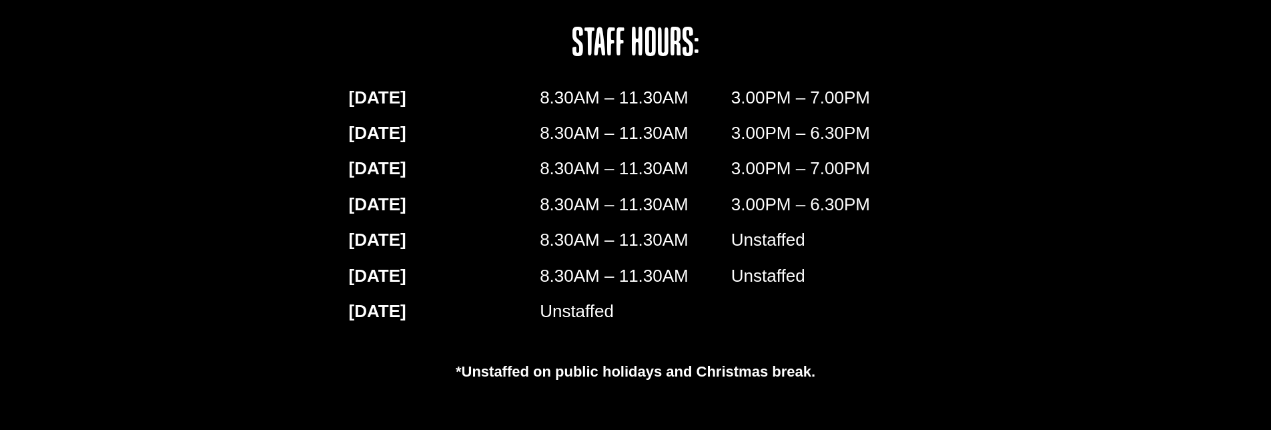
click at [583, 324] on p "Unstaffed" at bounding box center [636, 311] width 192 height 26
copy p "Unstaffed"
click at [612, 334] on div "Unstaffed" at bounding box center [636, 315] width 192 height 35
click at [603, 324] on p "Unstaffed" at bounding box center [636, 311] width 192 height 26
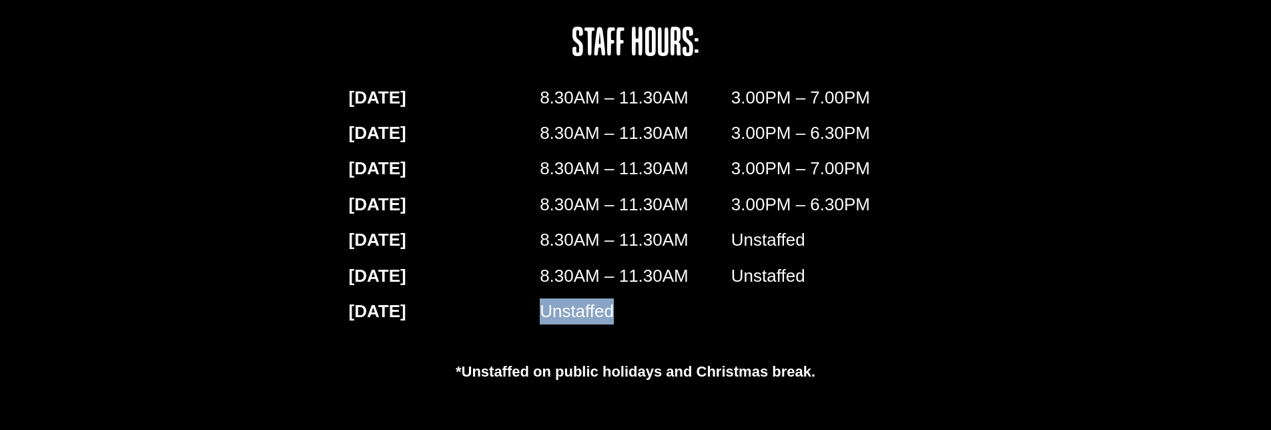
click at [603, 324] on p "Unstaffed" at bounding box center [636, 311] width 192 height 26
click at [834, 324] on div "MONDAY 8.30AM – 11.30AM 3.00PM – 7.00PM TUESDAY 8.30AM – 11.30AM 3.00PM – 6.30P…" at bounding box center [635, 209] width 587 height 263
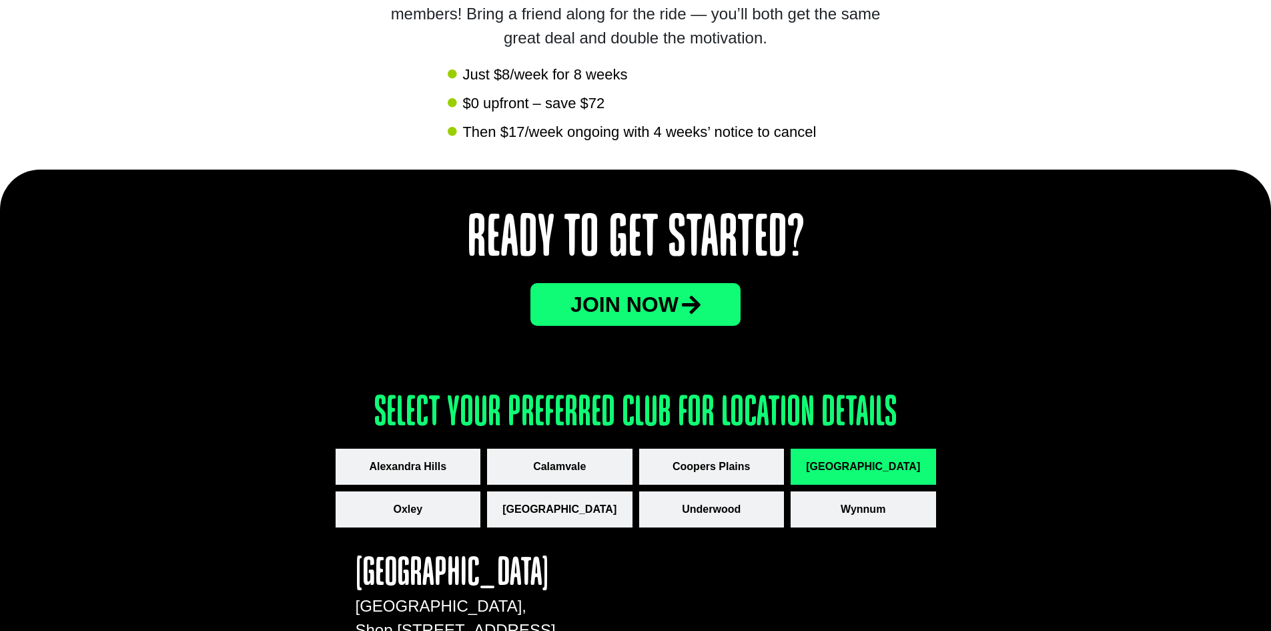
scroll to position [1402, 0]
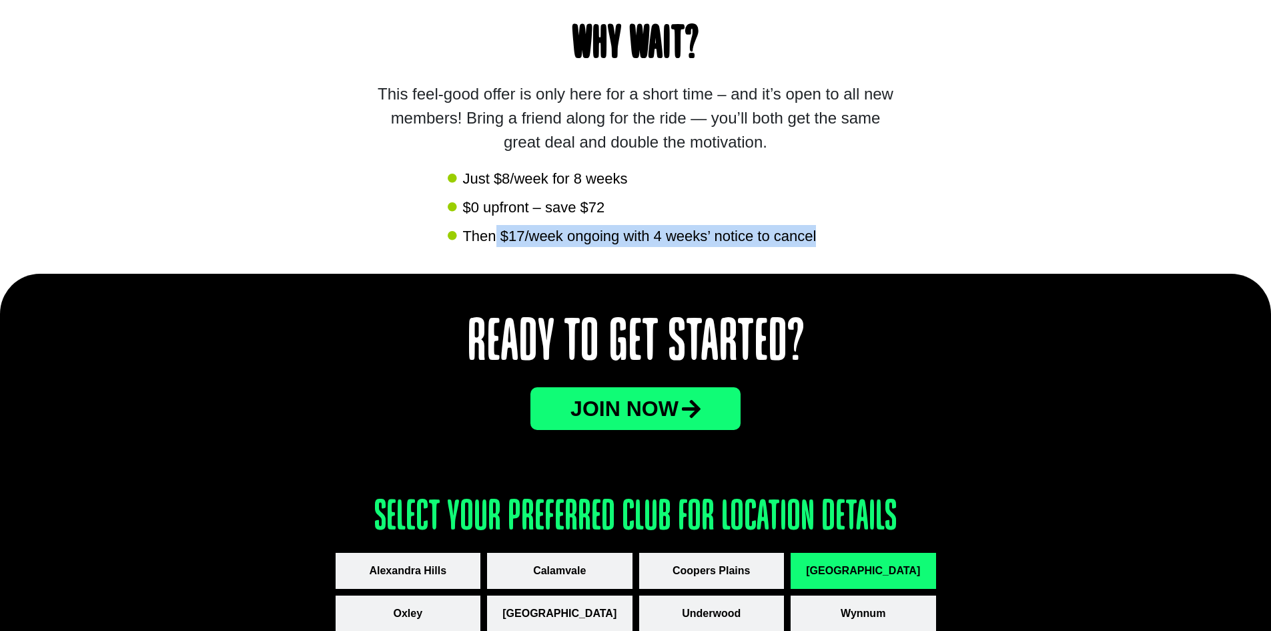
drag, startPoint x: 495, startPoint y: 241, endPoint x: 863, endPoint y: 240, distance: 368.4
click at [832, 240] on div "Why wait? This feel-good offer is only here for a short time – and it’s open to…" at bounding box center [636, 121] width 713 height 305
click at [863, 240] on div "Why wait? This feel-good offer is only here for a short time – and it’s open to…" at bounding box center [636, 121] width 713 height 305
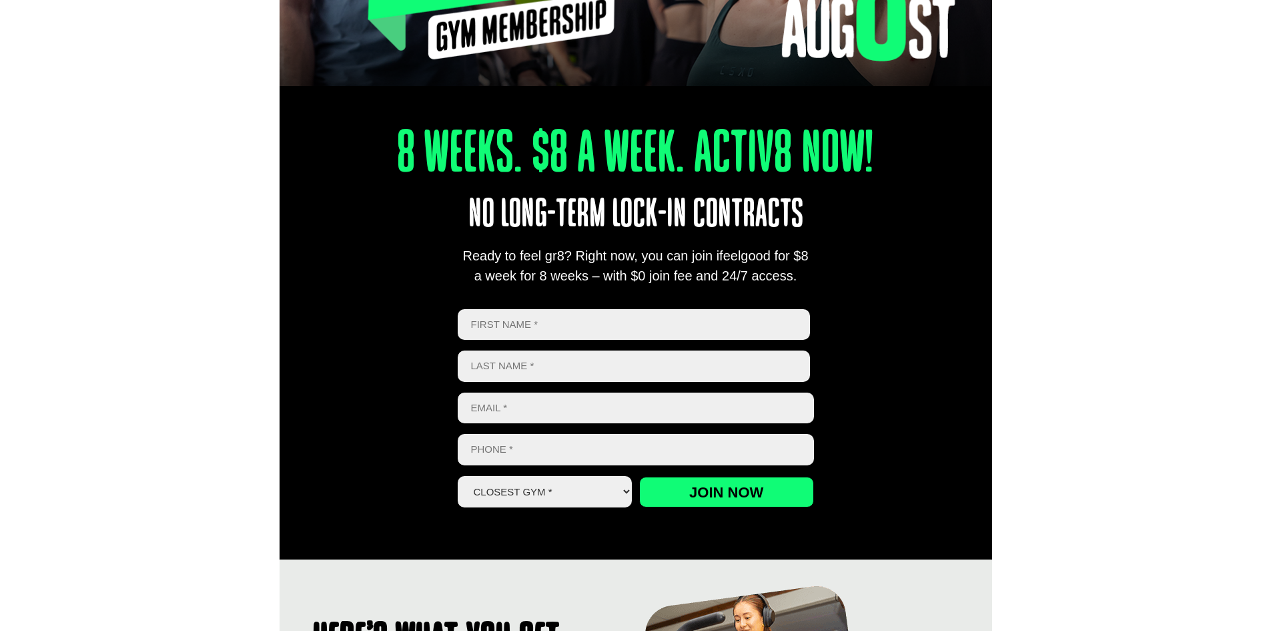
scroll to position [0, 0]
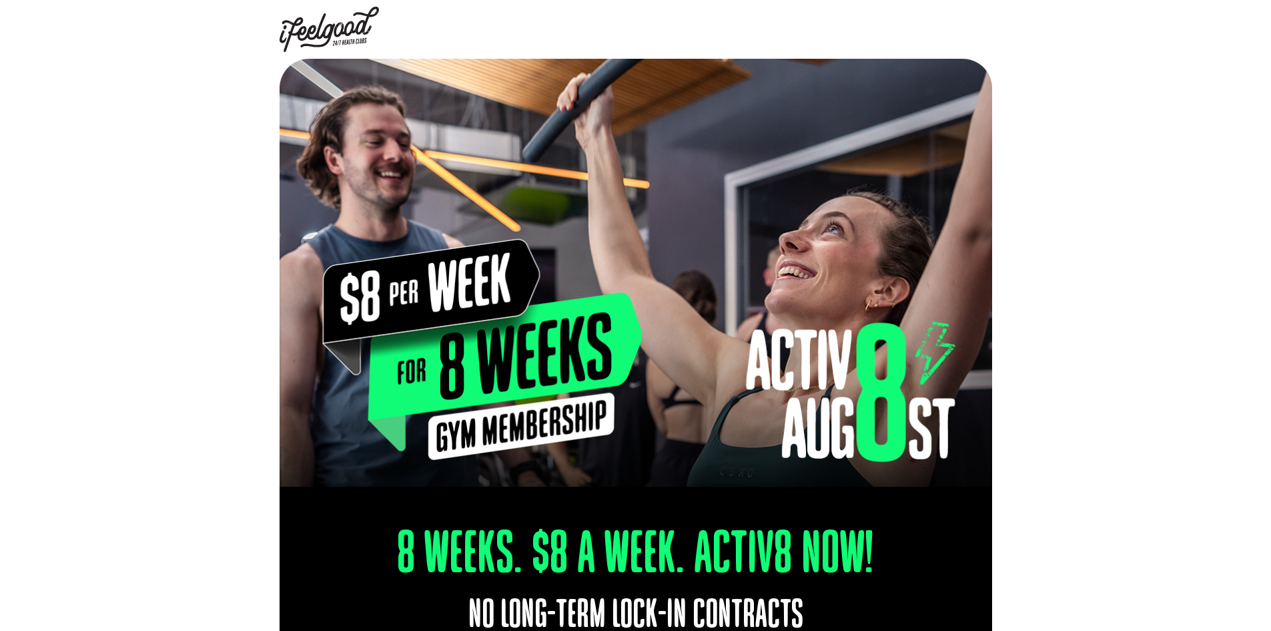
click at [326, 34] on img at bounding box center [330, 29] width 100 height 45
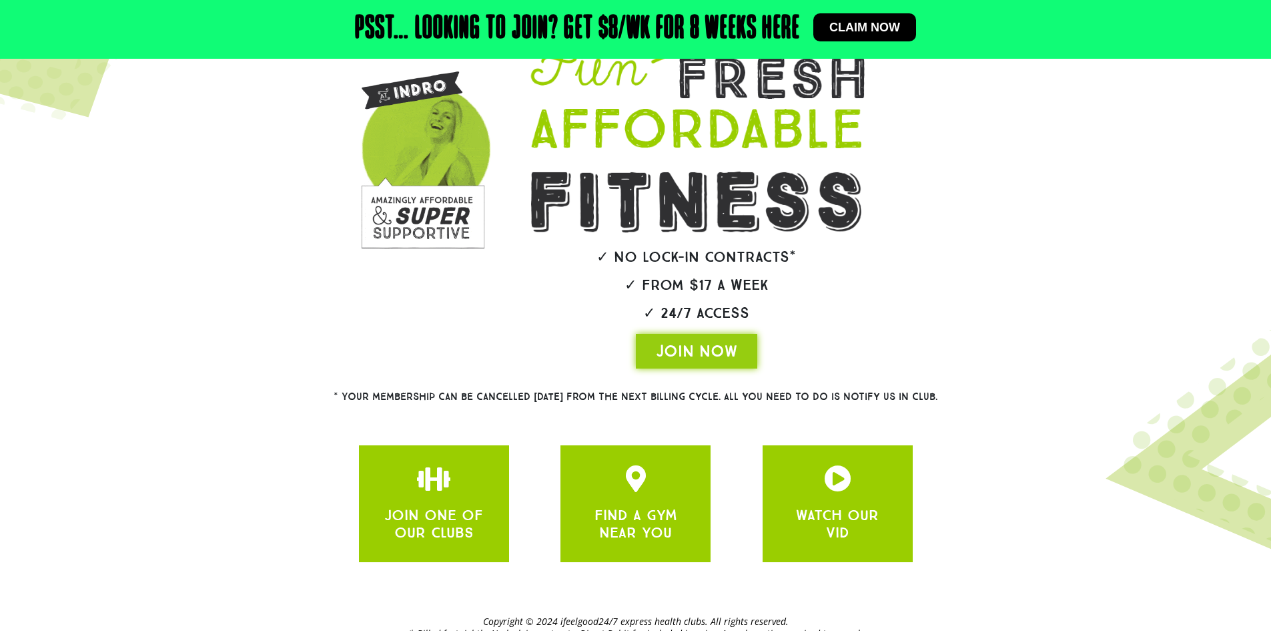
scroll to position [194, 0]
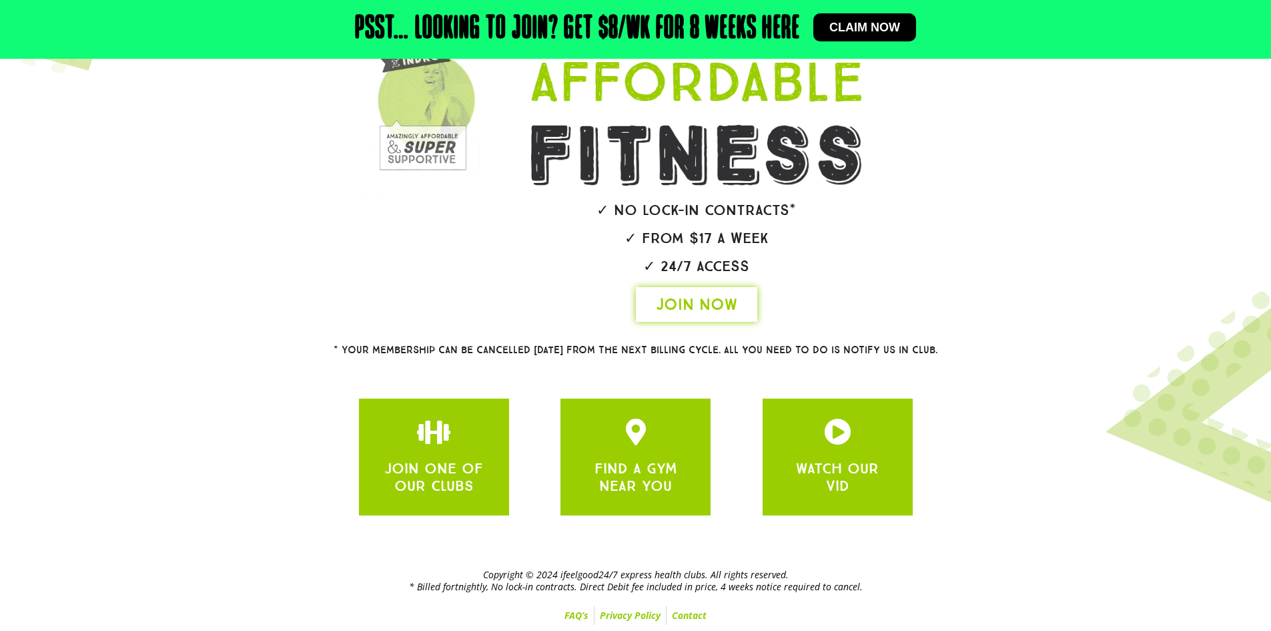
click at [697, 310] on span "JOIN NOW" at bounding box center [696, 304] width 81 height 21
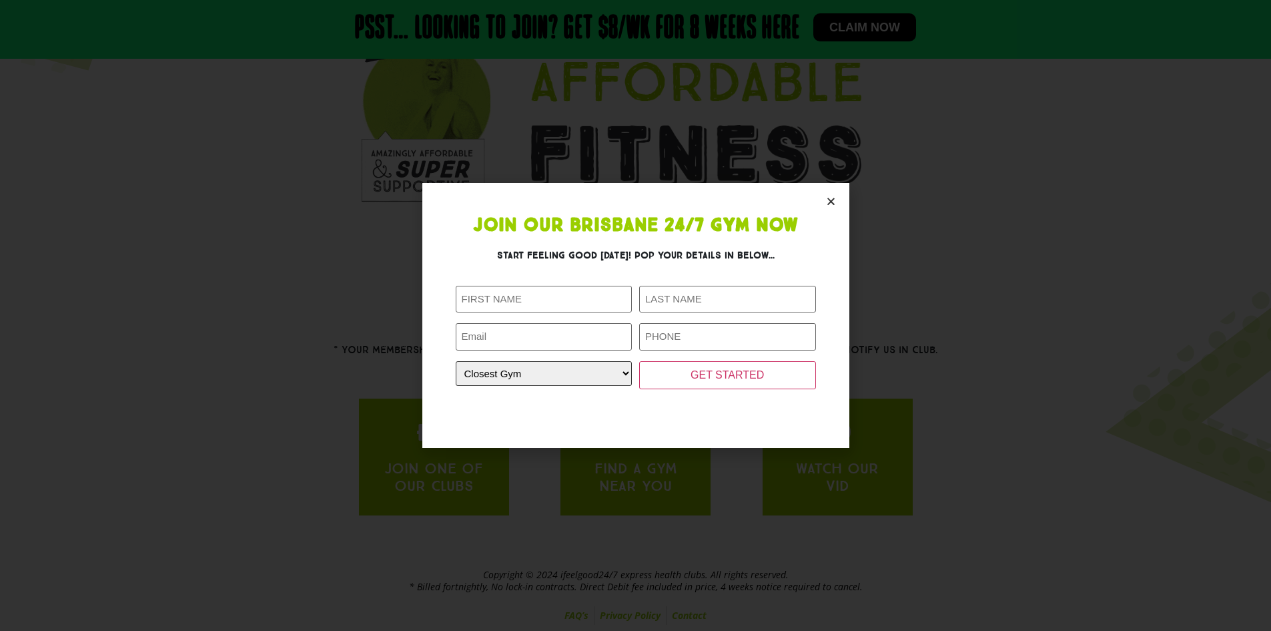
click at [541, 380] on select "Closest Gym [GEOGRAPHIC_DATA] [GEOGRAPHIC_DATA] [GEOGRAPHIC_DATA] [GEOGRAPHIC_D…" at bounding box center [544, 373] width 177 height 25
click at [641, 419] on section "Join Our Brisbane 24/7 Gym Now Start feeling good [DATE]! Pop your details in b…" at bounding box center [635, 315] width 427 height 264
click at [834, 202] on icon "Close" at bounding box center [831, 201] width 10 height 10
